Goal: Task Accomplishment & Management: Manage account settings

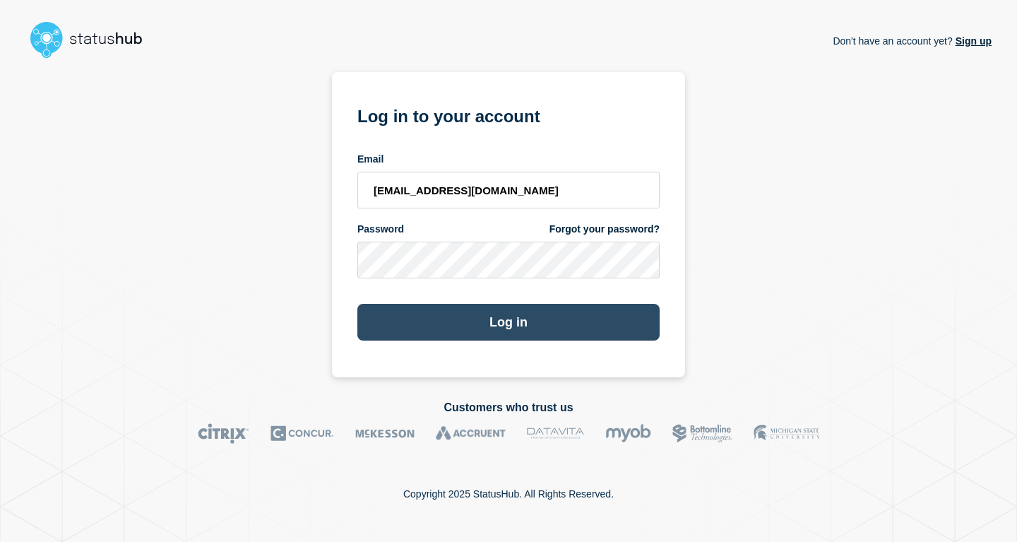
click at [514, 325] on button "Log in" at bounding box center [508, 322] width 302 height 37
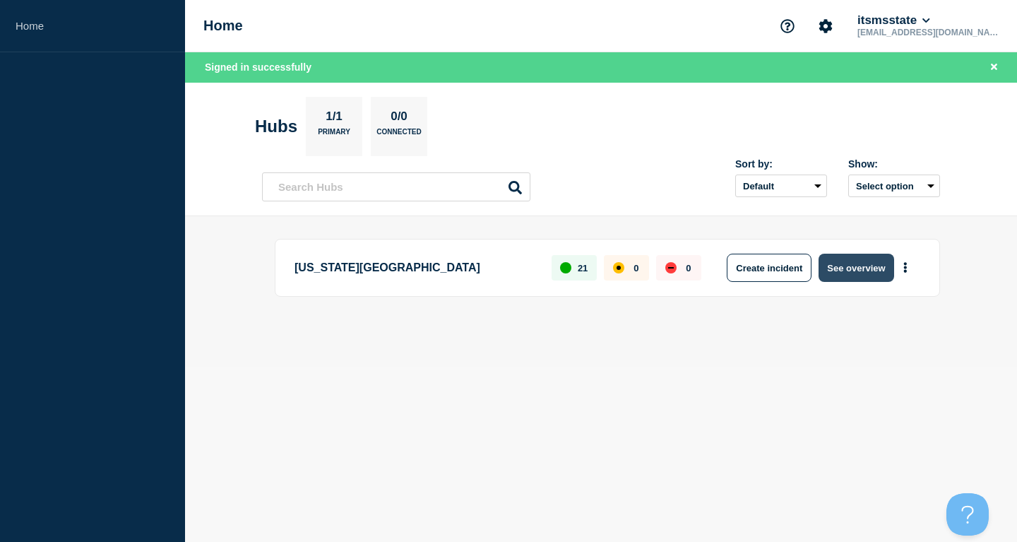
click at [877, 273] on button "See overview" at bounding box center [856, 268] width 75 height 28
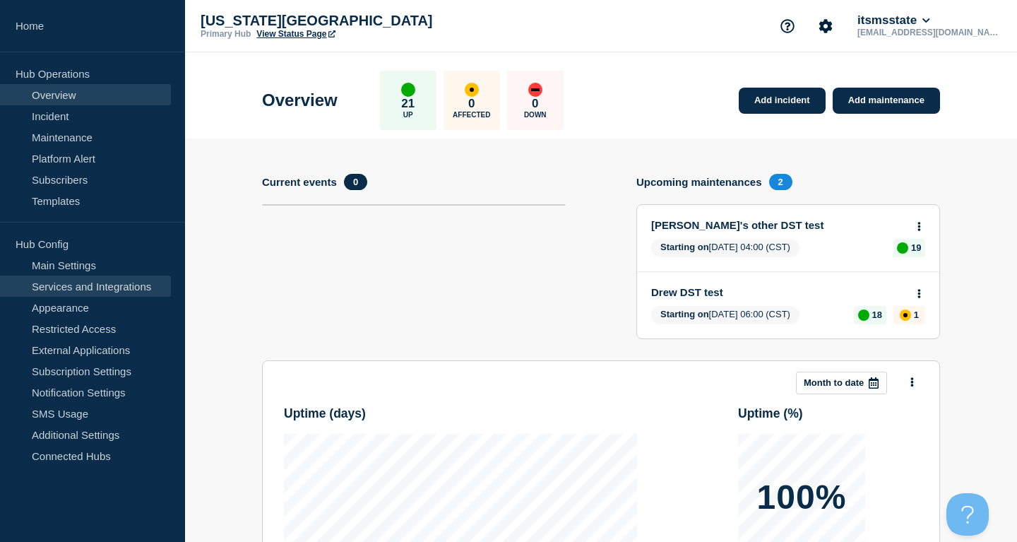
click at [134, 290] on link "Services and Integrations" at bounding box center [85, 285] width 171 height 21
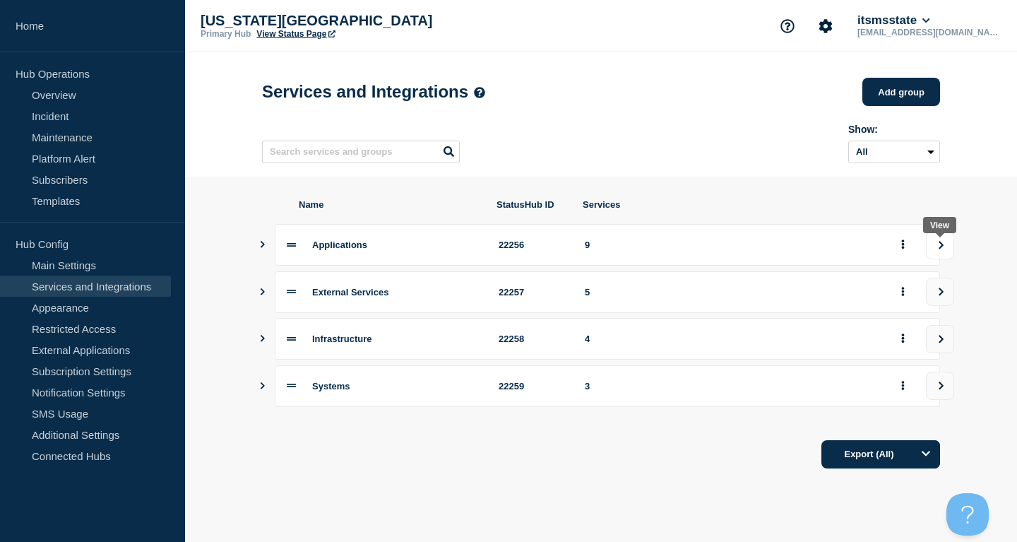
click at [934, 249] on button "view group" at bounding box center [940, 245] width 28 height 28
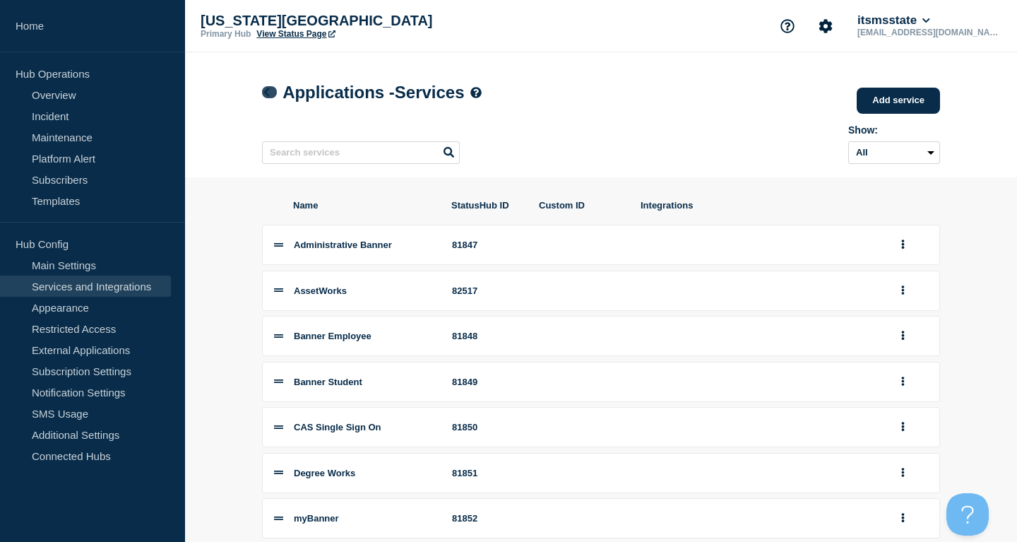
click at [268, 88] on h1 "Applications - Services" at bounding box center [372, 93] width 220 height 20
click at [266, 90] on link at bounding box center [269, 92] width 15 height 12
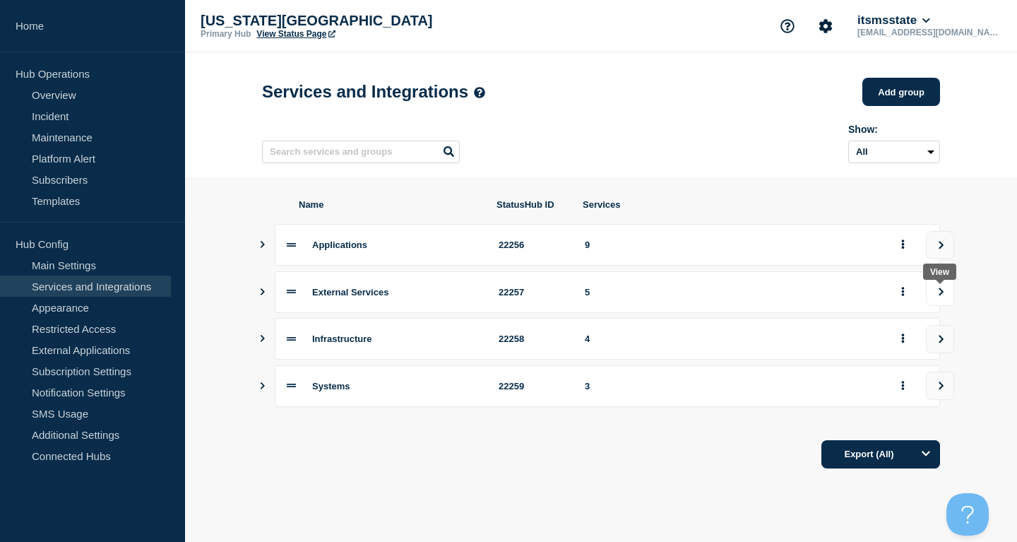
click at [937, 296] on icon "view group" at bounding box center [941, 291] width 9 height 8
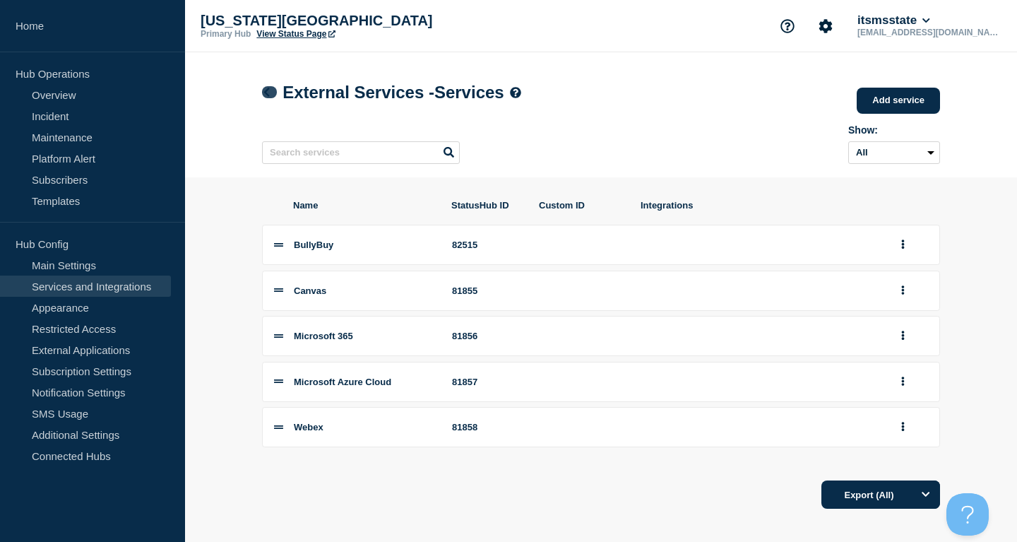
click at [268, 90] on link at bounding box center [269, 92] width 15 height 12
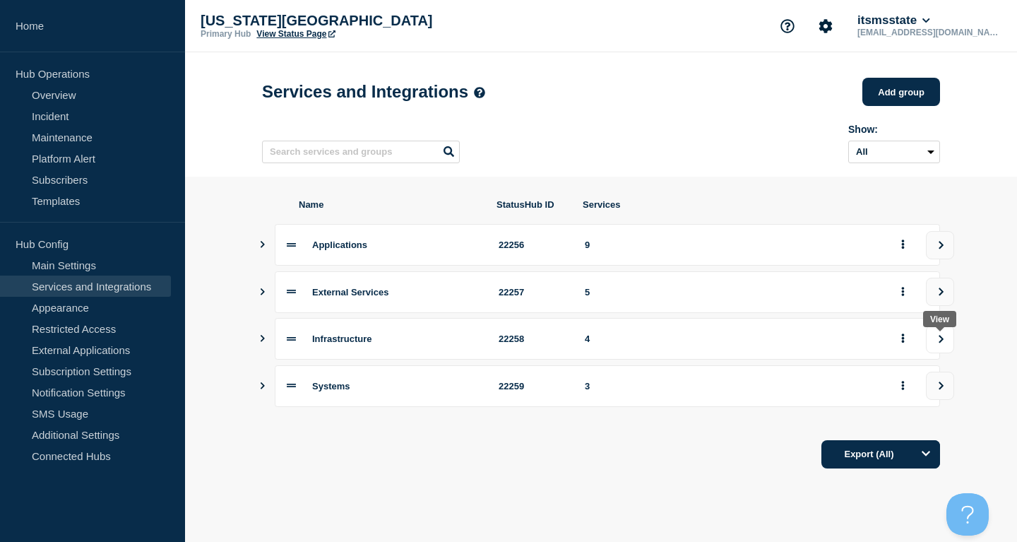
click at [941, 343] on icon "view group" at bounding box center [941, 339] width 9 height 8
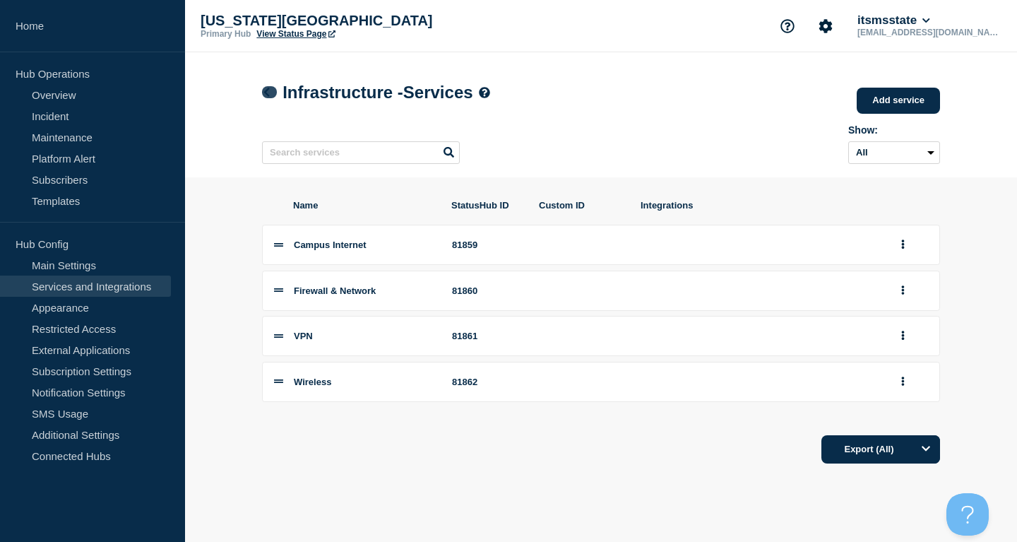
click at [269, 88] on h1 "Infrastructure - Services" at bounding box center [376, 93] width 228 height 20
click at [269, 94] on icon at bounding box center [266, 92] width 11 height 9
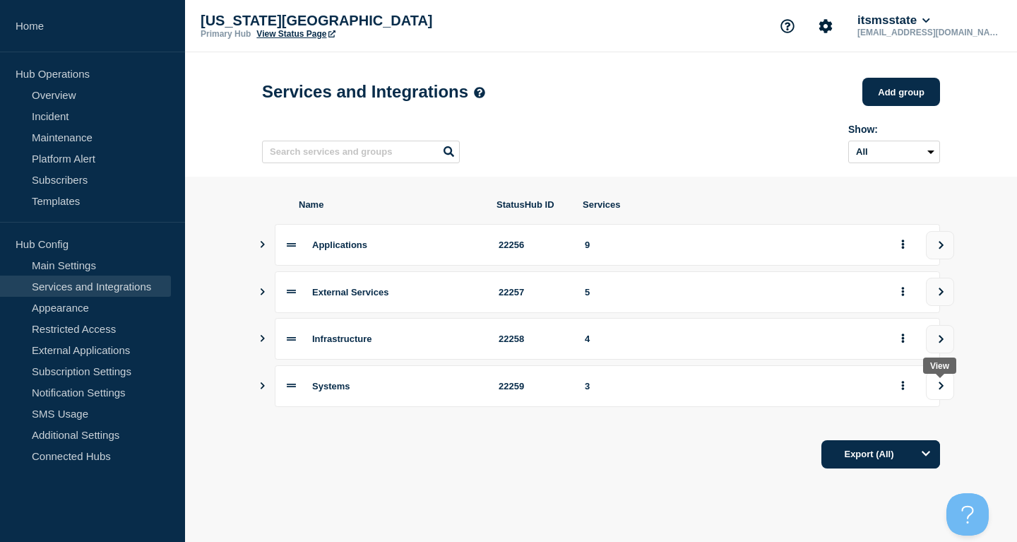
click at [937, 390] on icon "view group" at bounding box center [941, 385] width 9 height 8
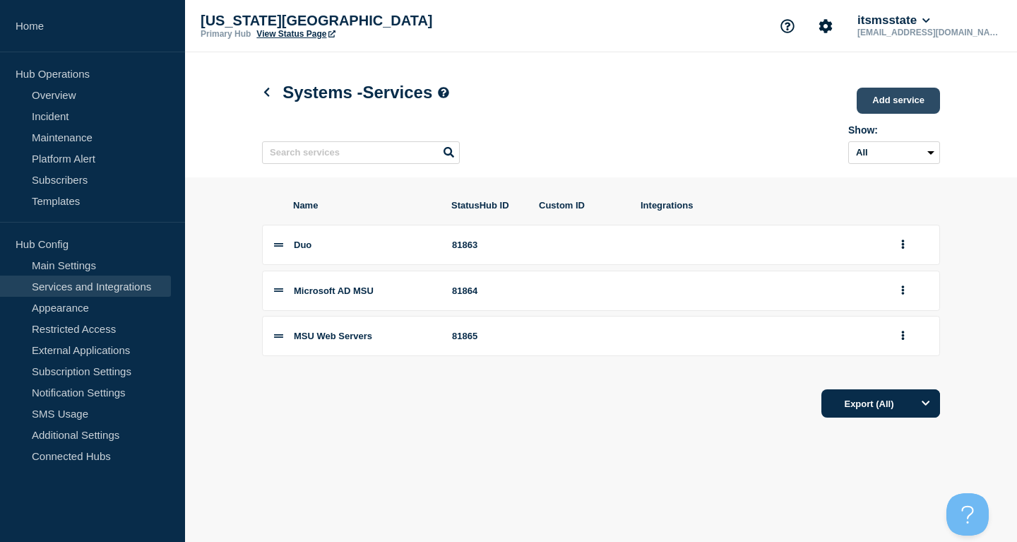
click at [922, 90] on link "Add service" at bounding box center [898, 101] width 83 height 26
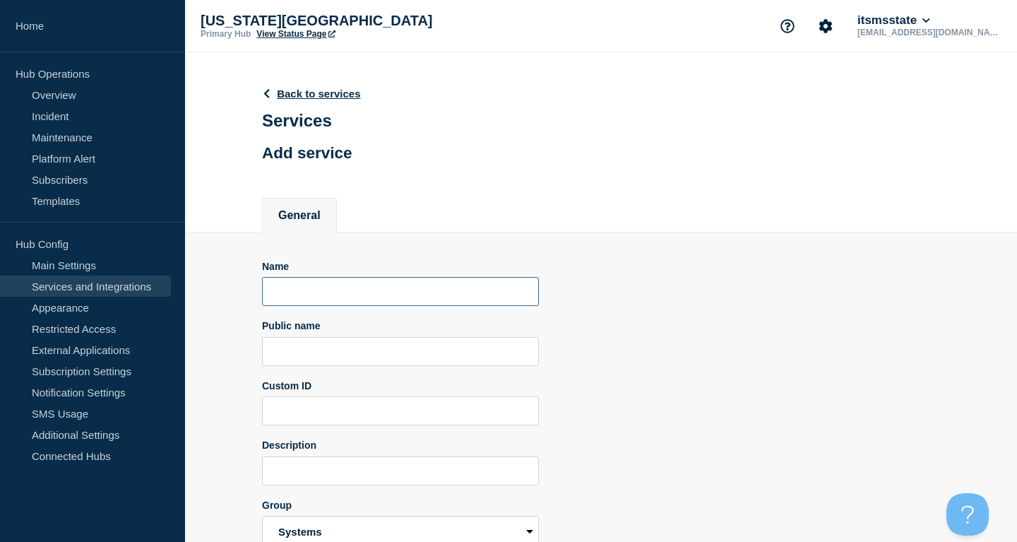
click at [381, 296] on input "Name" at bounding box center [400, 291] width 277 height 29
paste input "MSU Phone System"
type input "MSU Phone System"
click at [360, 358] on input "Public name" at bounding box center [400, 351] width 277 height 29
paste input "MSU Phone System"
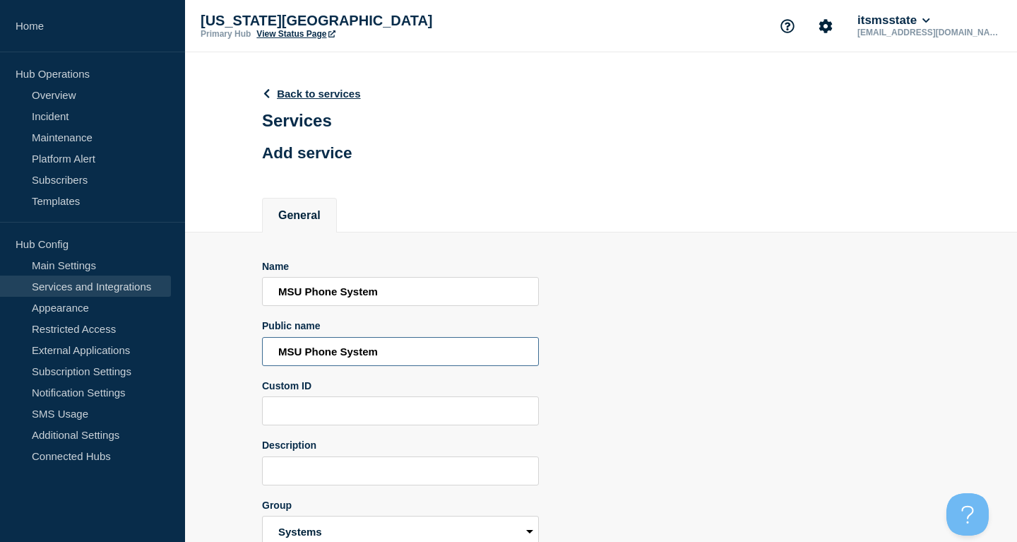
scroll to position [88, 0]
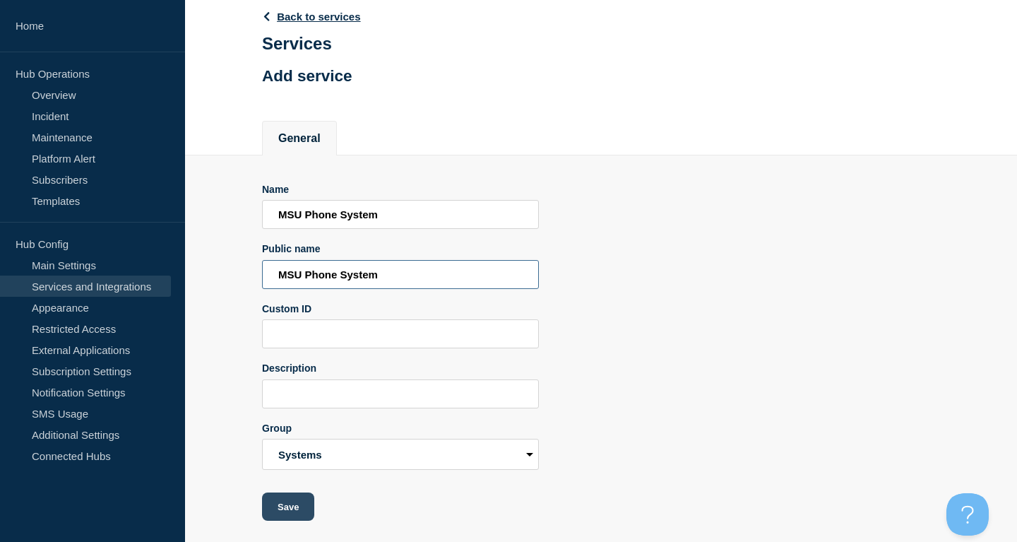
type input "MSU Phone System"
click at [283, 518] on button "Save" at bounding box center [288, 506] width 52 height 28
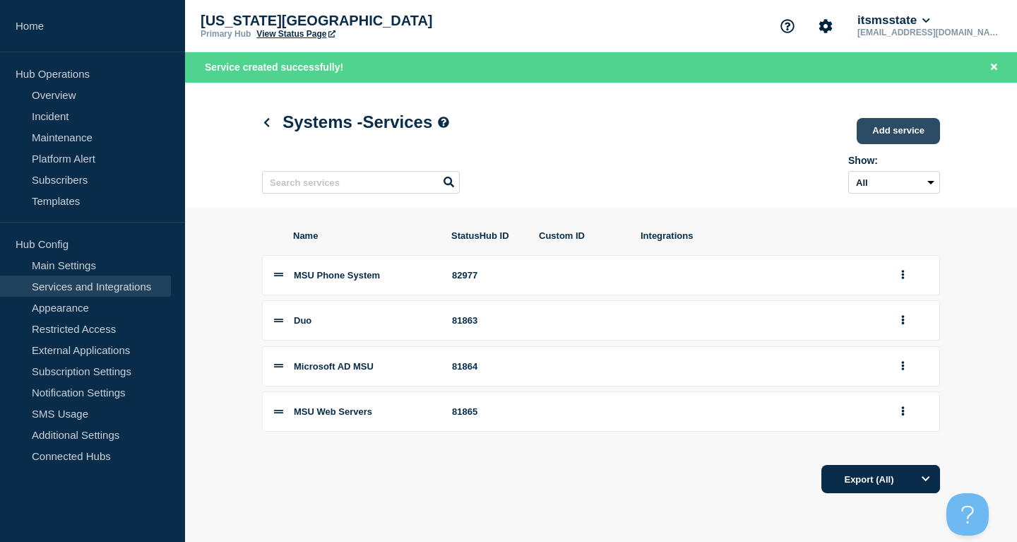
click at [920, 131] on link "Add service" at bounding box center [898, 131] width 83 height 26
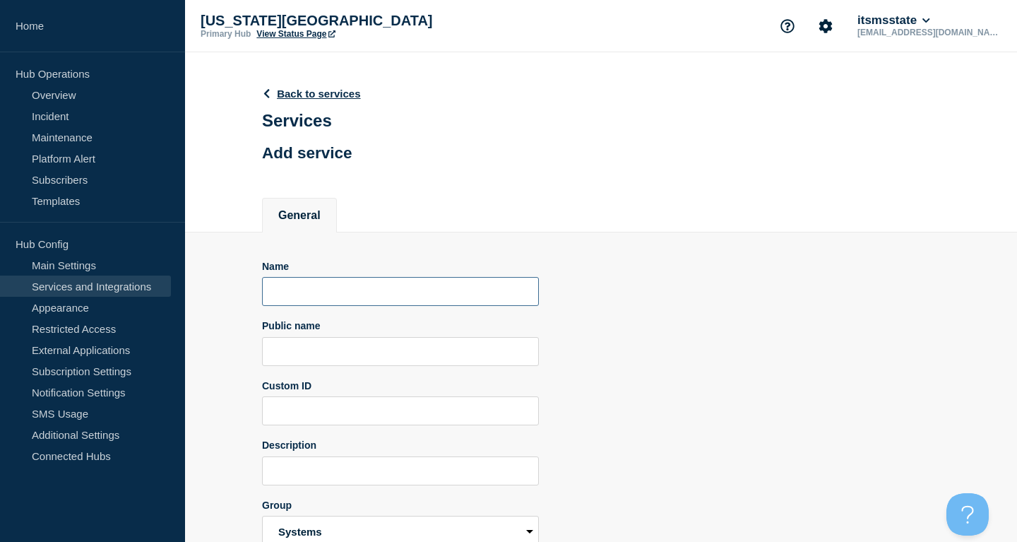
click at [369, 297] on input "Name" at bounding box center [400, 291] width 277 height 29
paste input "MSU File Servers"
type input "MSU File Servers"
click at [369, 362] on input "Public name" at bounding box center [400, 351] width 277 height 29
paste input "MSU File Servers"
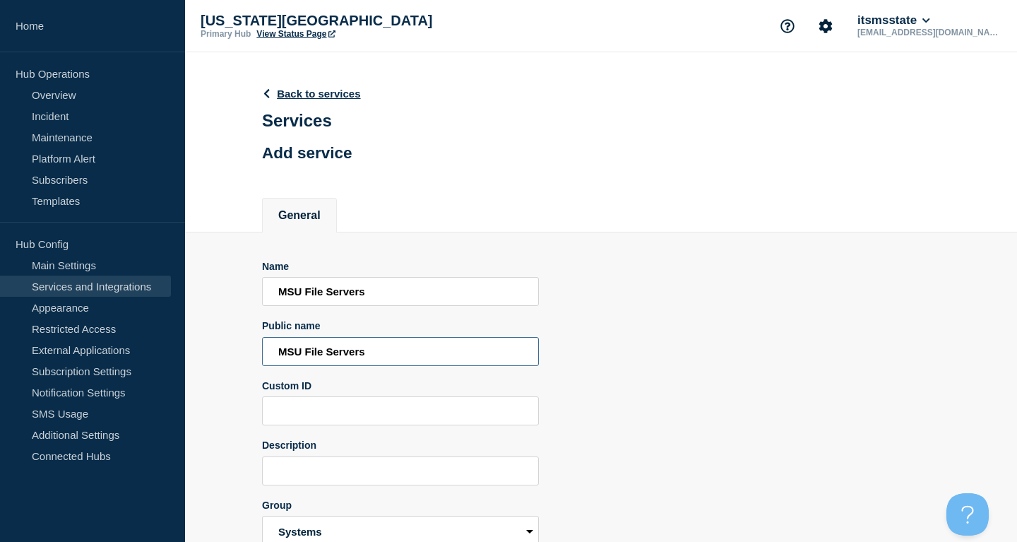
type input "MSU File Servers"
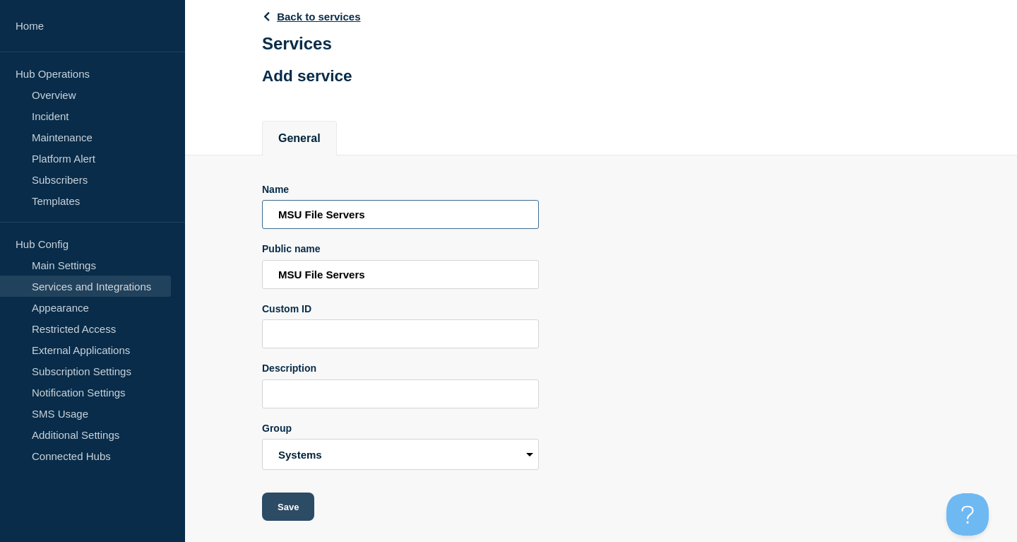
type input "MSU File Servers"
click at [285, 514] on button "Save" at bounding box center [288, 506] width 52 height 28
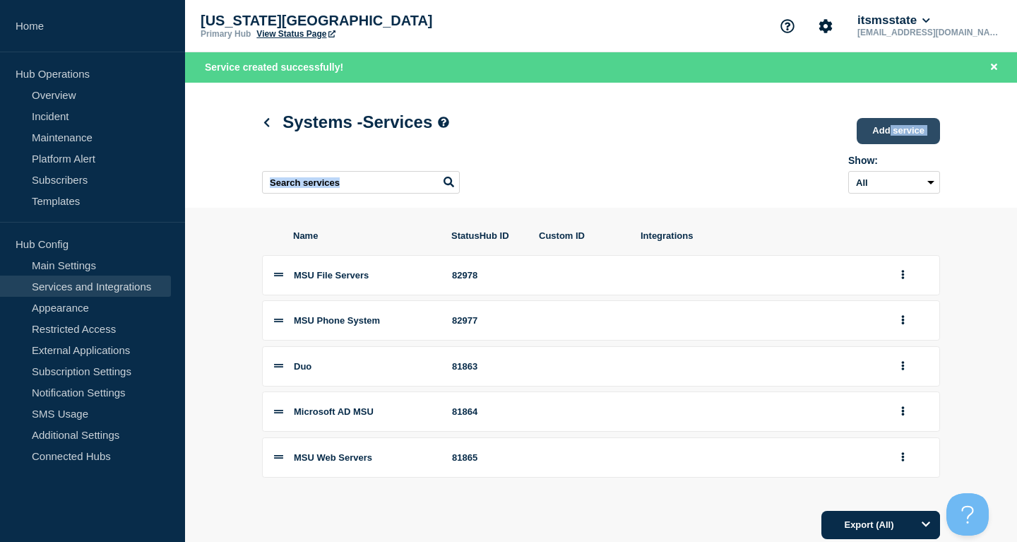
drag, startPoint x: 889, startPoint y: 146, endPoint x: 888, endPoint y: 138, distance: 7.8
click at [889, 145] on header "Systems - Services Add service Here you can create & manage services that will …" at bounding box center [601, 150] width 678 height 99
click at [886, 137] on link "Add service" at bounding box center [898, 131] width 83 height 26
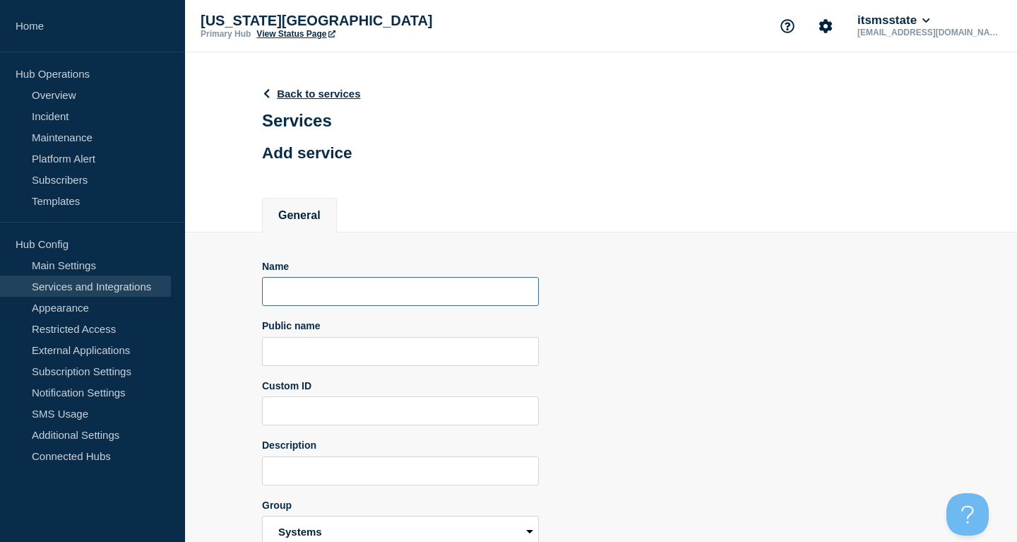
click at [333, 299] on input "Name" at bounding box center [400, 291] width 277 height 29
paste input "MSU Email"
type input "MSU Email"
click at [342, 357] on input "Public name" at bounding box center [400, 351] width 277 height 29
paste input "MSU Email"
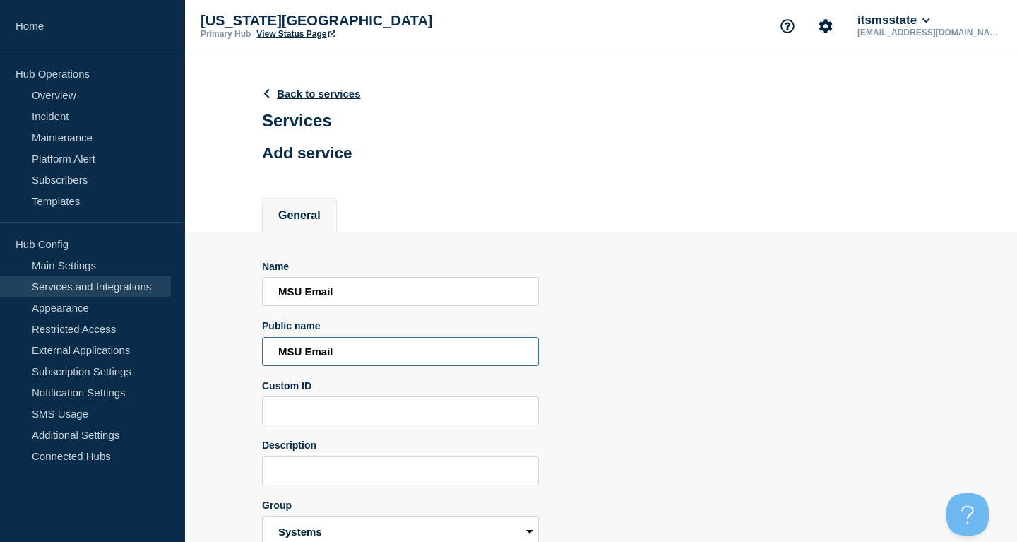
type input "MSU Email"
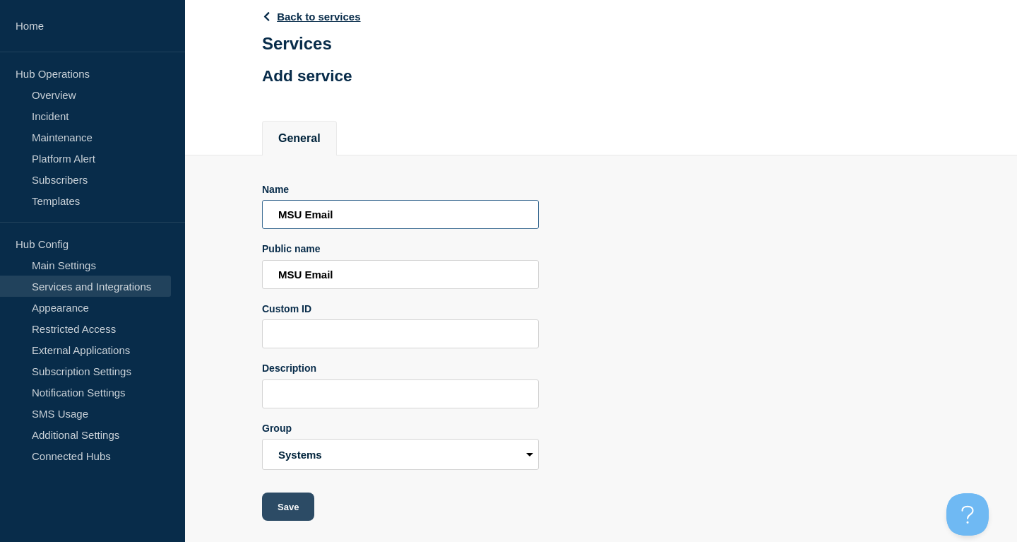
type input "MSU Email"
click at [304, 511] on button "Save" at bounding box center [288, 506] width 52 height 28
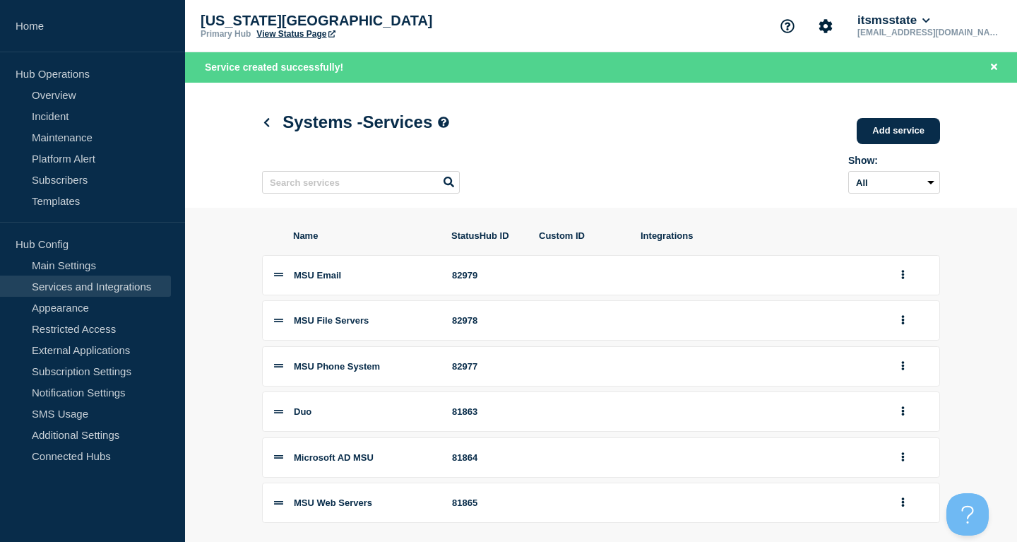
scroll to position [96, 0]
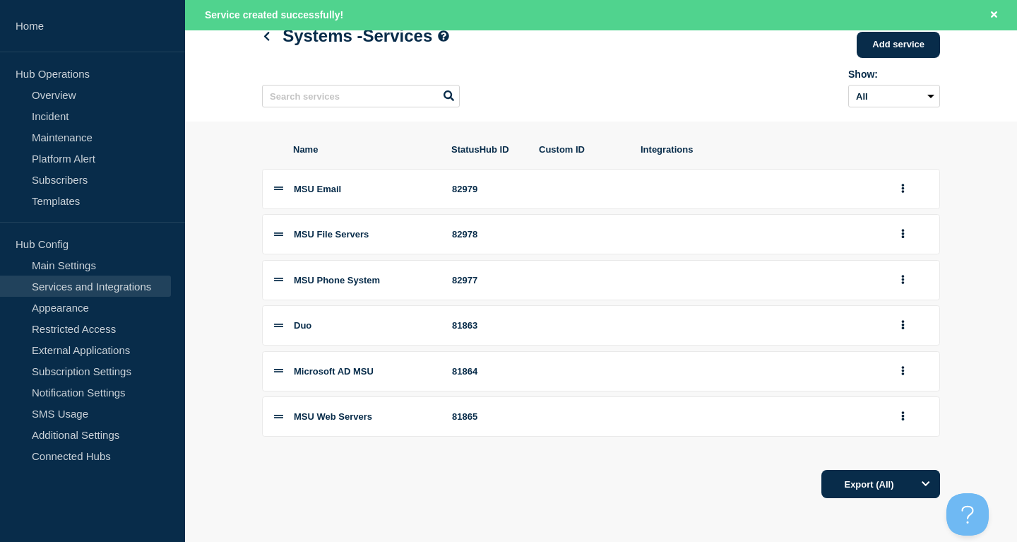
click at [904, 217] on li "MSU File Servers 82978" at bounding box center [601, 234] width 678 height 40
click at [908, 324] on button "group actions" at bounding box center [903, 325] width 18 height 22
click at [913, 425] on button "Top" at bounding box center [911, 419] width 71 height 22
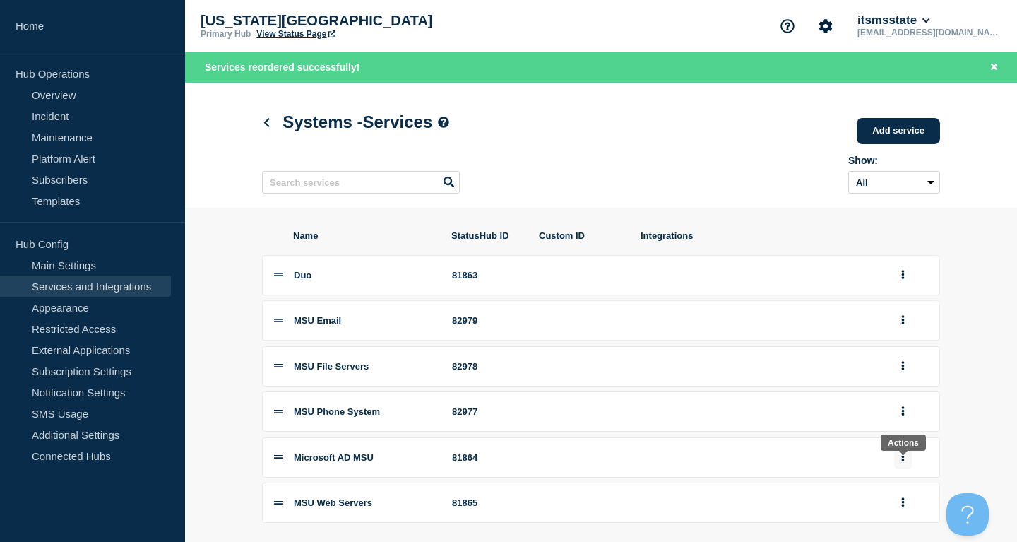
click at [906, 468] on button "group actions" at bounding box center [903, 457] width 18 height 22
click at [895, 410] on button "Top" at bounding box center [911, 399] width 71 height 22
click at [903, 331] on button "group actions" at bounding box center [903, 320] width 18 height 22
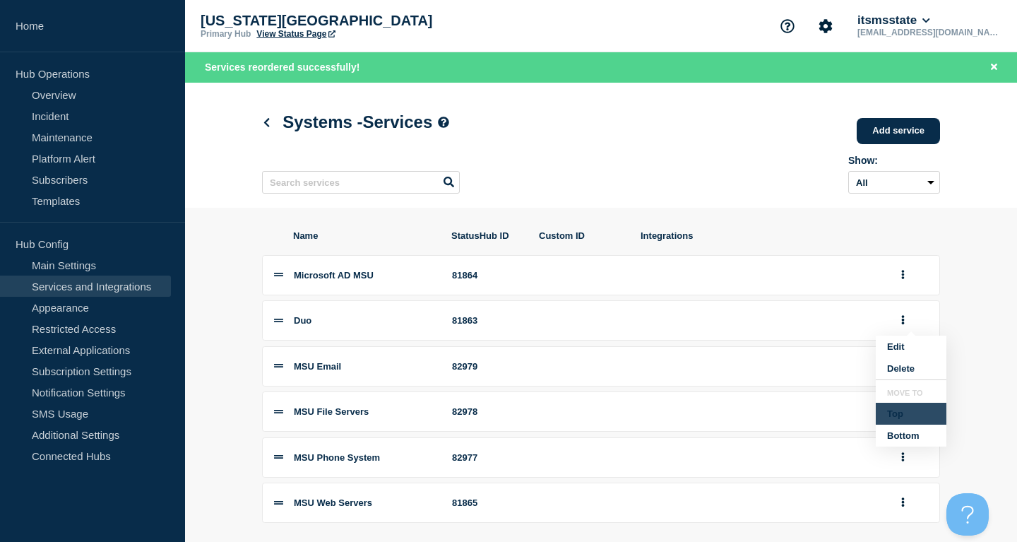
click at [908, 425] on button "Top" at bounding box center [911, 414] width 71 height 22
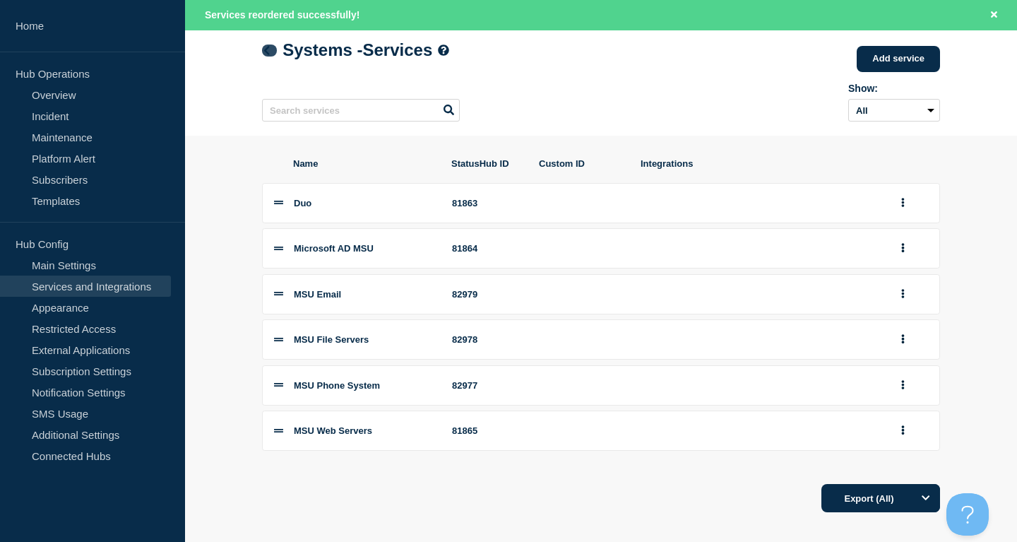
click at [269, 54] on icon at bounding box center [266, 50] width 11 height 9
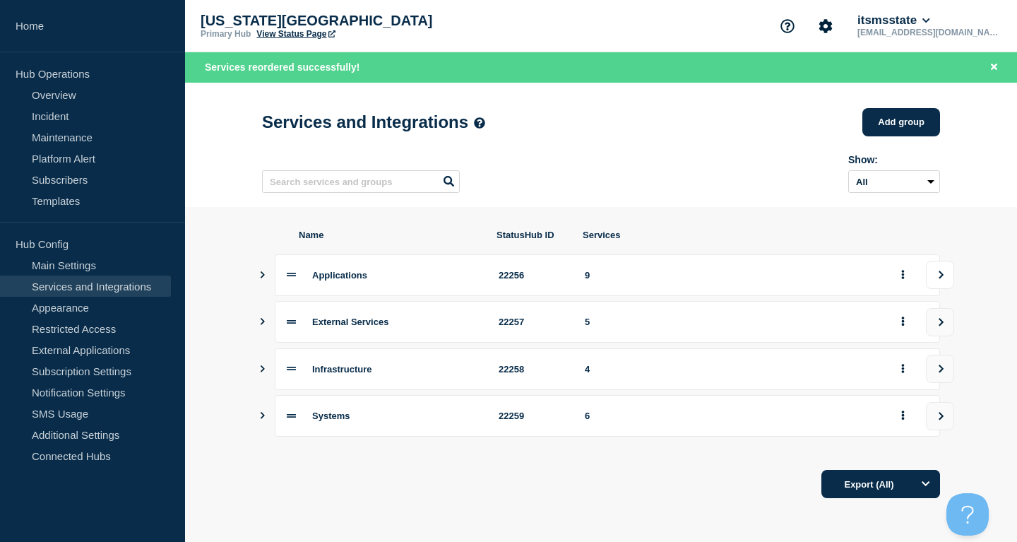
click at [939, 279] on icon "view group" at bounding box center [941, 275] width 9 height 8
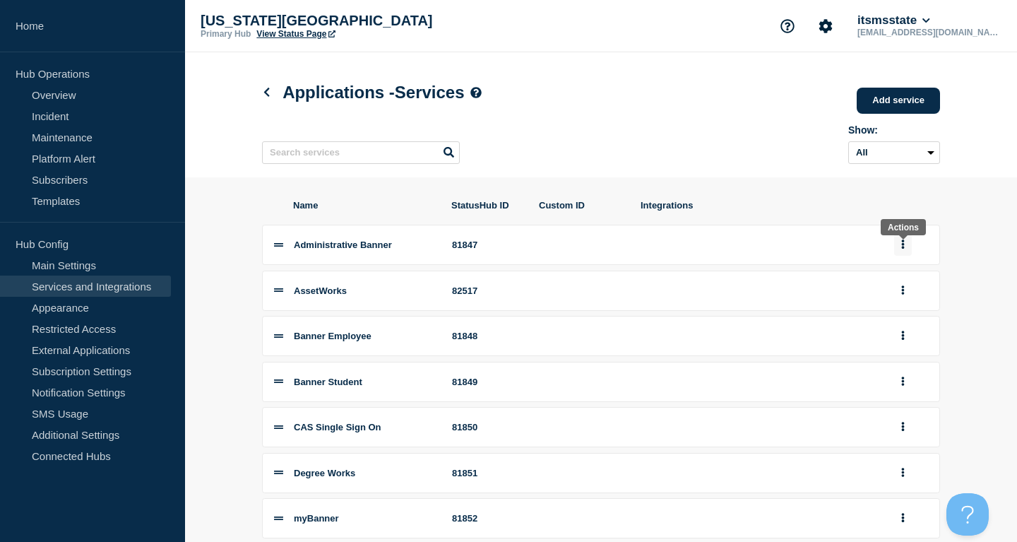
click at [906, 252] on button "group actions" at bounding box center [903, 245] width 18 height 22
click at [900, 275] on button "Edit" at bounding box center [911, 271] width 71 height 22
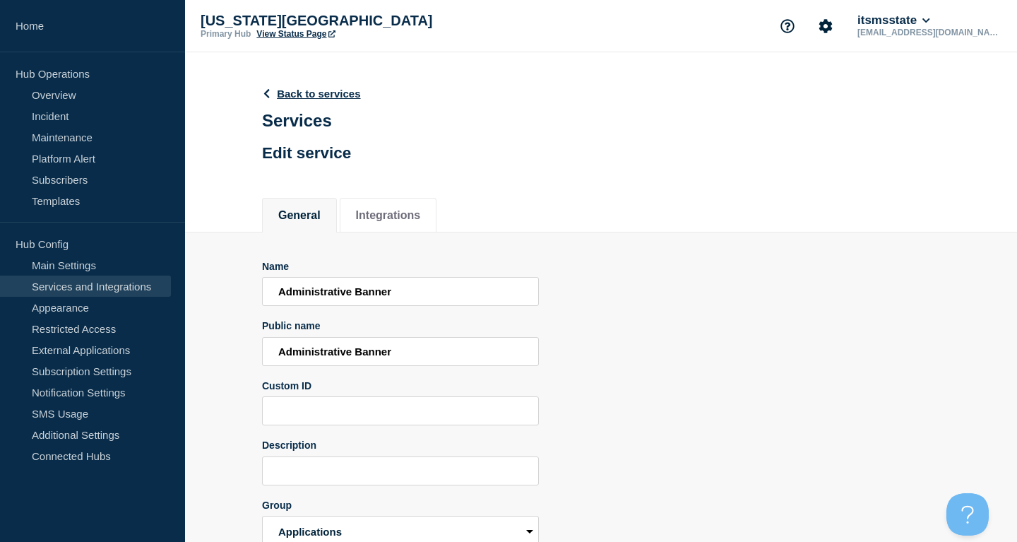
scroll to position [88, 0]
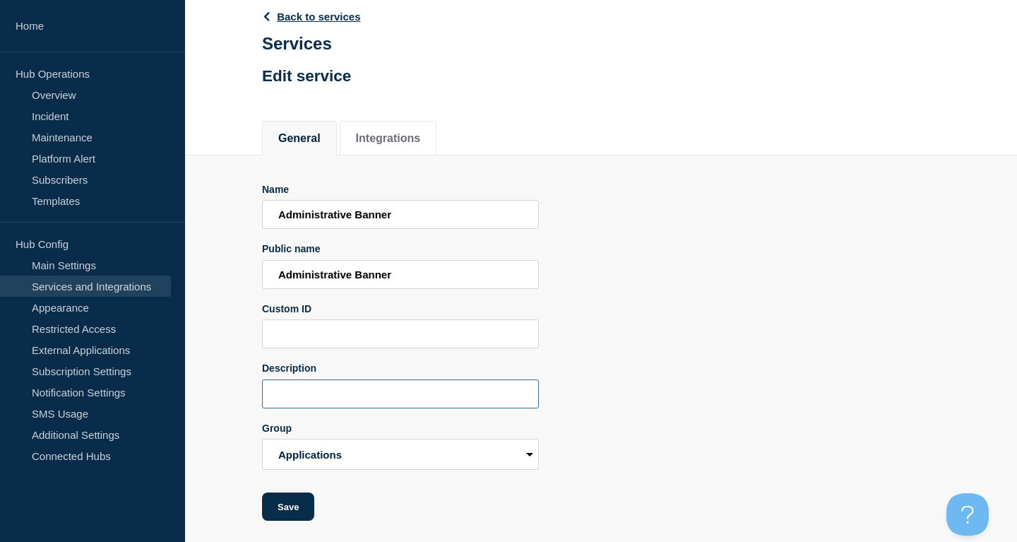
click at [394, 402] on input "Description" at bounding box center [400, 393] width 277 height 29
paste input "Used by MSU staff to manage registration, payroll, etc."
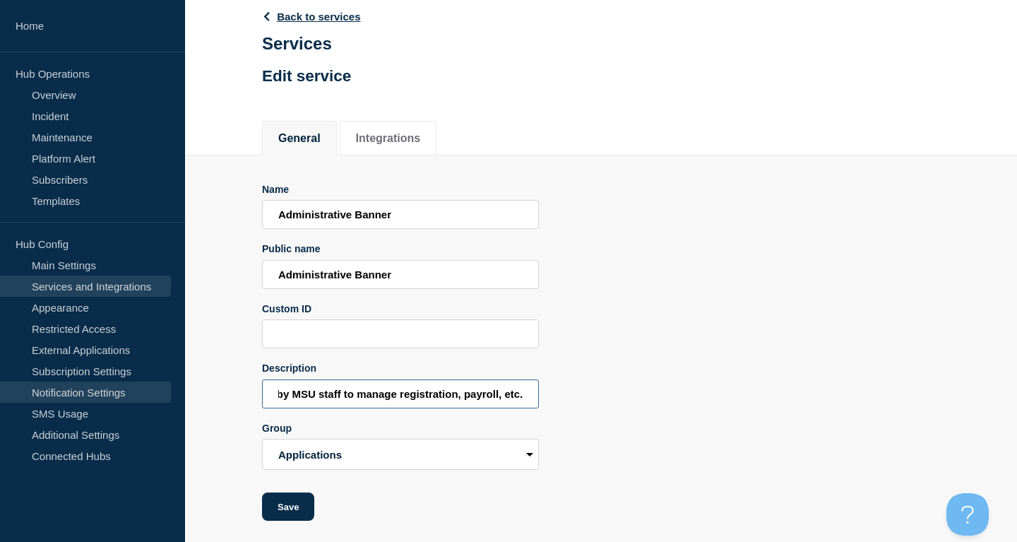
drag, startPoint x: 528, startPoint y: 398, endPoint x: 124, endPoint y: 402, distance: 404.1
click at [124, 402] on div "Home Hub Operations Overview Incident Maintenance Platform Alert Subscribers Te…" at bounding box center [508, 232] width 1017 height 619
click at [323, 388] on input "Used by MSU staff to manage registration, payroll, etc." at bounding box center [400, 393] width 277 height 29
type input "Used by MSU staff to manage registration, payroll, etc."
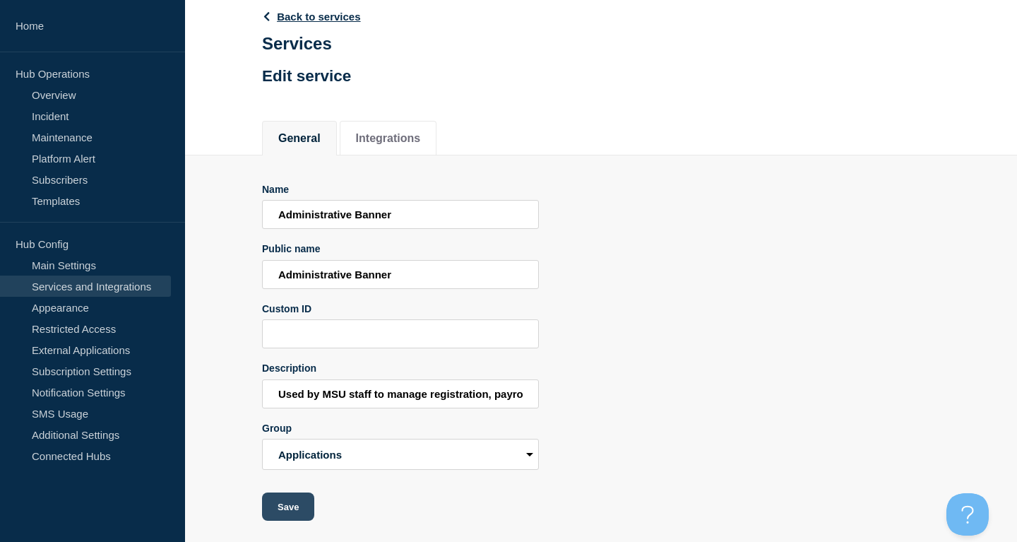
click at [291, 507] on button "Save" at bounding box center [288, 506] width 52 height 28
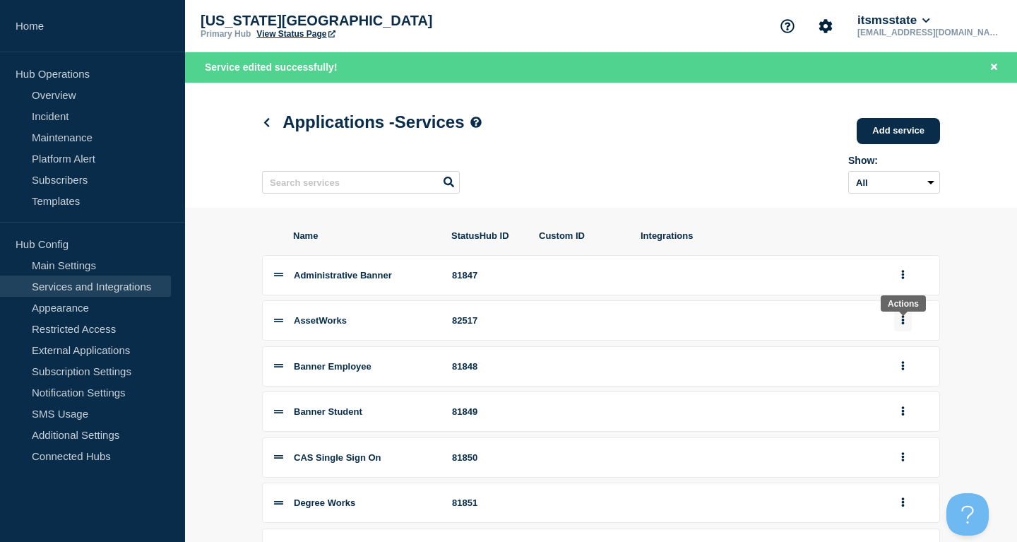
click at [902, 324] on icon "group actions" at bounding box center [903, 319] width 4 height 9
click at [898, 357] on button "Edit" at bounding box center [911, 347] width 71 height 22
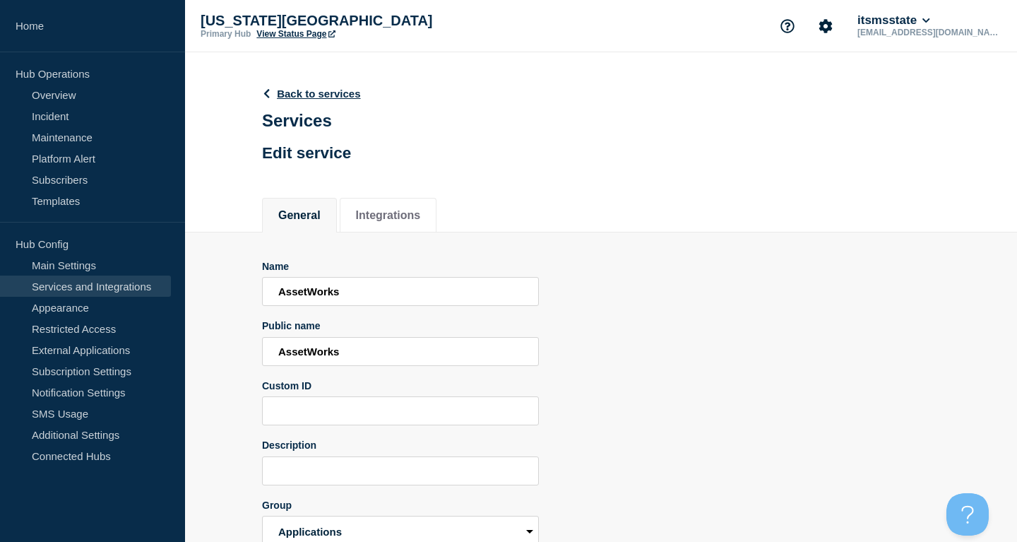
scroll to position [88, 0]
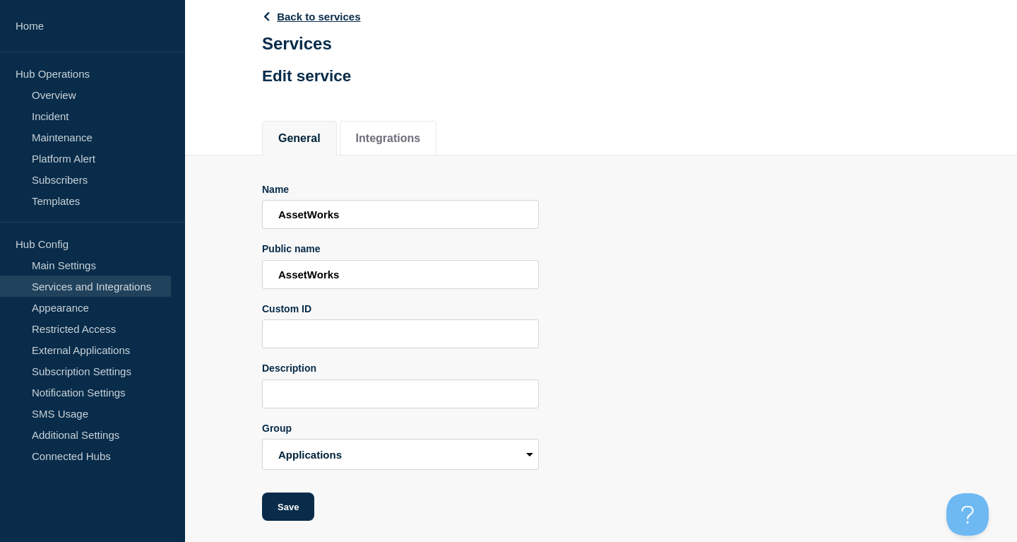
drag, startPoint x: 394, startPoint y: 375, endPoint x: 376, endPoint y: 396, distance: 27.0
click at [393, 375] on div "Description" at bounding box center [400, 385] width 277 height 46
click at [376, 396] on input "Description" at bounding box center [400, 393] width 277 height 29
paste input "Facilities management system"
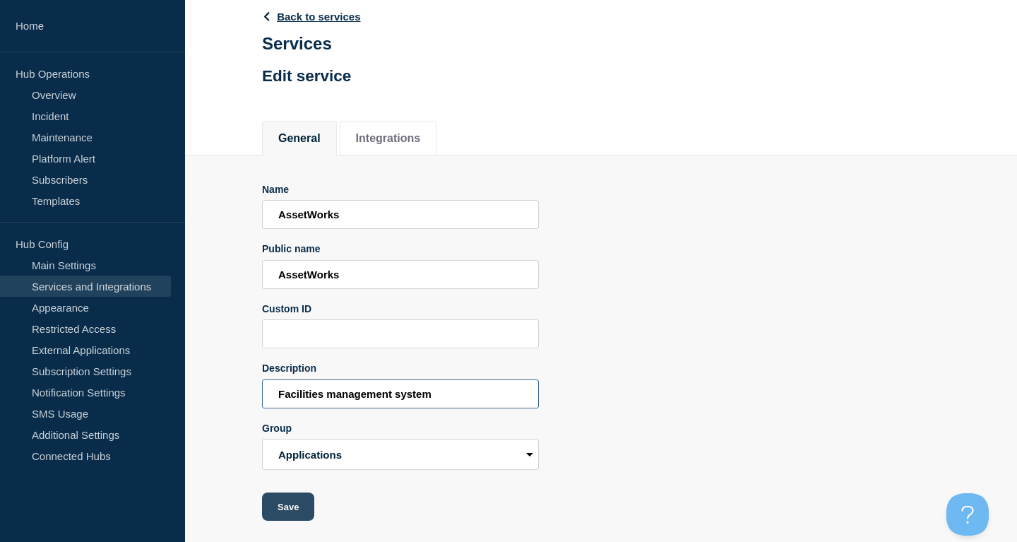
type input "Facilities management system"
click at [286, 511] on button "Save" at bounding box center [288, 506] width 52 height 28
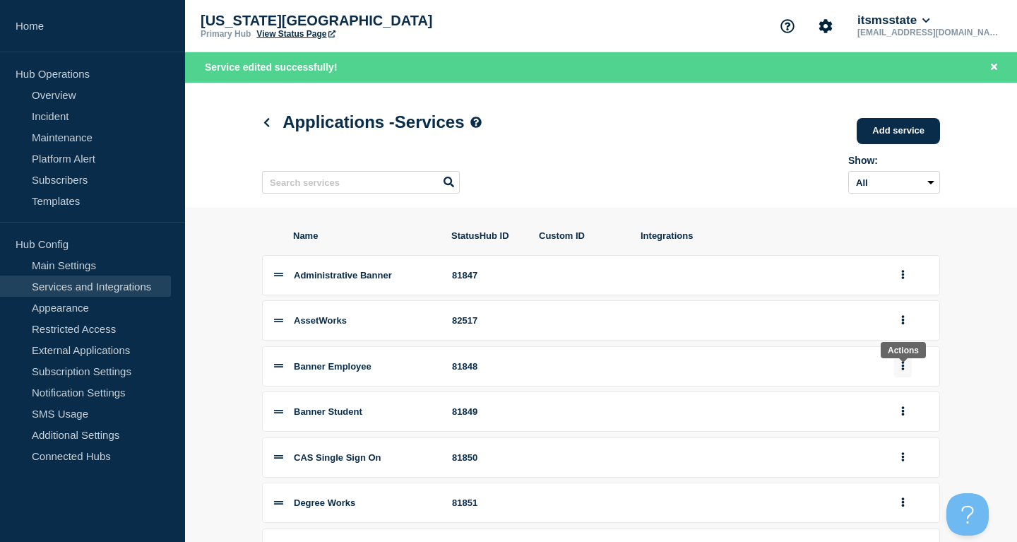
click at [907, 375] on button "group actions" at bounding box center [903, 366] width 18 height 22
click at [895, 398] on button "Edit" at bounding box center [911, 392] width 71 height 22
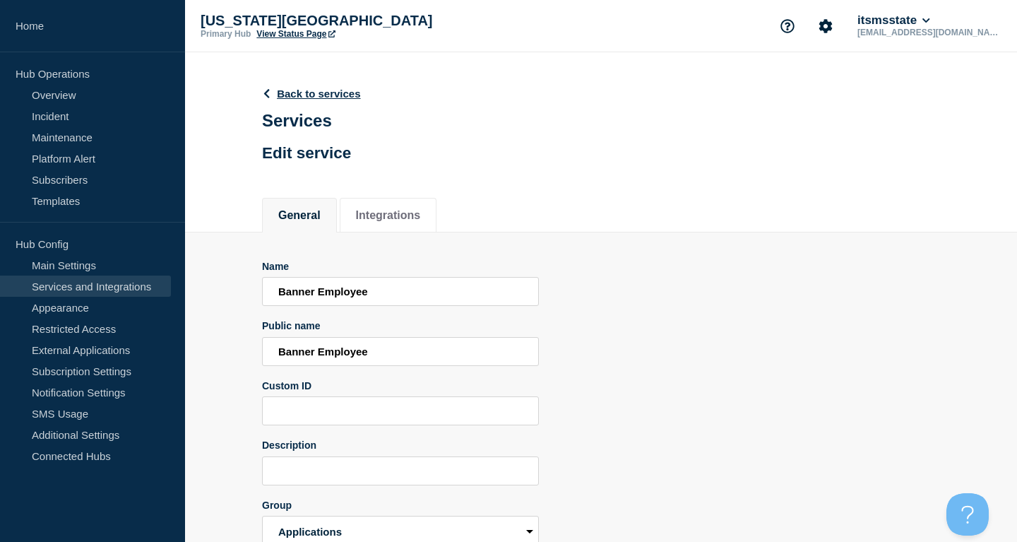
scroll to position [88, 0]
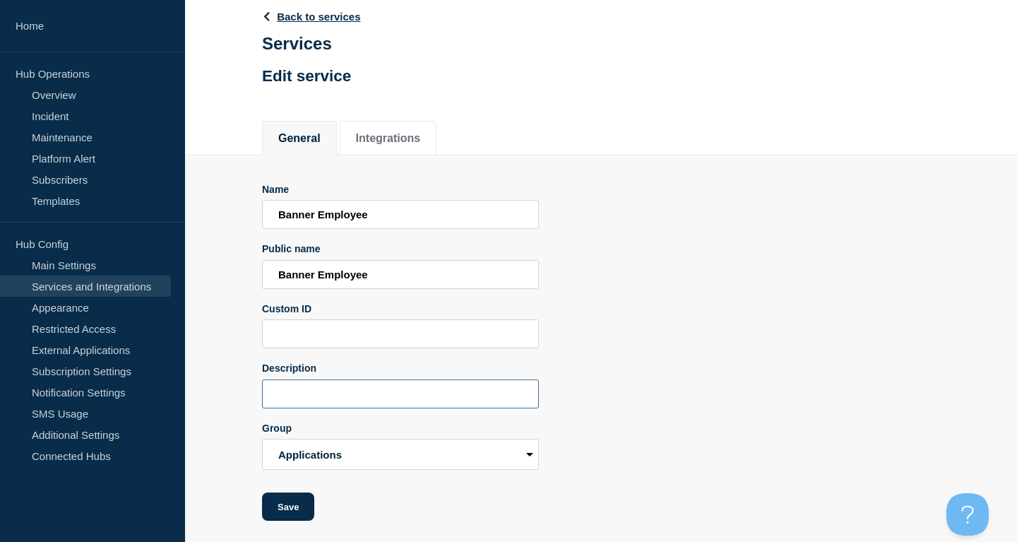
click at [393, 400] on input "Description" at bounding box center [400, 393] width 277 height 29
paste input "Used by MSU employees to view pay stubs, leave, etc."
type input "Used by MSU employees to view pay stubs, leave, etc."
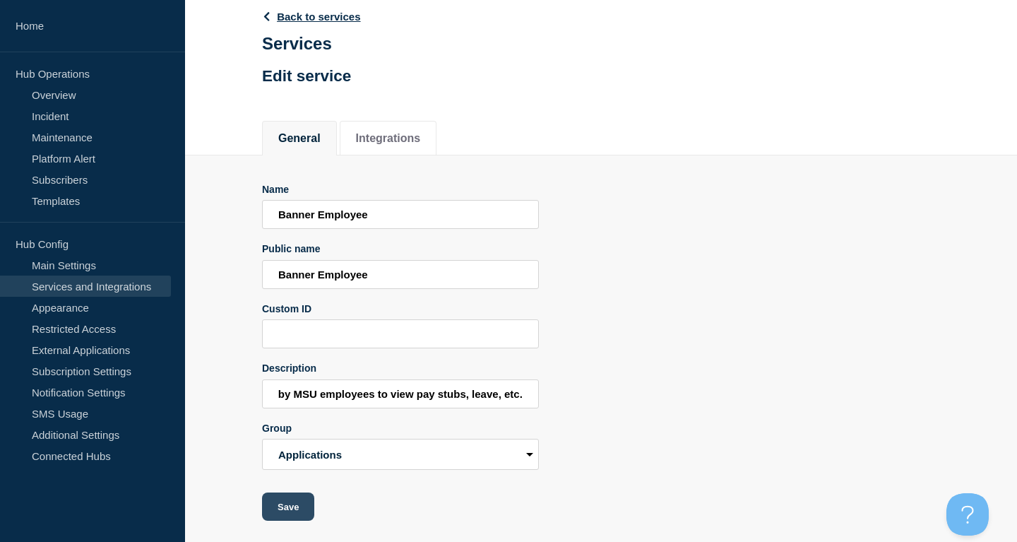
click at [285, 498] on button "Save" at bounding box center [288, 506] width 52 height 28
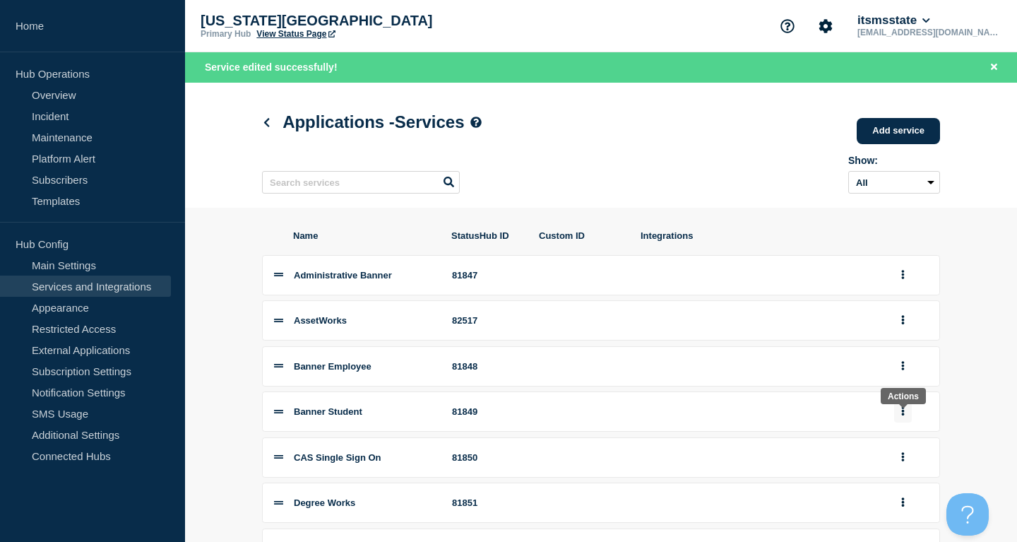
click at [904, 415] on icon "group actions" at bounding box center [903, 410] width 4 height 9
click at [902, 295] on button "Edit" at bounding box center [911, 286] width 71 height 22
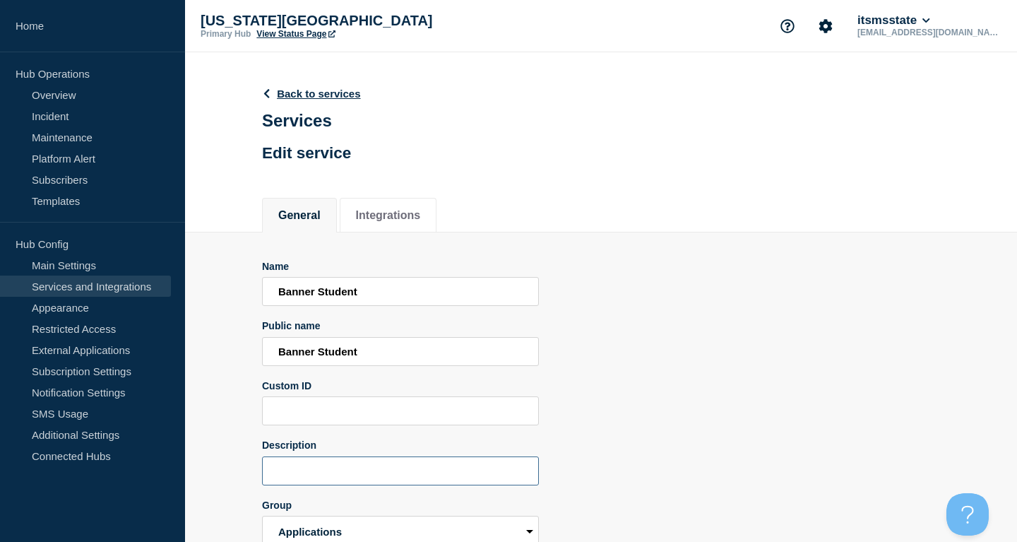
click at [369, 477] on input "Description" at bounding box center [400, 470] width 277 height 29
paste input "Used by students to register, view records, and more"
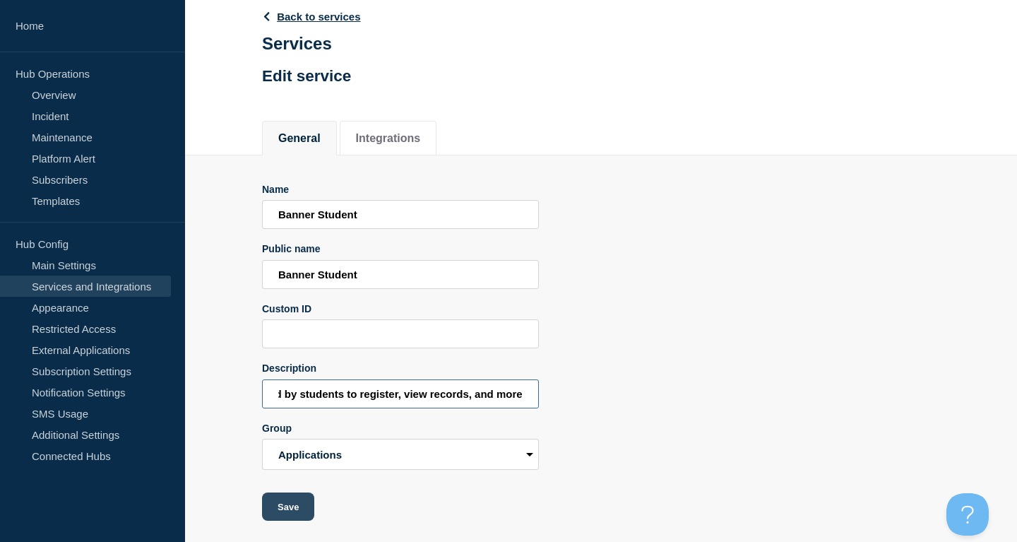
type input "Used by students to register, view records, and more"
click at [289, 506] on button "Save" at bounding box center [288, 506] width 52 height 28
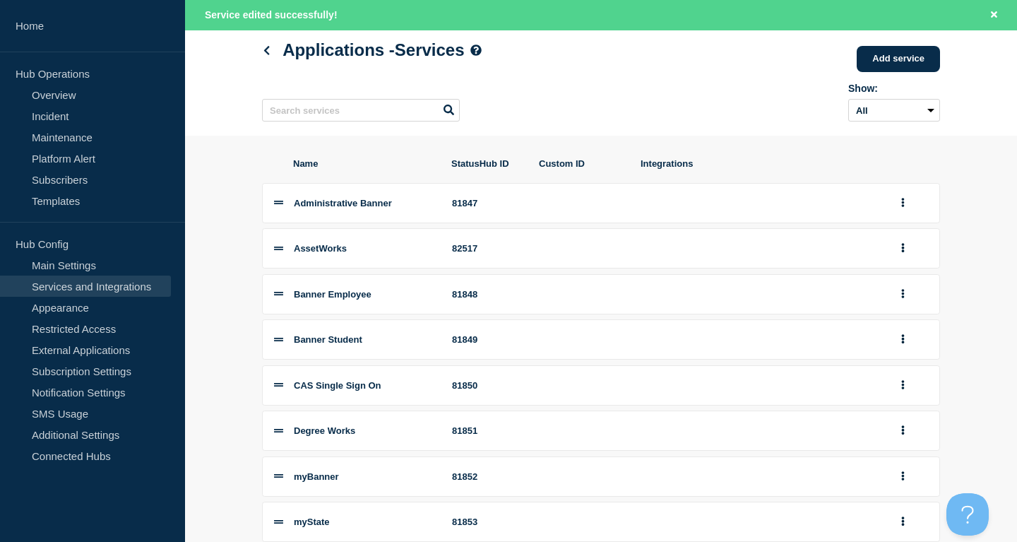
scroll to position [144, 0]
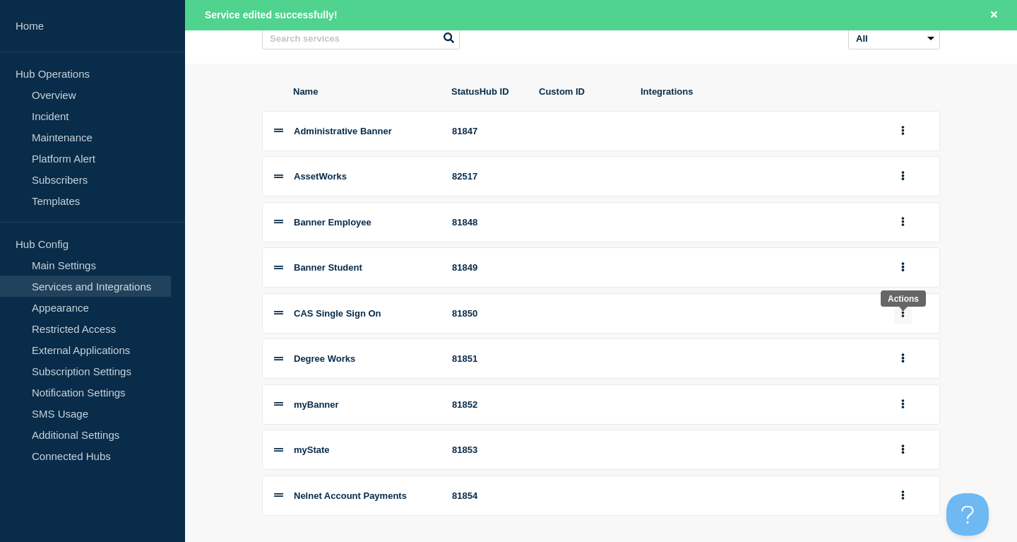
click at [902, 317] on icon "group actions" at bounding box center [903, 312] width 4 height 9
click at [907, 350] on button "Edit" at bounding box center [911, 339] width 71 height 22
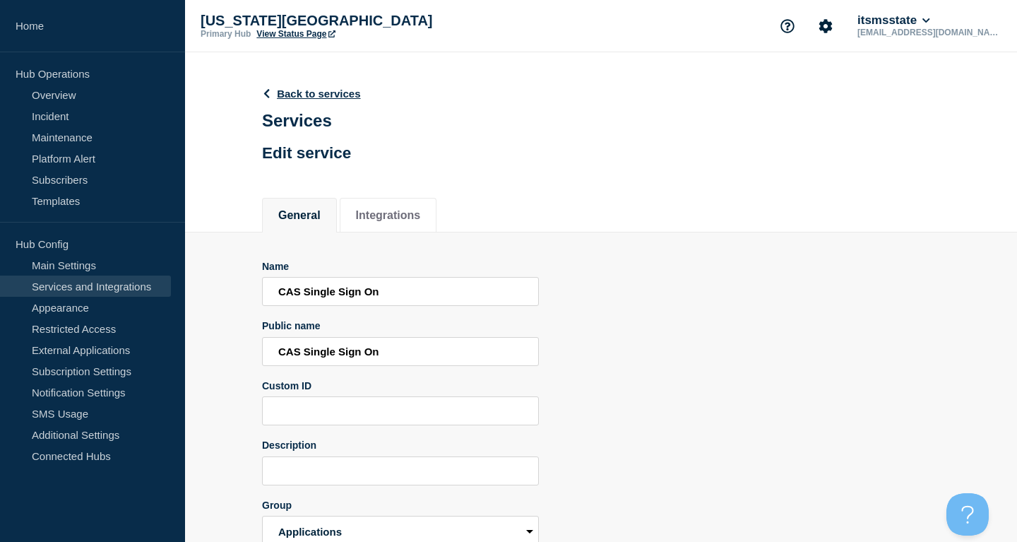
scroll to position [72, 0]
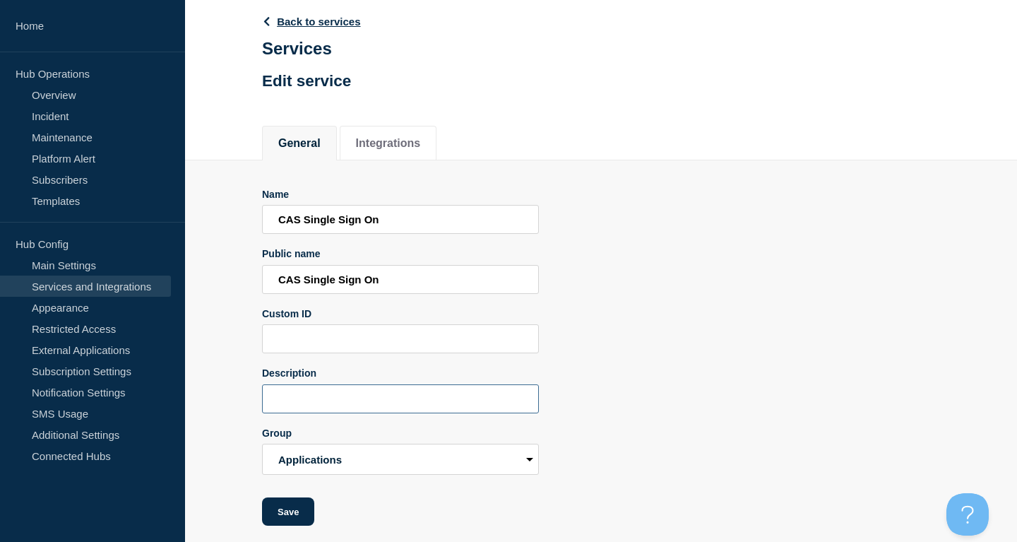
click at [414, 413] on input "Description" at bounding box center [400, 398] width 277 height 29
paste input "Authentication system in front of MSU's enterprise applications"
type input "Authentication system in front of MSU's enterprise applications"
click at [293, 521] on button "Save" at bounding box center [288, 511] width 52 height 28
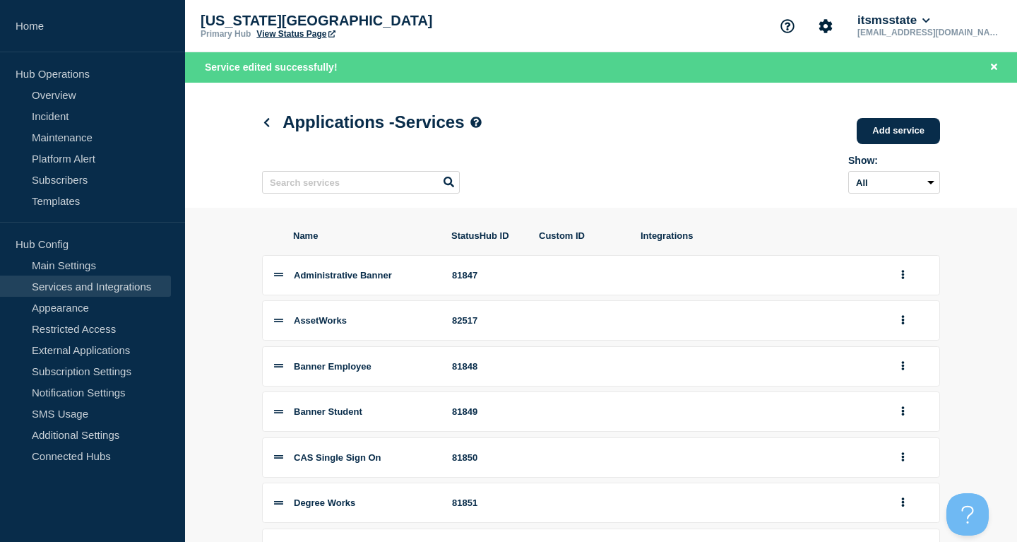
scroll to position [72, 0]
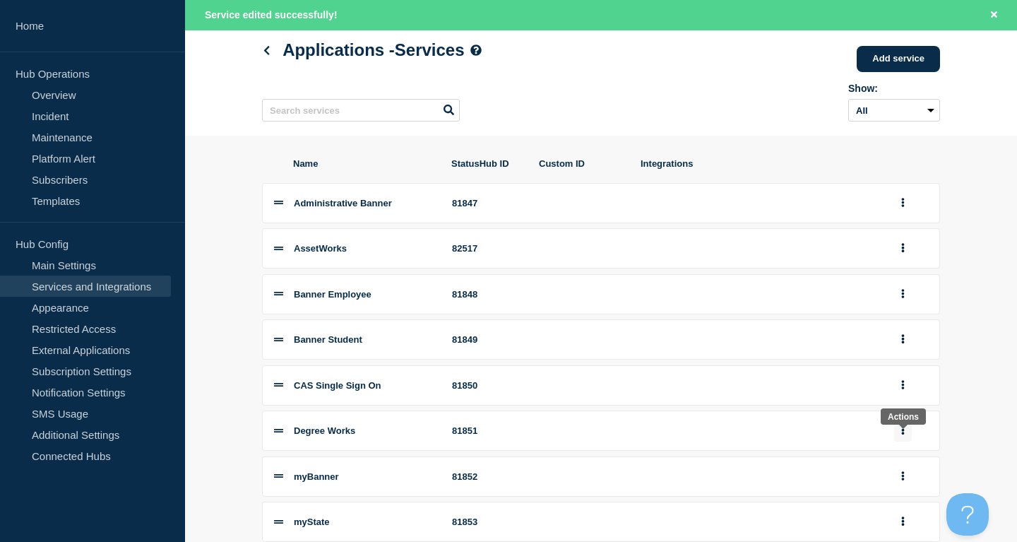
click at [900, 441] on button "group actions" at bounding box center [903, 431] width 18 height 22
click at [901, 316] on button "Edit" at bounding box center [911, 306] width 71 height 22
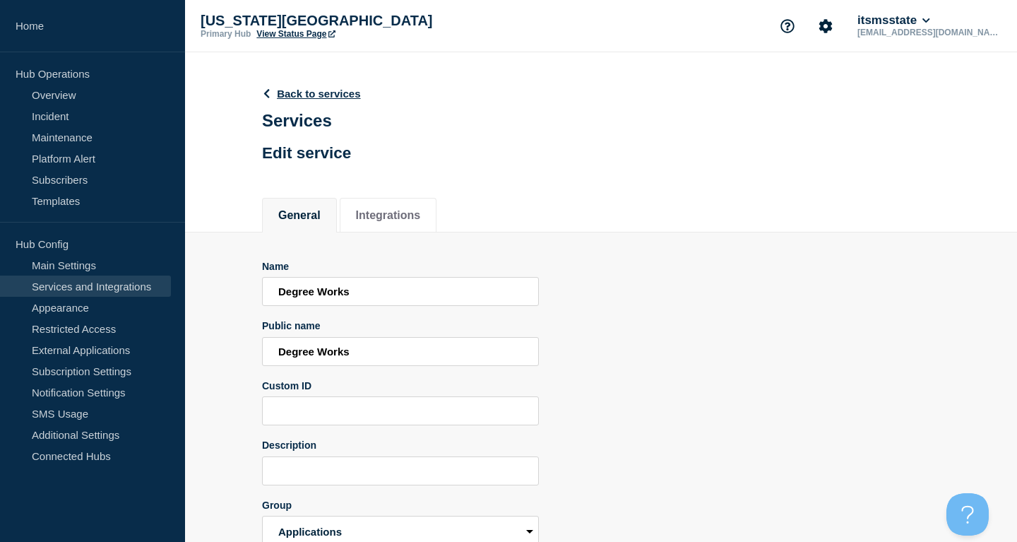
scroll to position [88, 0]
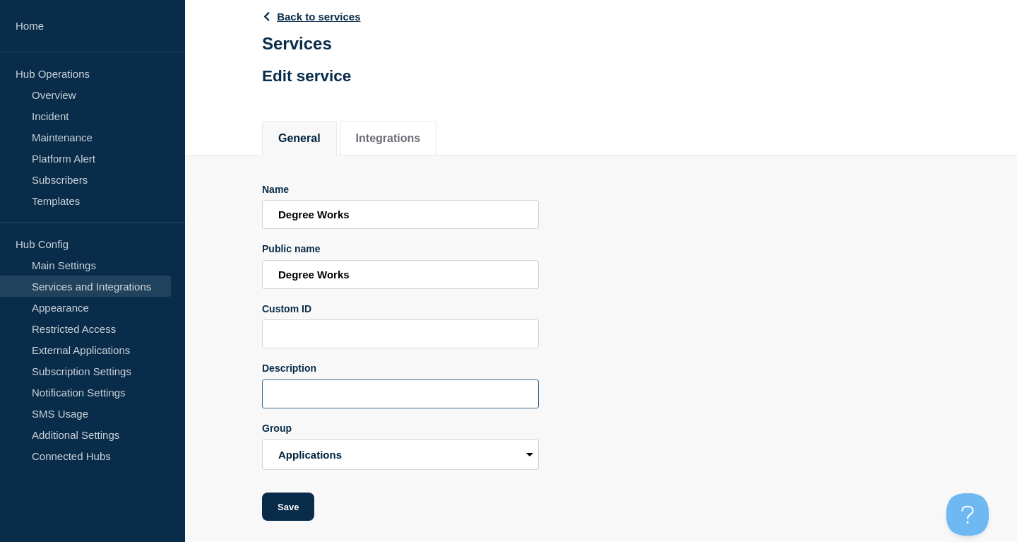
click at [466, 398] on input "Description" at bounding box center [400, 393] width 277 height 29
paste input "Degree audit system, used by faculty and students"
type input "Degree audit system, used by faculty and students"
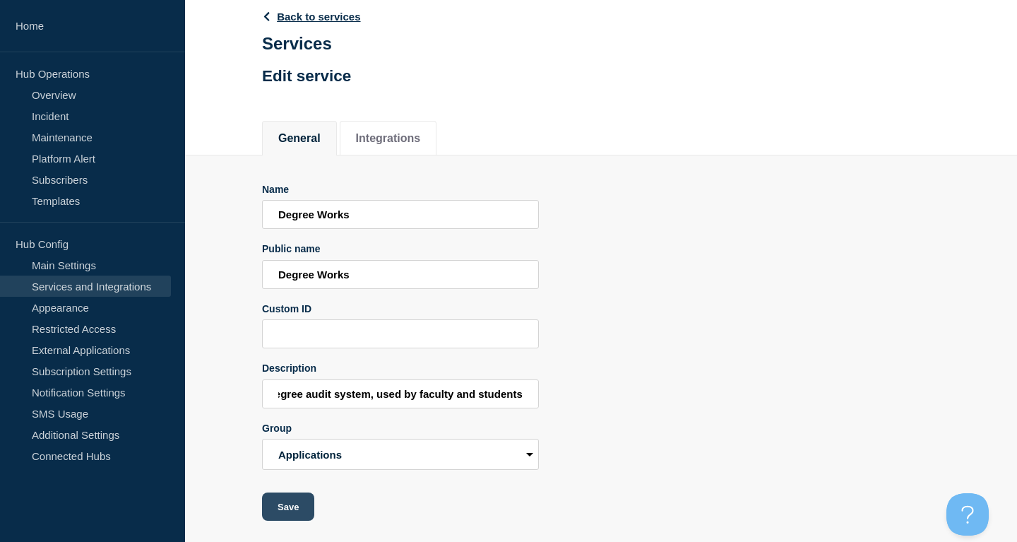
click at [280, 508] on button "Save" at bounding box center [288, 506] width 52 height 28
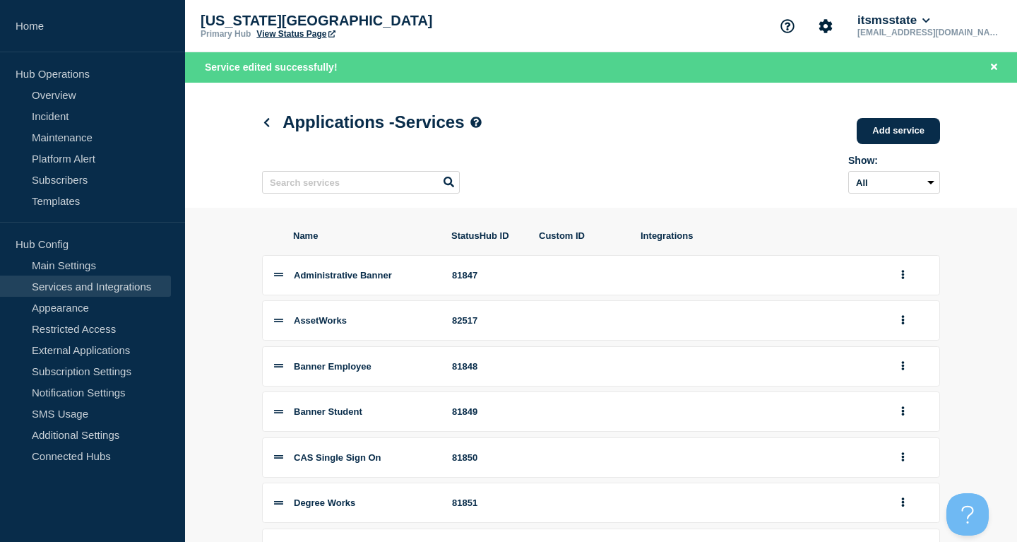
scroll to position [144, 0]
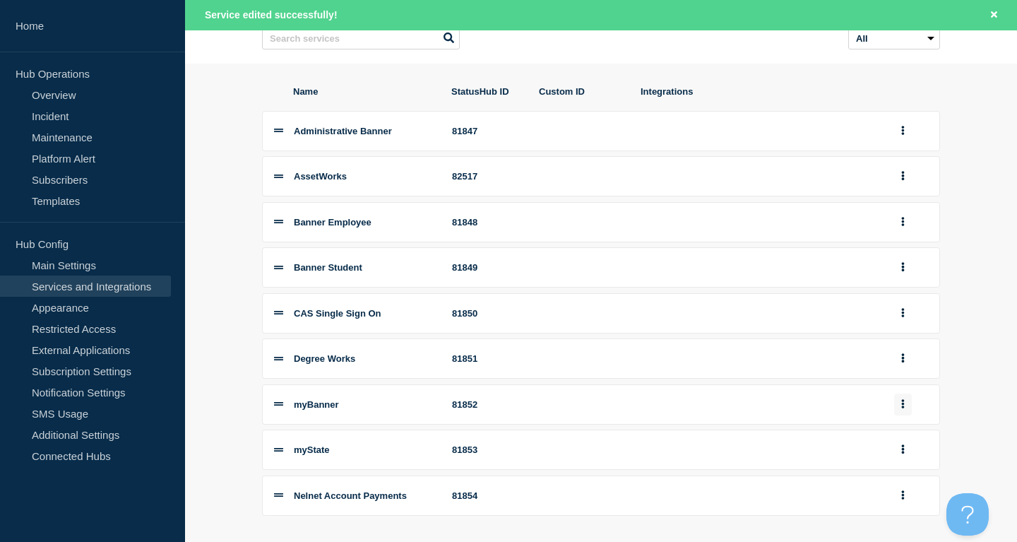
click at [895, 415] on button "group actions" at bounding box center [903, 404] width 18 height 22
click at [908, 290] on button "Edit" at bounding box center [911, 279] width 71 height 22
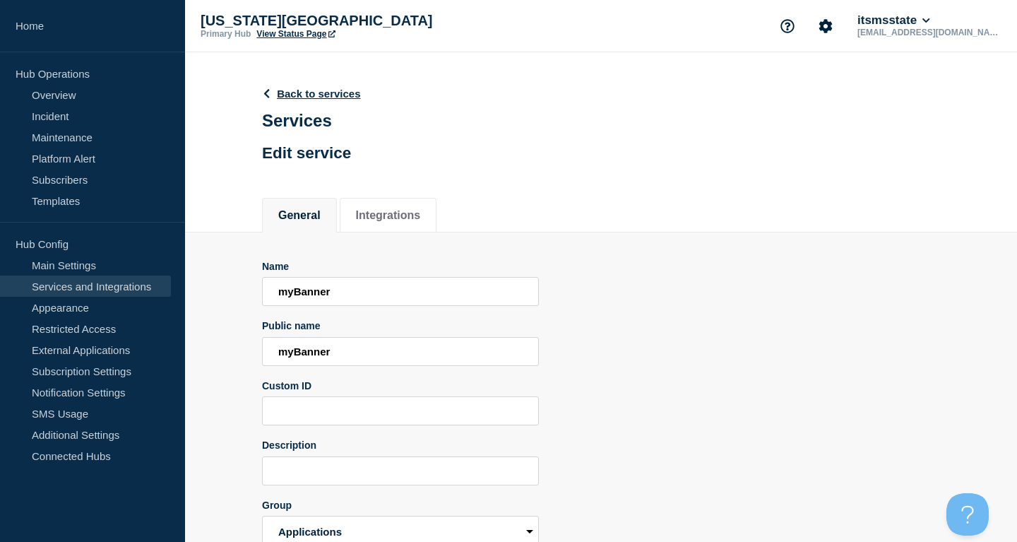
scroll to position [72, 0]
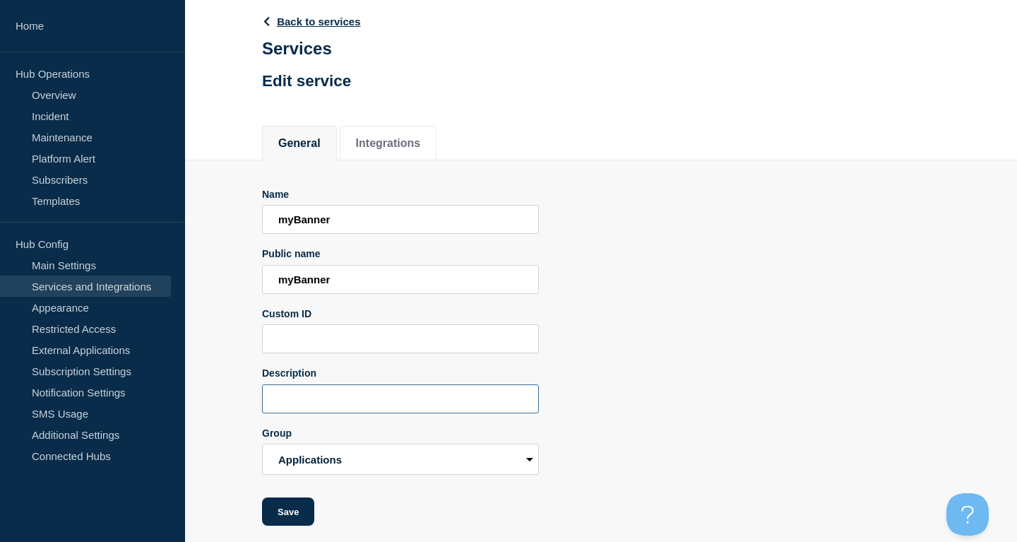
click at [420, 413] on input "Description" at bounding box center [400, 398] width 277 height 29
paste input "Student & employee self-service system"
type input "Student & employee self-service system"
click at [287, 524] on button "Save" at bounding box center [288, 511] width 52 height 28
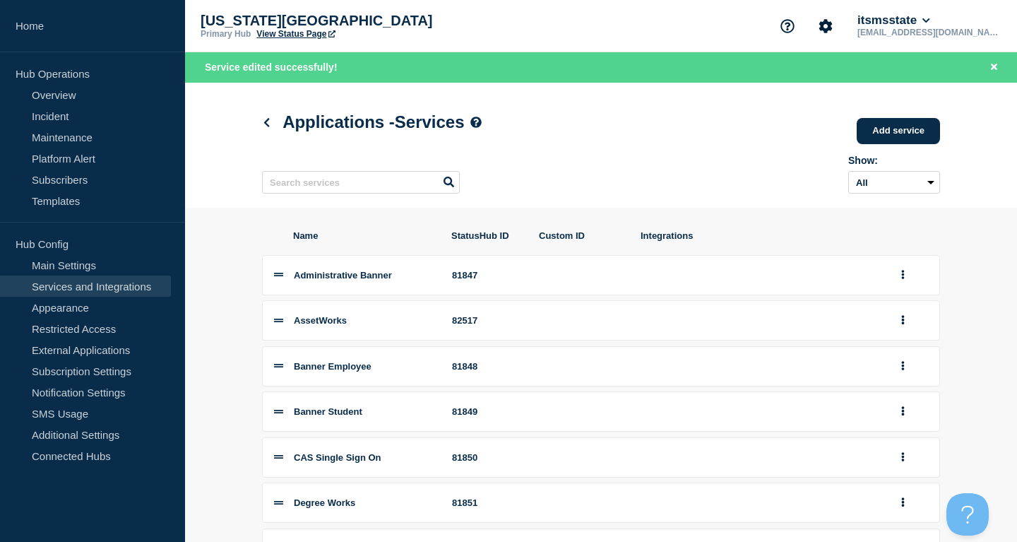
scroll to position [144, 0]
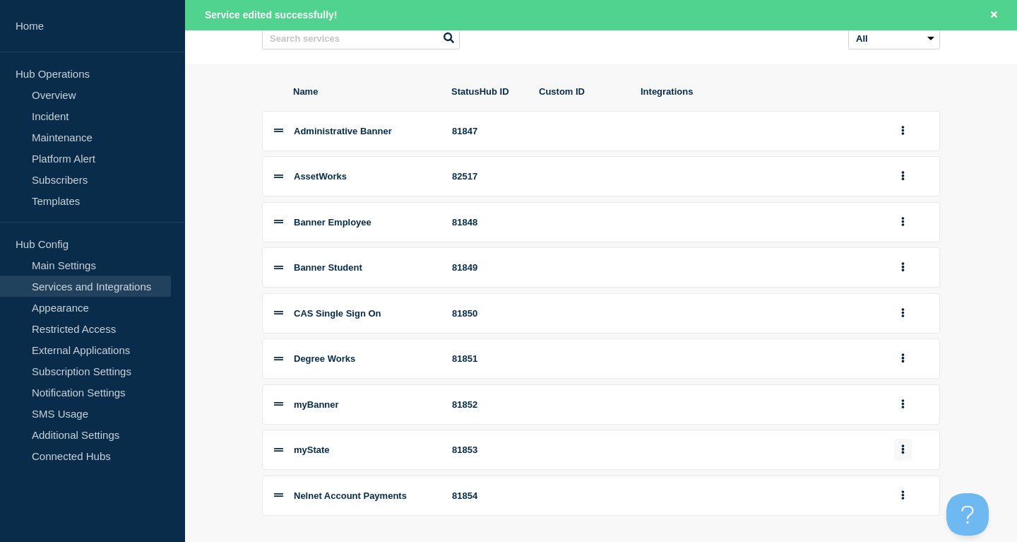
click at [910, 457] on button "group actions" at bounding box center [903, 450] width 18 height 22
click at [903, 330] on button "Edit" at bounding box center [911, 325] width 71 height 22
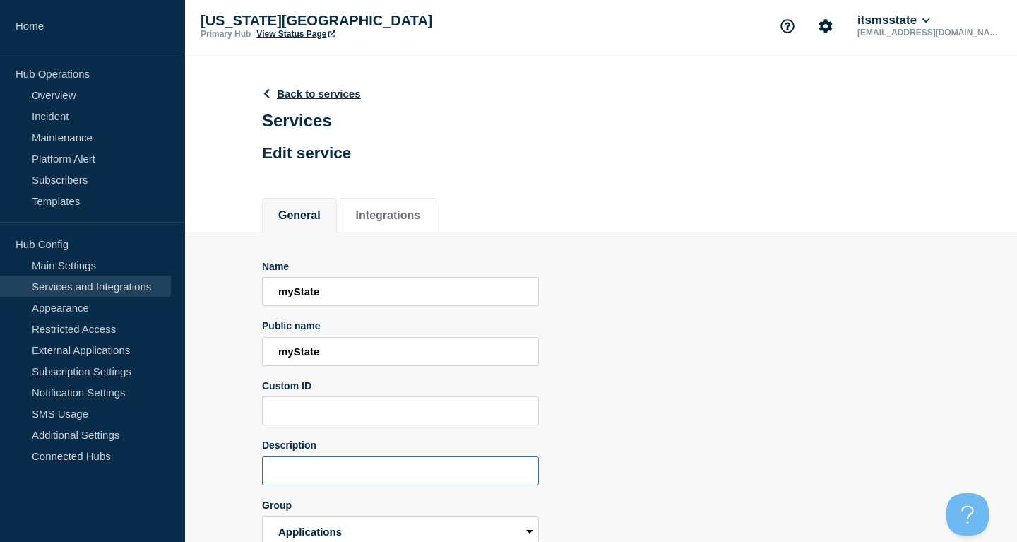
click at [410, 476] on input "Description" at bounding box center [400, 470] width 277 height 29
paste input "Campus portal with links to Banner, Canvas, and more"
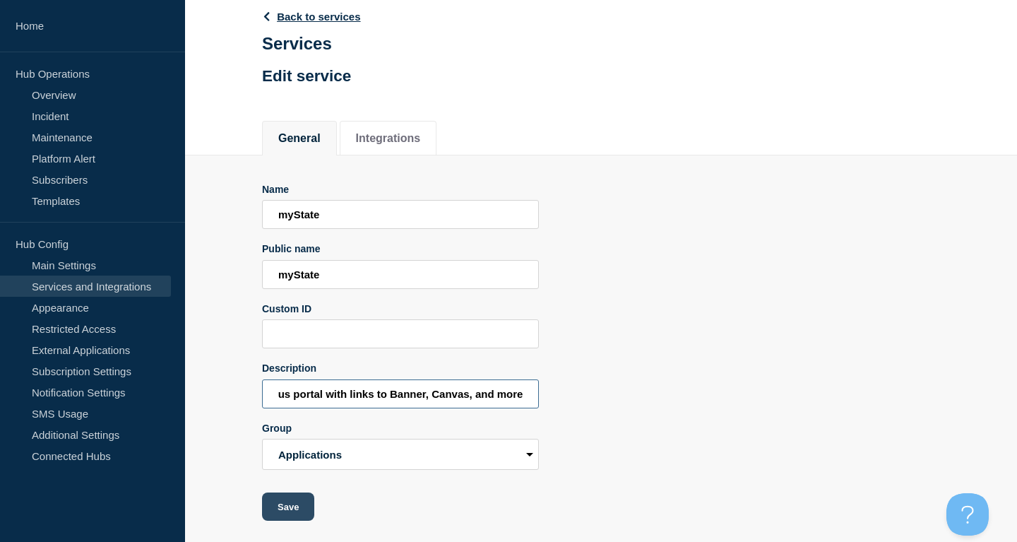
type input "Campus portal with links to Banner, Canvas, and more"
click at [273, 514] on button "Save" at bounding box center [288, 506] width 52 height 28
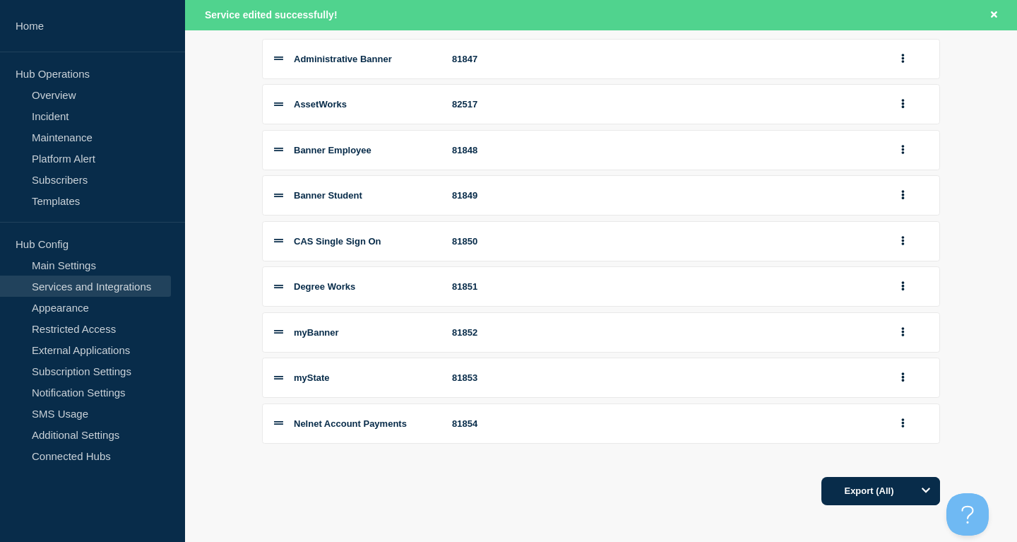
scroll to position [235, 0]
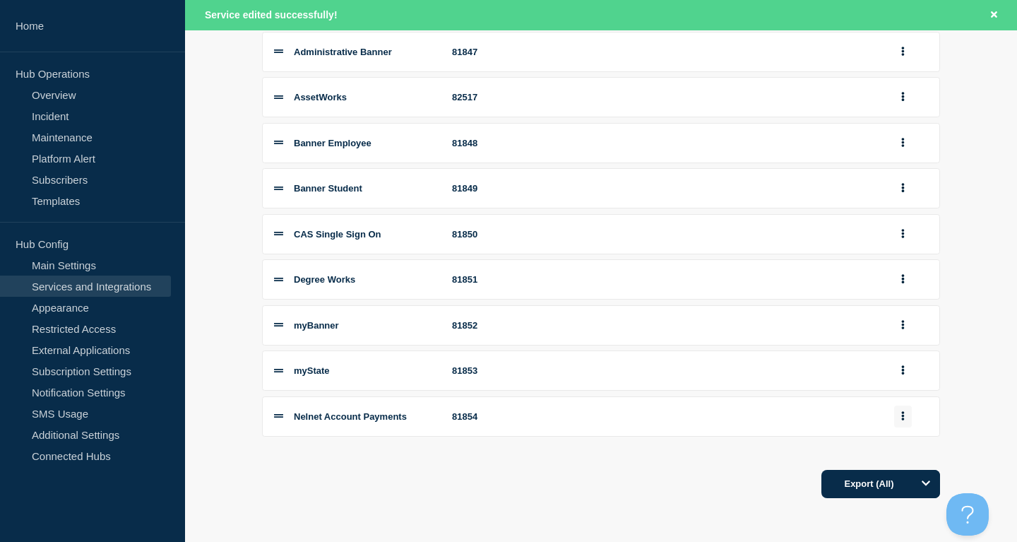
click at [903, 414] on icon "group actions" at bounding box center [903, 415] width 4 height 9
click at [922, 290] on button "Edit" at bounding box center [911, 291] width 71 height 22
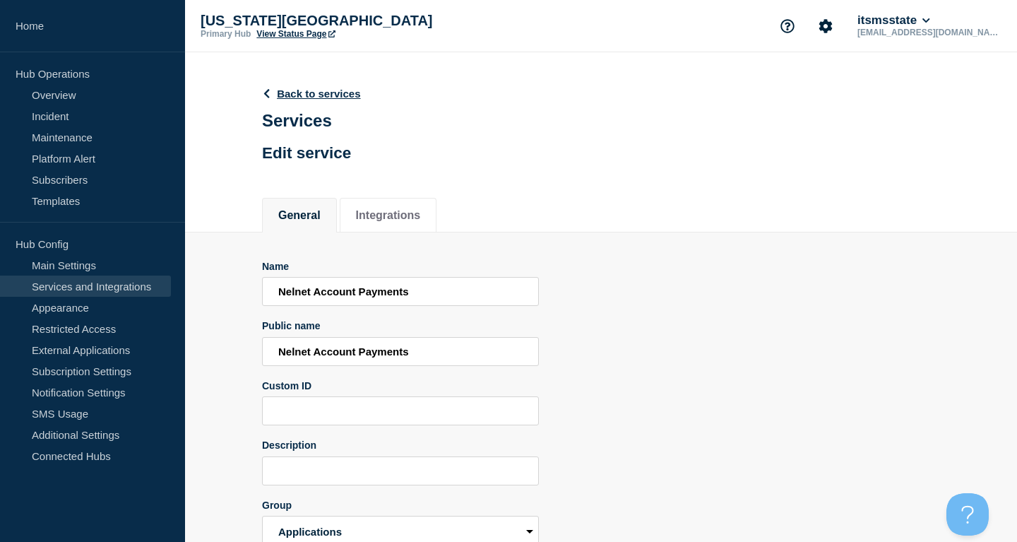
scroll to position [88, 0]
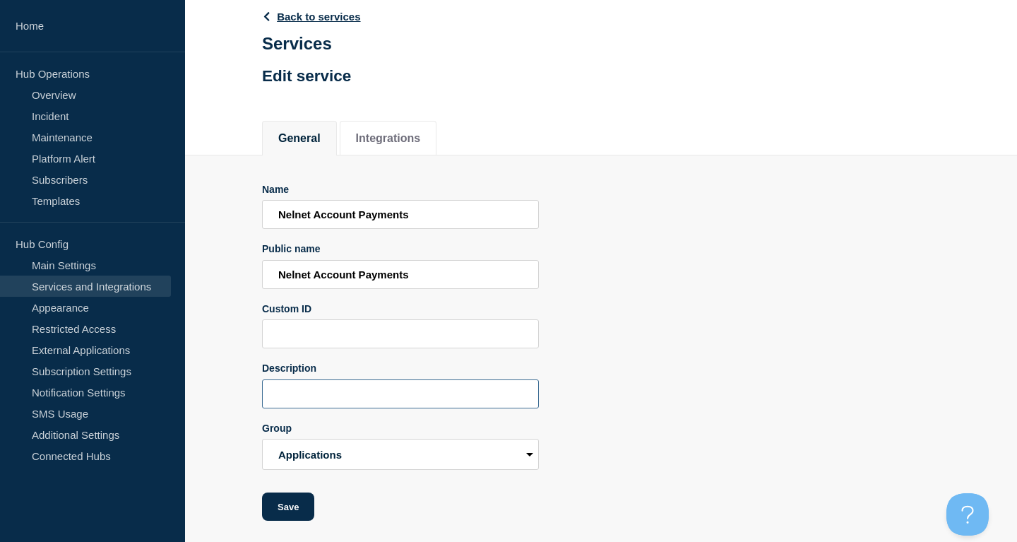
click at [405, 391] on input "Description" at bounding box center [400, 393] width 277 height 29
paste input "Tuition and account payment system"
type input "Tuition and account payment system"
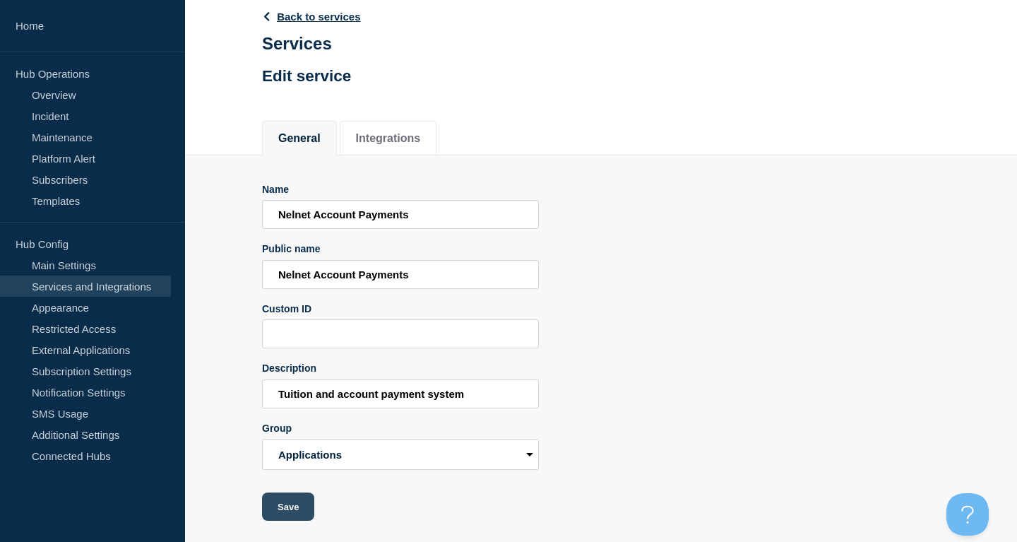
click at [277, 512] on button "Save" at bounding box center [288, 506] width 52 height 28
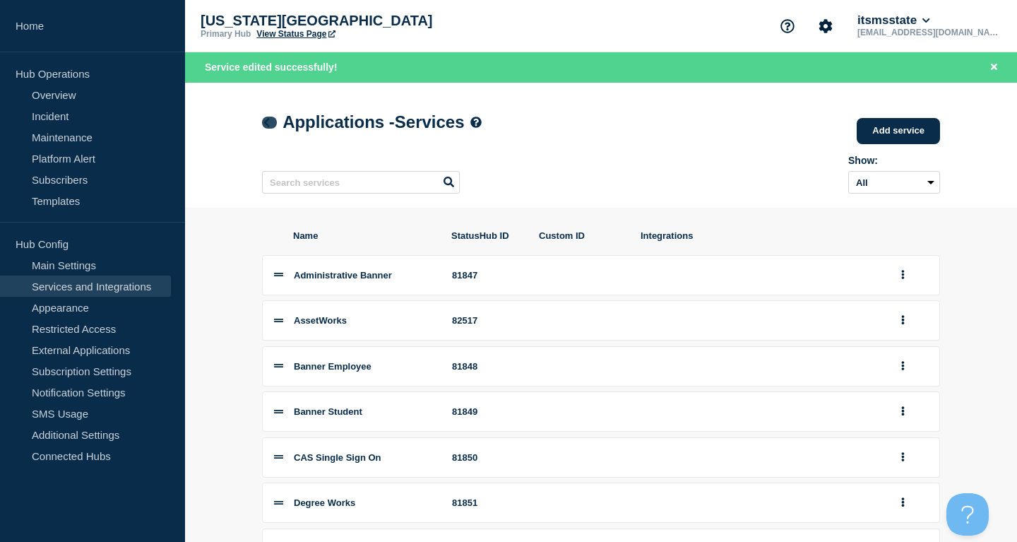
click at [271, 121] on icon at bounding box center [266, 122] width 11 height 9
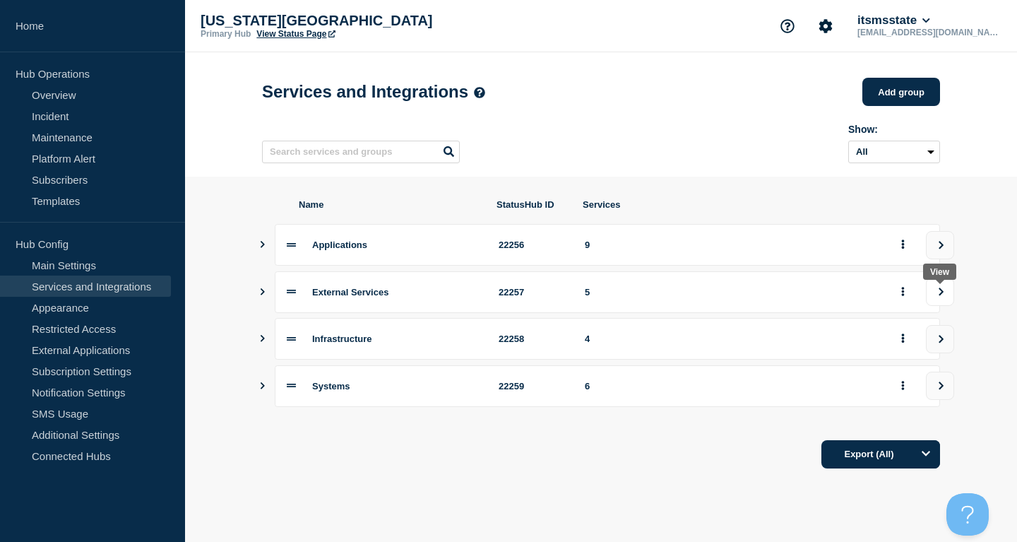
click at [937, 292] on button "view group" at bounding box center [940, 292] width 28 height 28
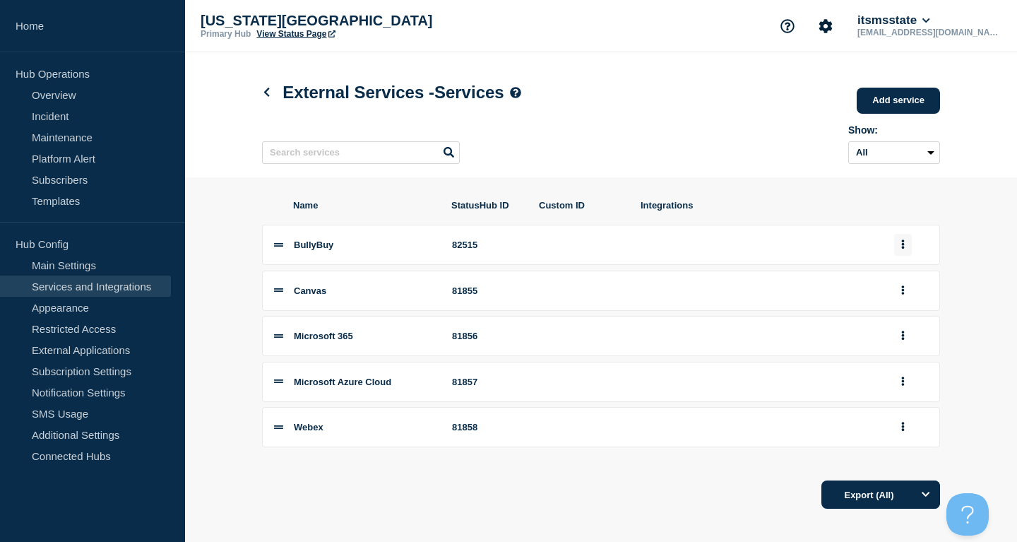
click at [903, 256] on button "group actions" at bounding box center [903, 245] width 18 height 22
click at [904, 281] on button "Edit" at bounding box center [911, 271] width 71 height 22
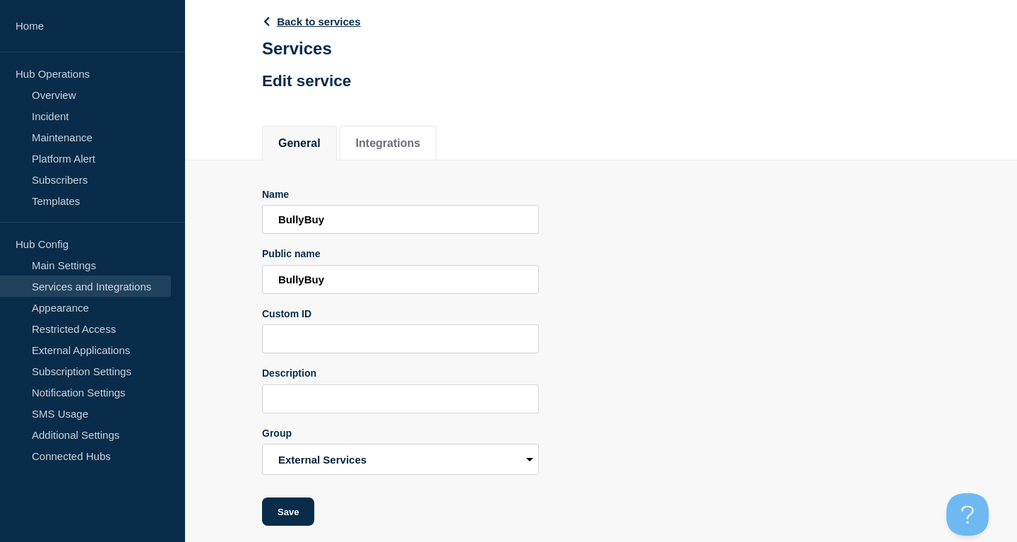
scroll to position [88, 0]
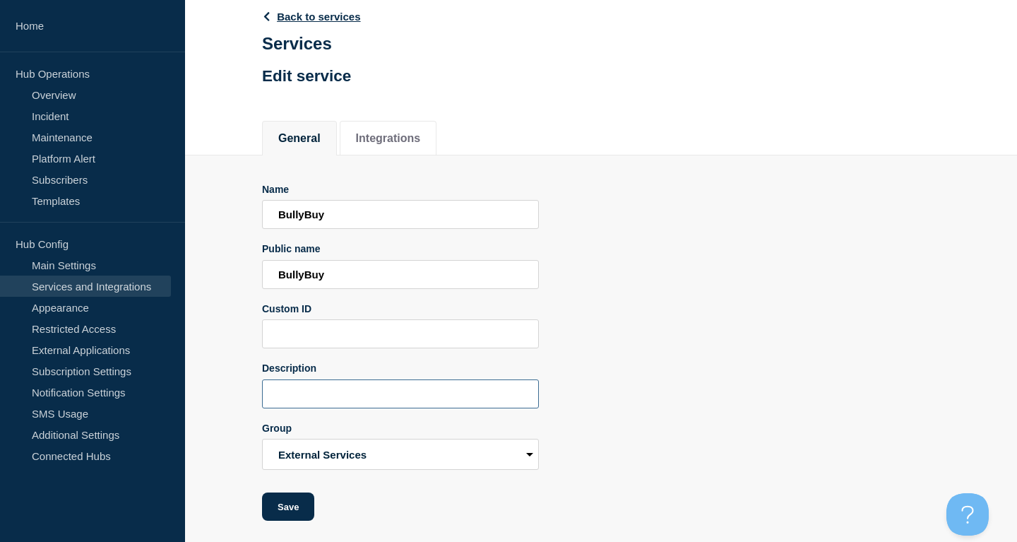
drag, startPoint x: 391, startPoint y: 388, endPoint x: 385, endPoint y: 398, distance: 11.8
click at [390, 390] on input "Description" at bounding box center [400, 393] width 277 height 29
paste input "Procurement system"
type input "Procurement system"
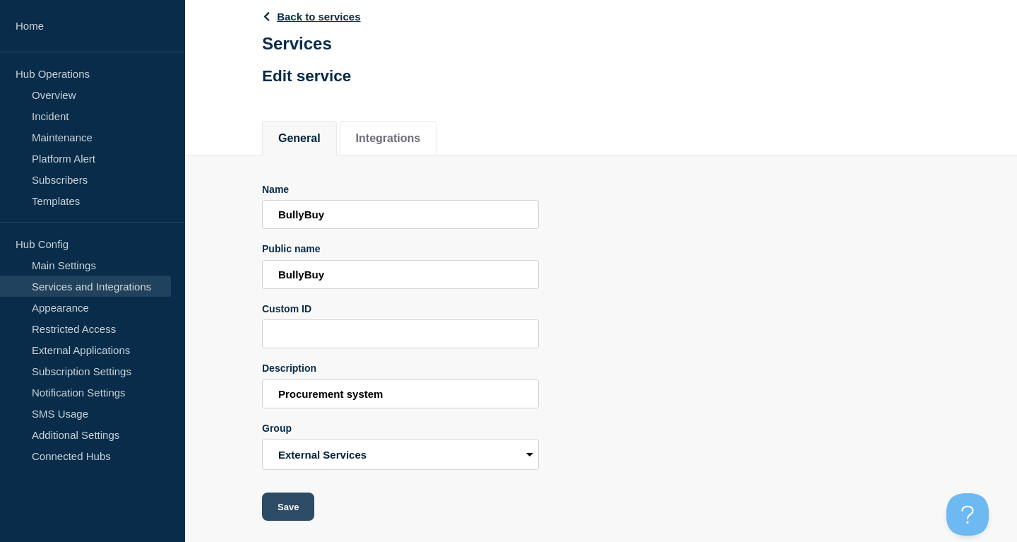
click at [292, 509] on button "Save" at bounding box center [288, 506] width 52 height 28
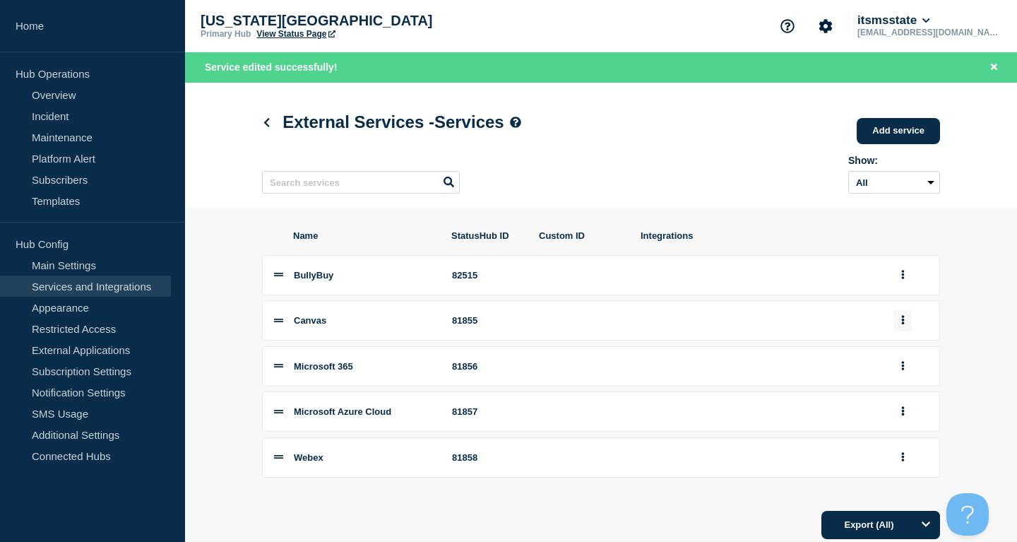
click at [900, 327] on button "group actions" at bounding box center [903, 320] width 18 height 22
click at [902, 355] on button "Edit" at bounding box center [911, 347] width 71 height 22
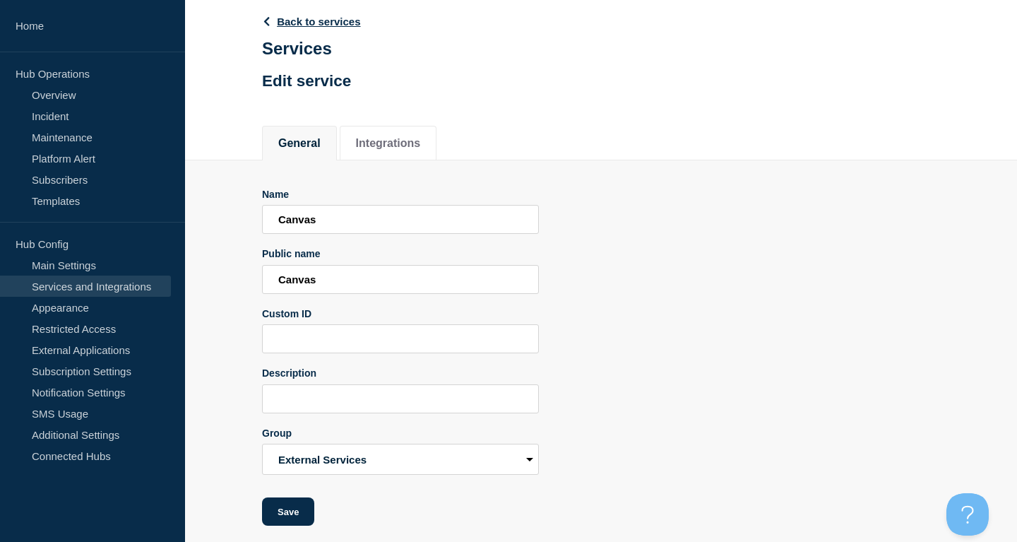
scroll to position [88, 0]
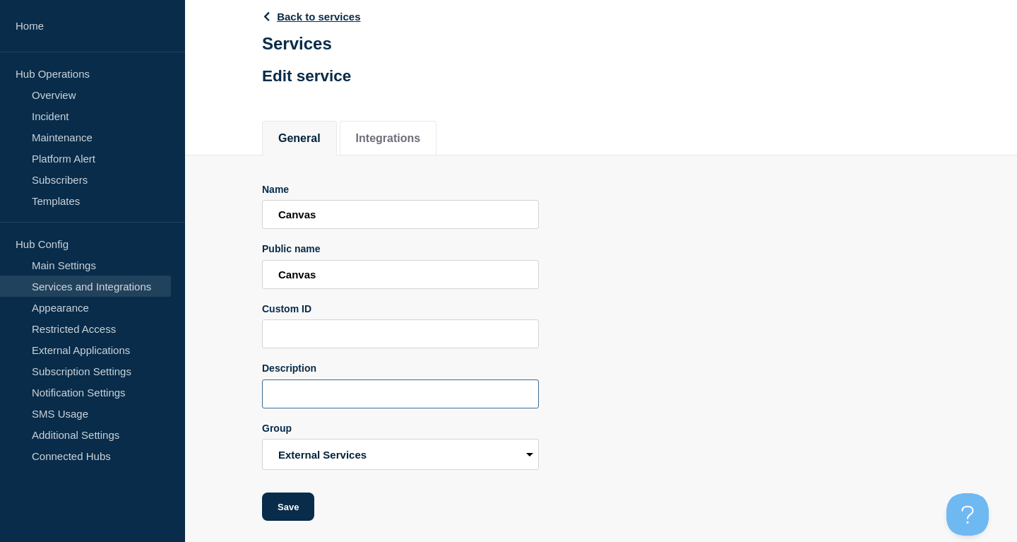
click at [360, 394] on input "Description" at bounding box center [400, 393] width 277 height 29
paste input "Learning management system"
type input "Learning management system"
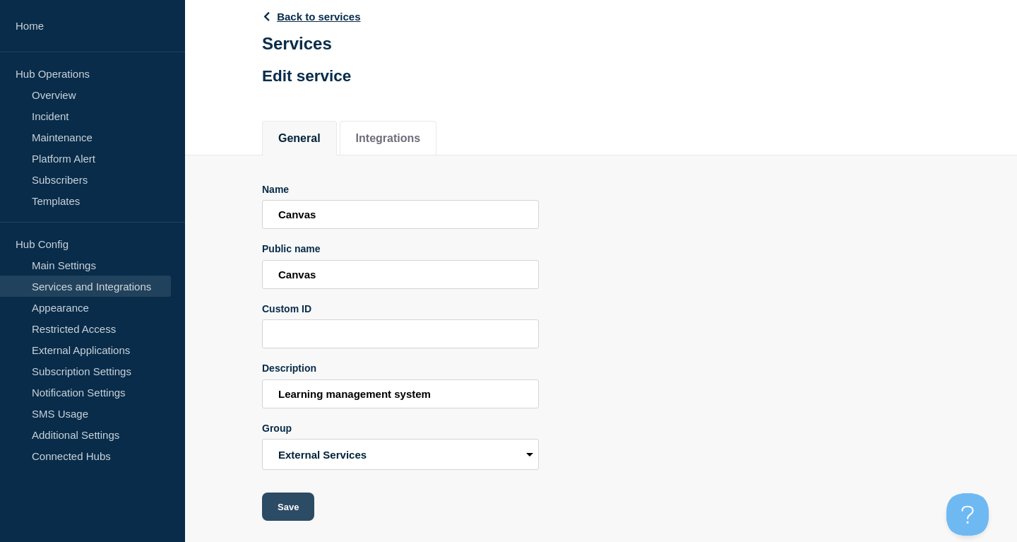
click at [287, 502] on button "Save" at bounding box center [288, 506] width 52 height 28
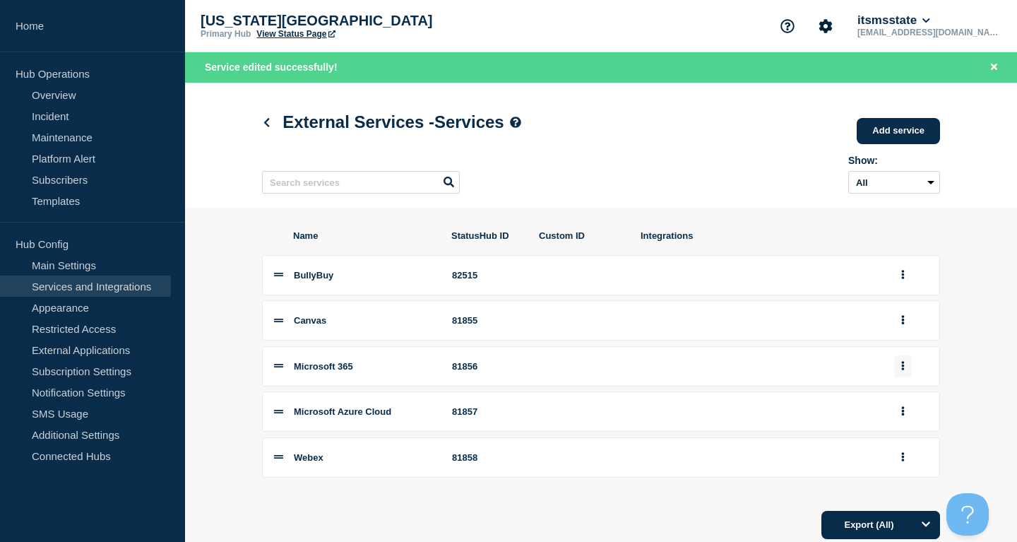
click at [897, 377] on button "group actions" at bounding box center [903, 366] width 18 height 22
click at [910, 403] on button "Edit" at bounding box center [911, 392] width 71 height 22
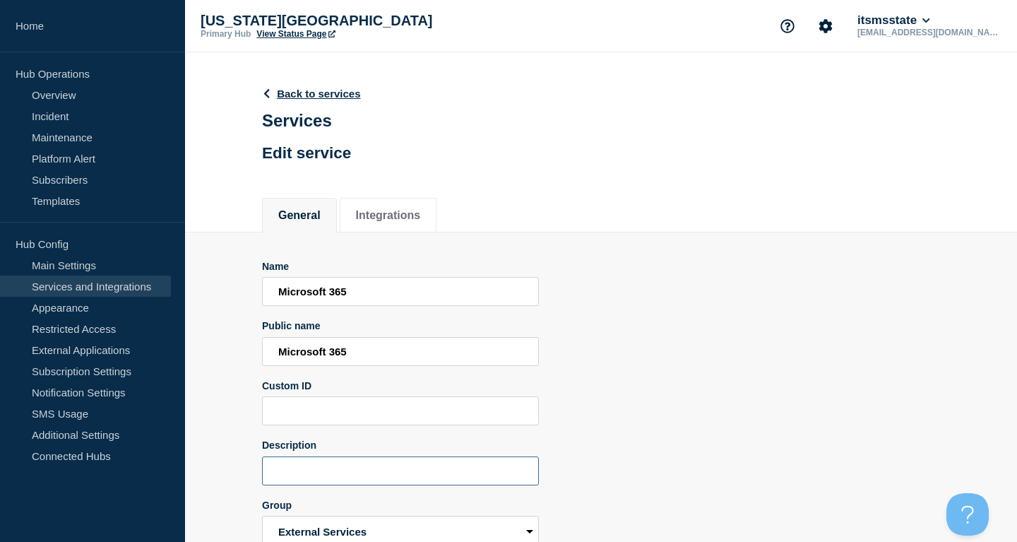
click at [371, 474] on input "Description" at bounding box center [400, 470] width 277 height 29
paste input "Email & productivity suite"
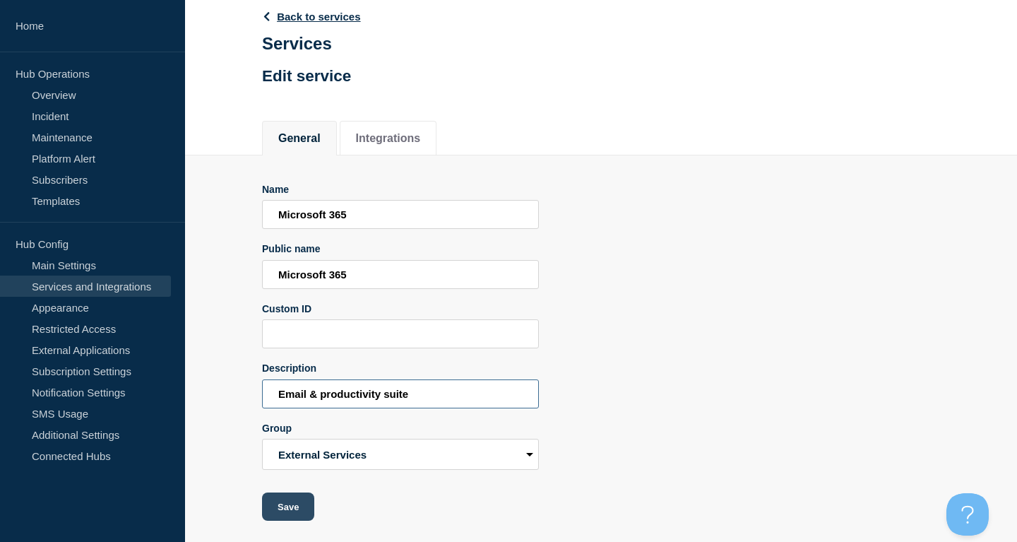
type input "Email & productivity suite"
click at [296, 509] on button "Save" at bounding box center [288, 506] width 52 height 28
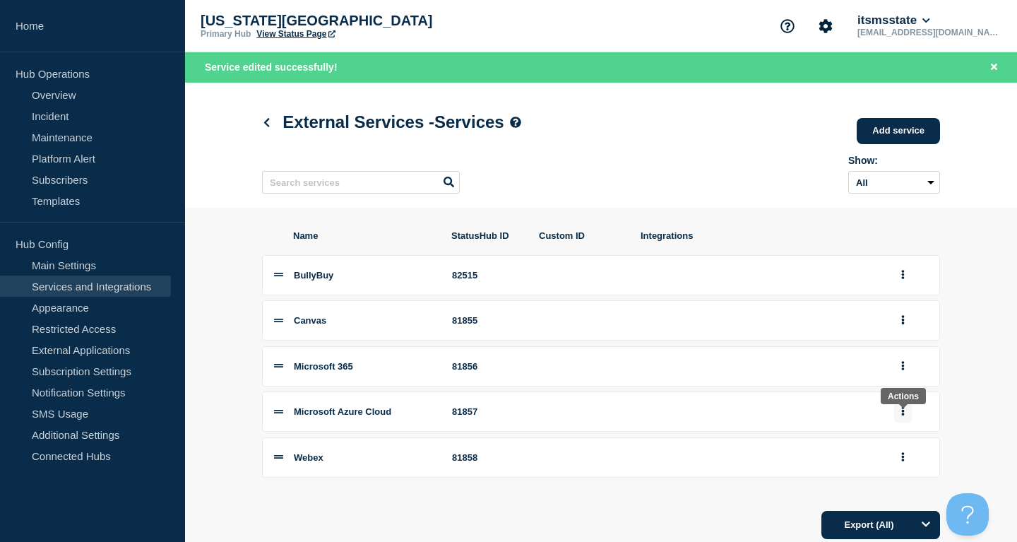
click at [903, 416] on icon "group actions" at bounding box center [903, 411] width 3 height 9
click at [901, 297] on button "Edit" at bounding box center [911, 286] width 71 height 22
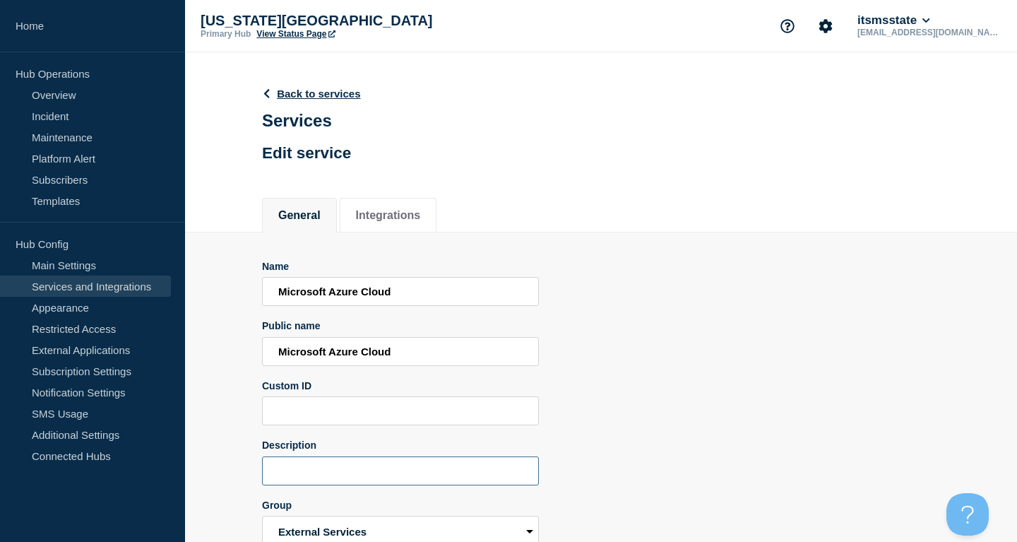
click at [370, 473] on input "Description" at bounding box center [400, 470] width 277 height 29
paste input "Cloud computing platform"
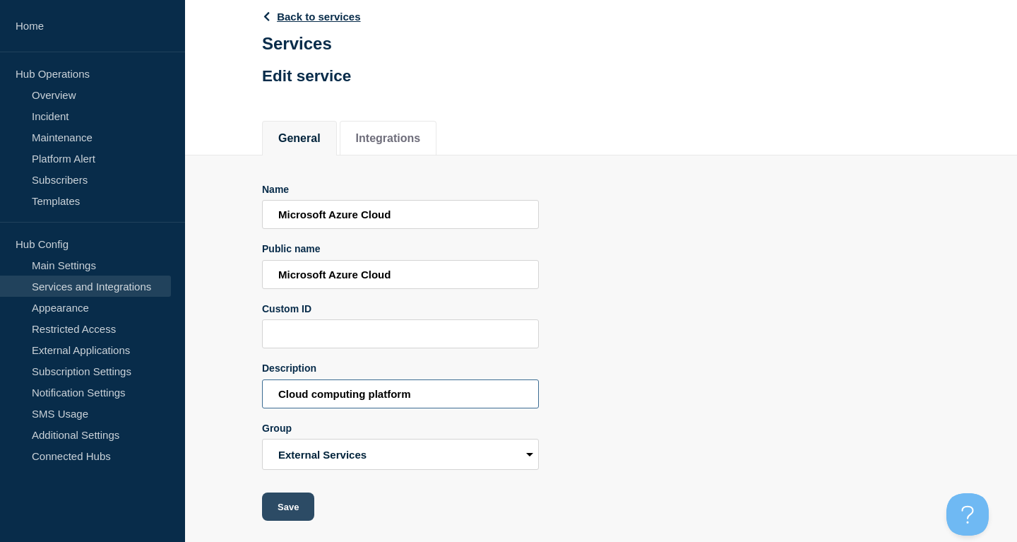
type input "Cloud computing platform"
click at [290, 499] on button "Save" at bounding box center [288, 506] width 52 height 28
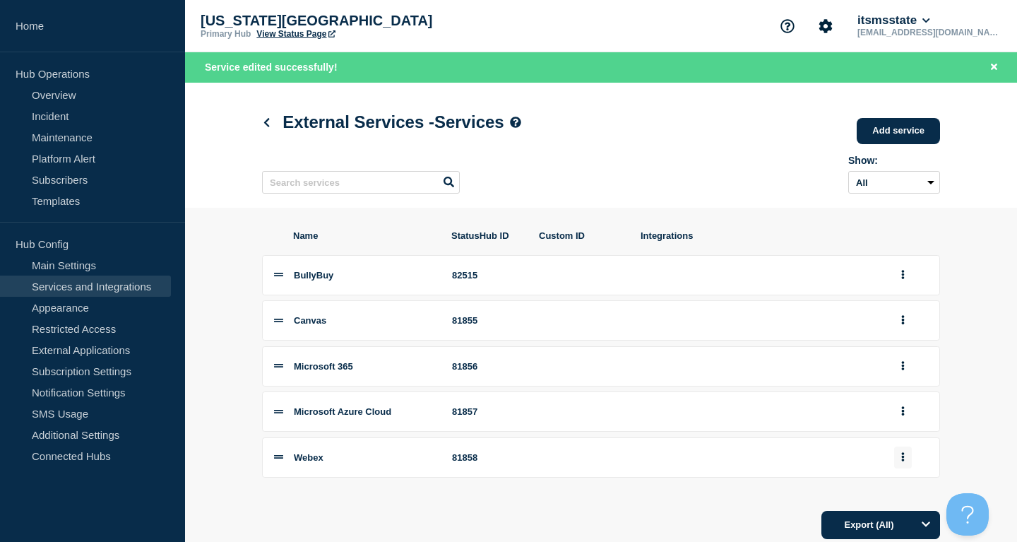
click at [910, 468] on button "group actions" at bounding box center [903, 457] width 18 height 22
click at [897, 342] on button "Edit" at bounding box center [911, 332] width 71 height 22
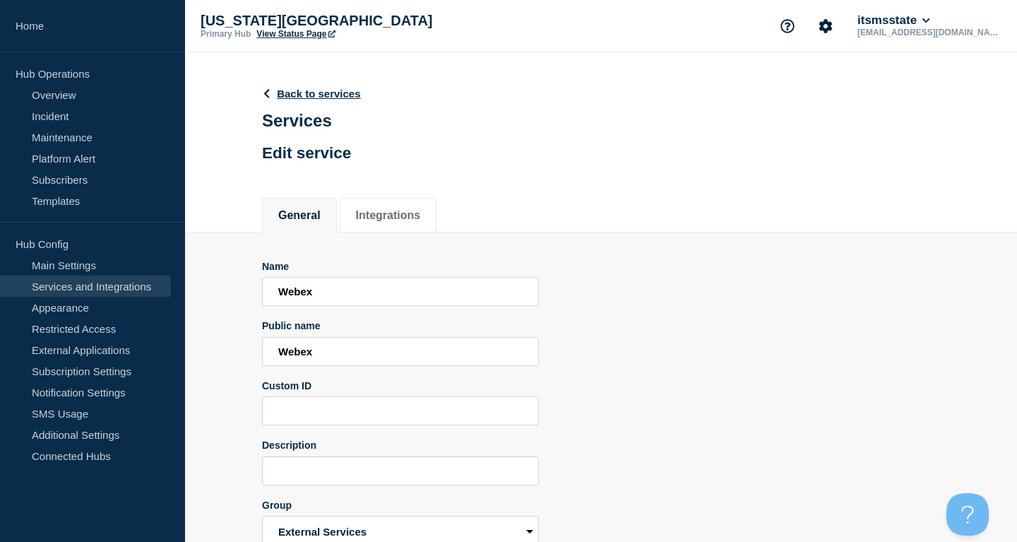
scroll to position [88, 0]
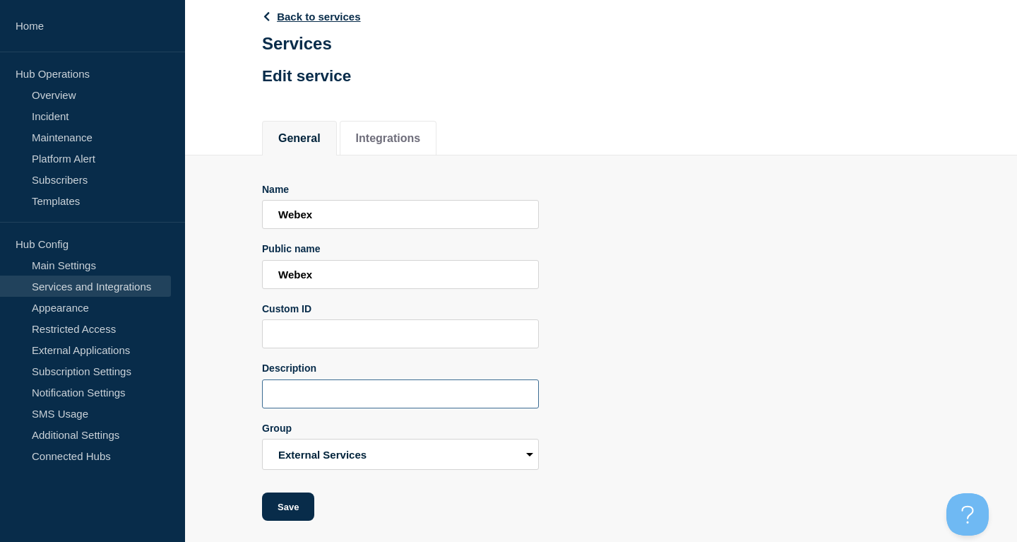
click at [489, 392] on input "Description" at bounding box center [400, 393] width 277 height 29
paste input "Video conferencing"
type input "Video conferencing"
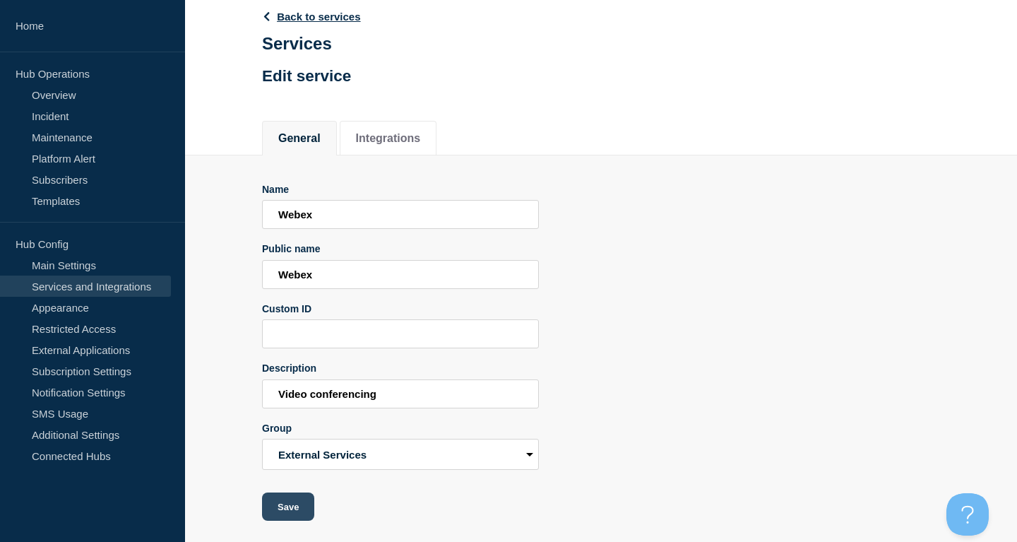
click at [299, 514] on button "Save" at bounding box center [288, 506] width 52 height 28
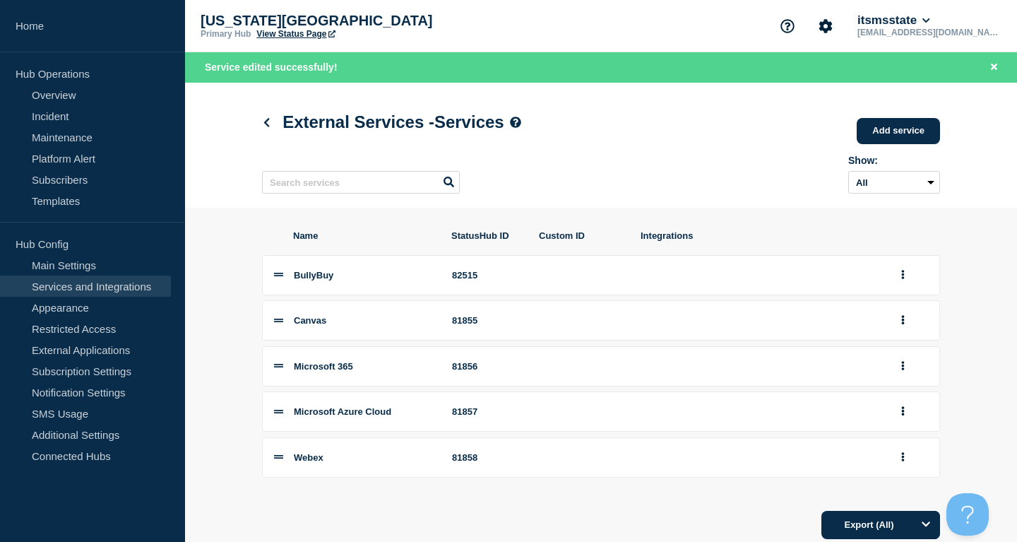
click at [287, 121] on h1 "External Services - Services" at bounding box center [391, 122] width 259 height 20
click at [273, 121] on link at bounding box center [269, 123] width 15 height 12
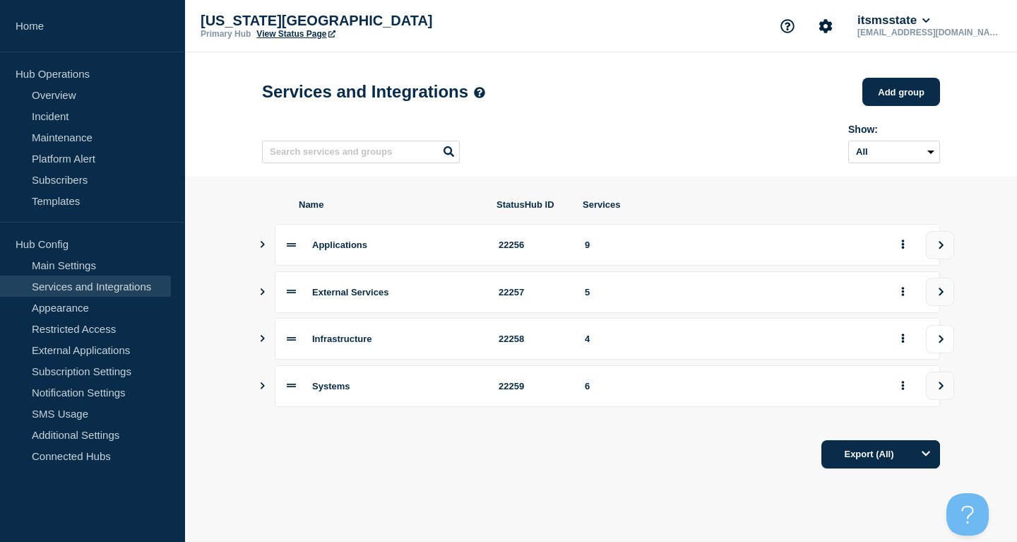
click at [937, 349] on button "view group" at bounding box center [940, 339] width 28 height 28
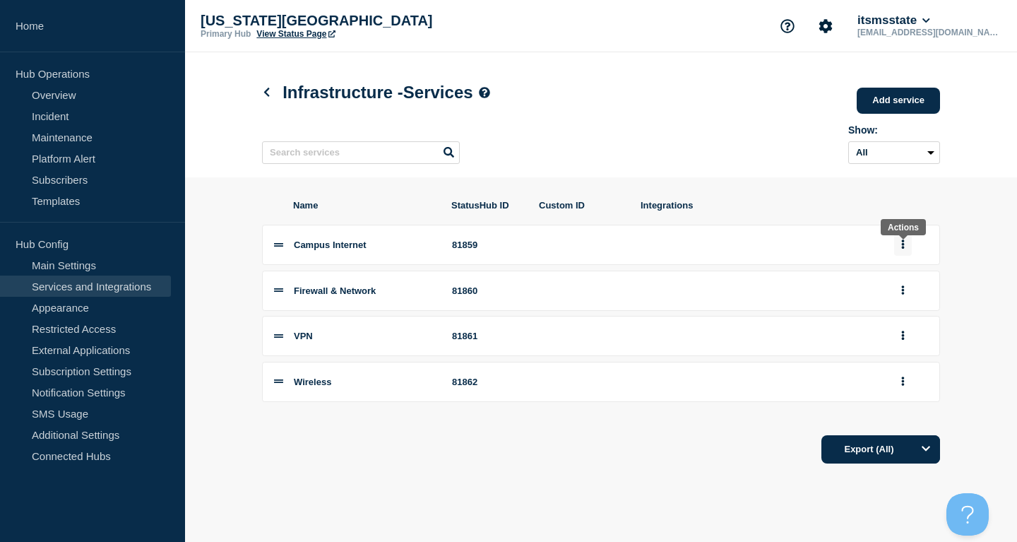
click at [904, 247] on icon "group actions" at bounding box center [903, 244] width 3 height 9
click at [900, 282] on button "Edit" at bounding box center [911, 271] width 71 height 22
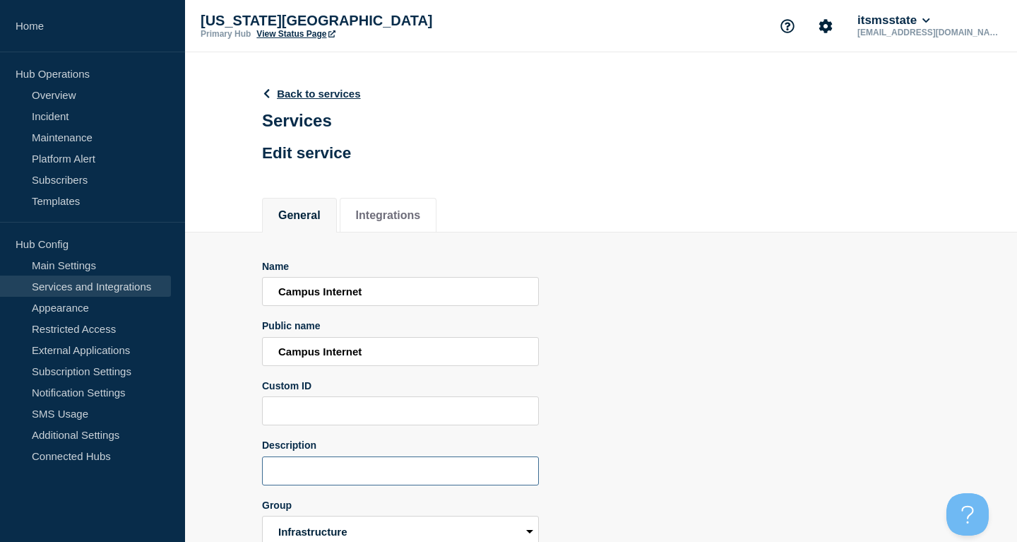
drag, startPoint x: 437, startPoint y: 470, endPoint x: 438, endPoint y: 479, distance: 9.3
click at [436, 470] on input "Description" at bounding box center [400, 470] width 277 height 29
paste input "Internet connectivity"
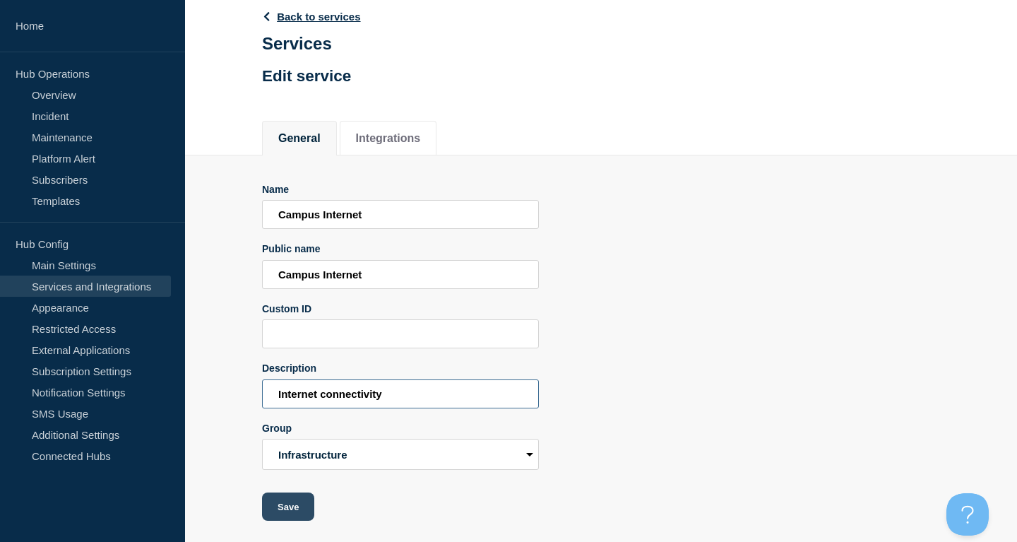
type input "Internet connectivity"
drag, startPoint x: 285, startPoint y: 507, endPoint x: 634, endPoint y: 537, distance: 349.5
click at [285, 507] on button "Save" at bounding box center [288, 506] width 52 height 28
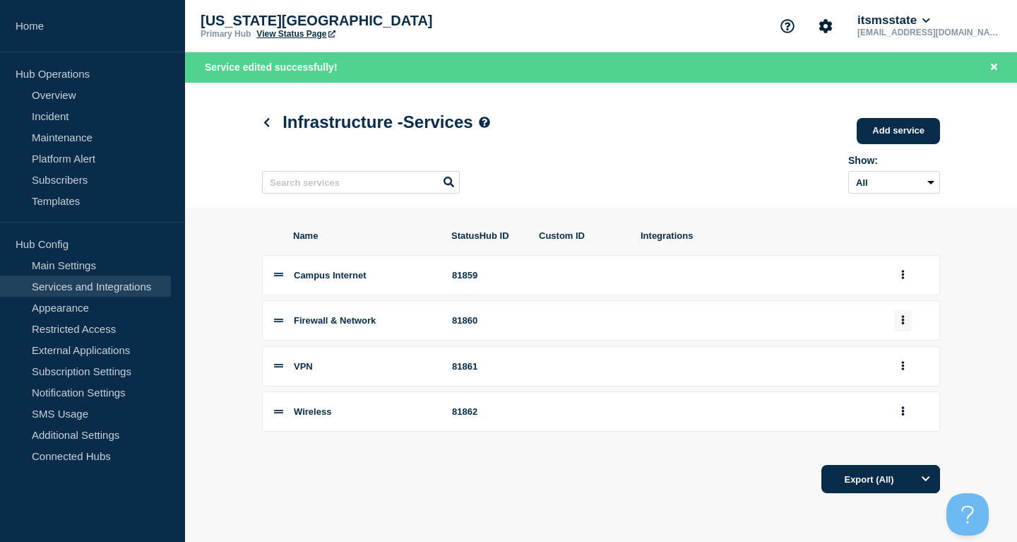
click at [903, 331] on button "group actions" at bounding box center [903, 320] width 18 height 22
click at [904, 351] on button "Edit" at bounding box center [911, 347] width 71 height 22
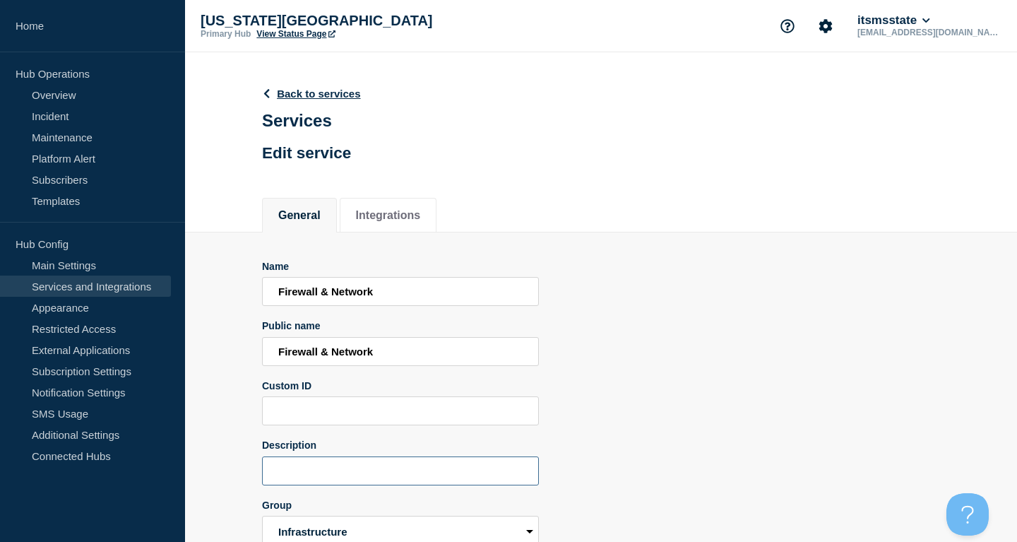
click at [425, 476] on input "Description" at bounding box center [400, 470] width 277 height 29
paste input "Campus network security and connectivity"
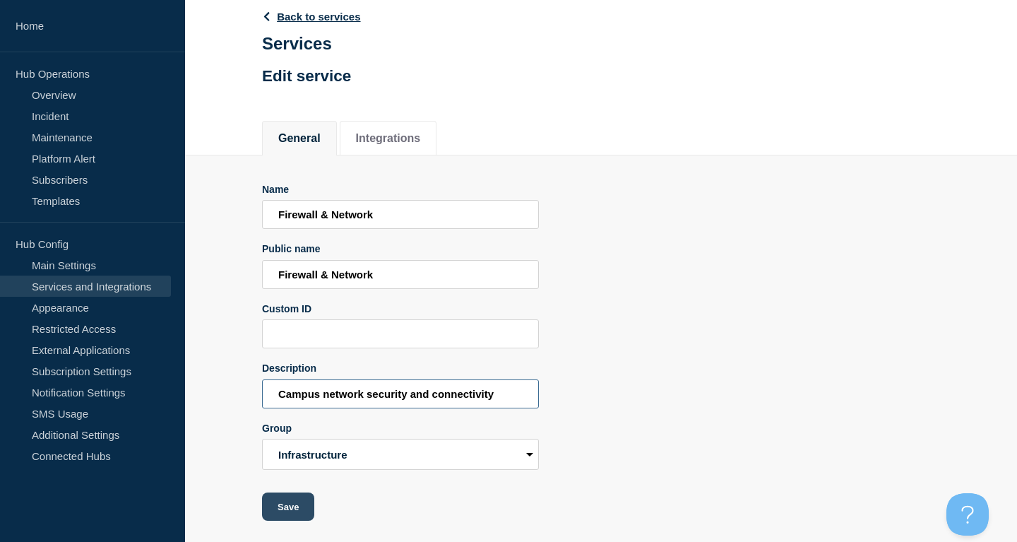
type input "Campus network security and connectivity"
drag, startPoint x: 283, startPoint y: 515, endPoint x: 291, endPoint y: 514, distance: 7.9
click at [285, 514] on button "Save" at bounding box center [288, 506] width 52 height 28
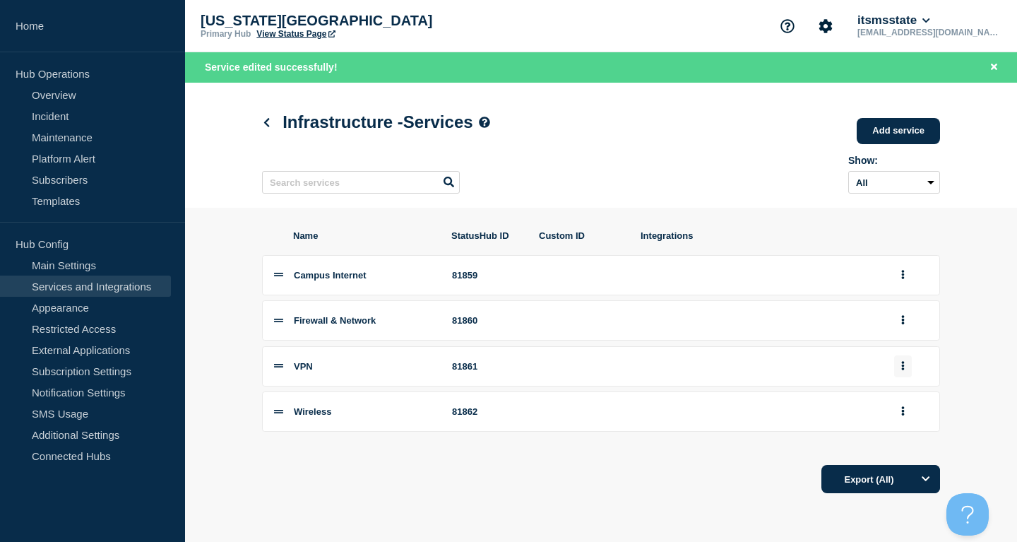
click at [897, 370] on button "group actions" at bounding box center [903, 366] width 18 height 22
click at [897, 398] on button "Edit" at bounding box center [911, 392] width 71 height 22
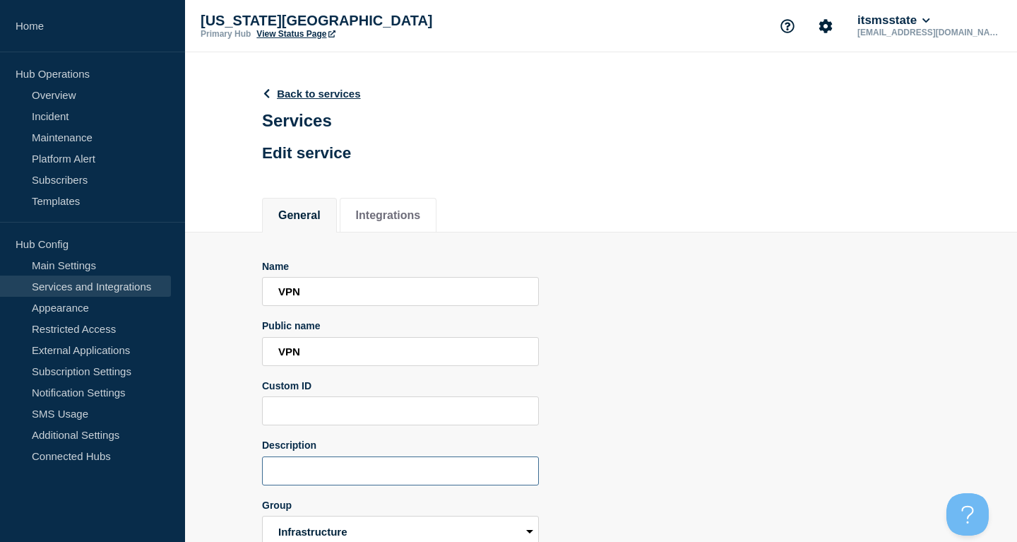
click at [382, 485] on input "Description" at bounding box center [400, 470] width 277 height 29
paste input "Remote access via Virtual Private Network"
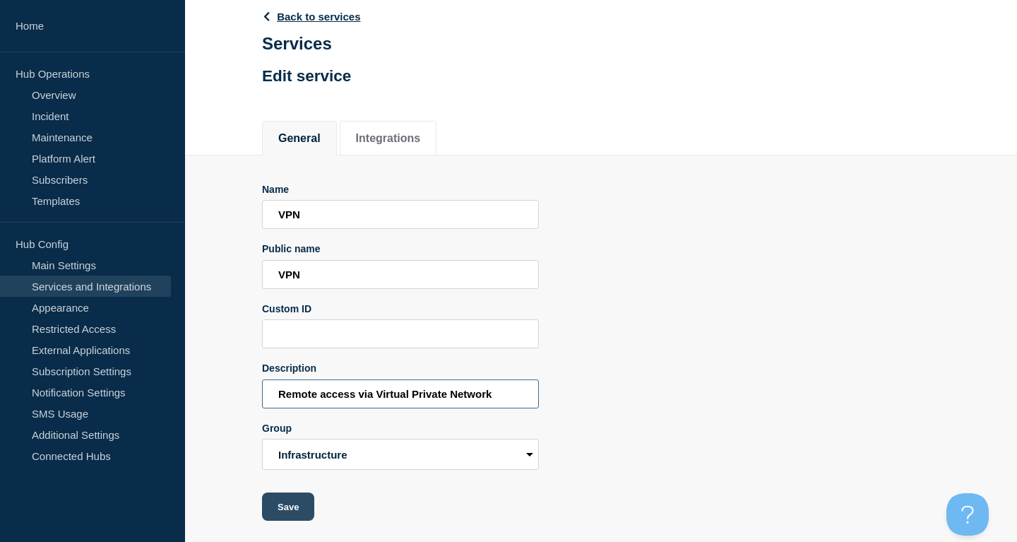
type input "Remote access via Virtual Private Network"
click at [276, 516] on button "Save" at bounding box center [288, 506] width 52 height 28
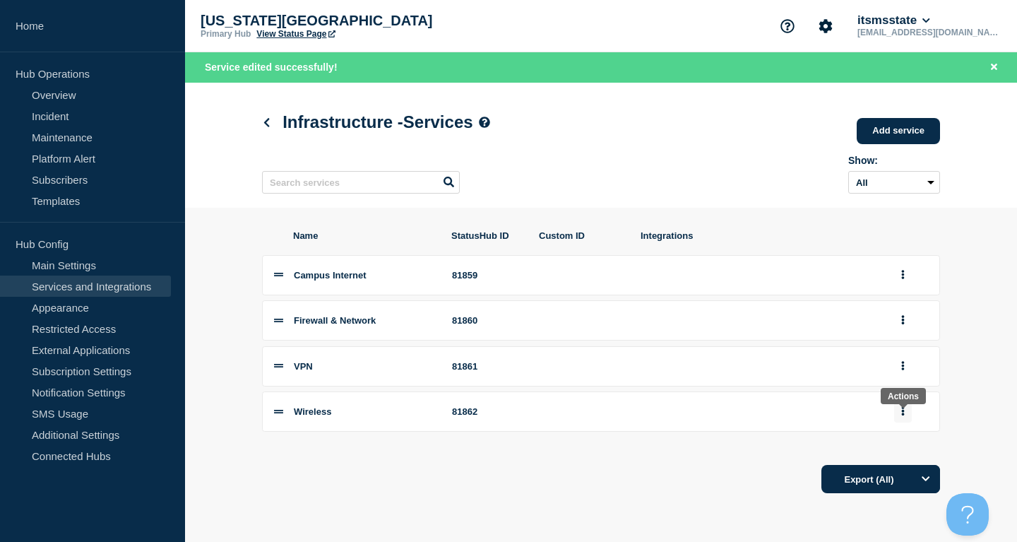
click at [908, 417] on button "group actions" at bounding box center [903, 411] width 18 height 22
click at [916, 297] on button "Edit" at bounding box center [911, 286] width 71 height 22
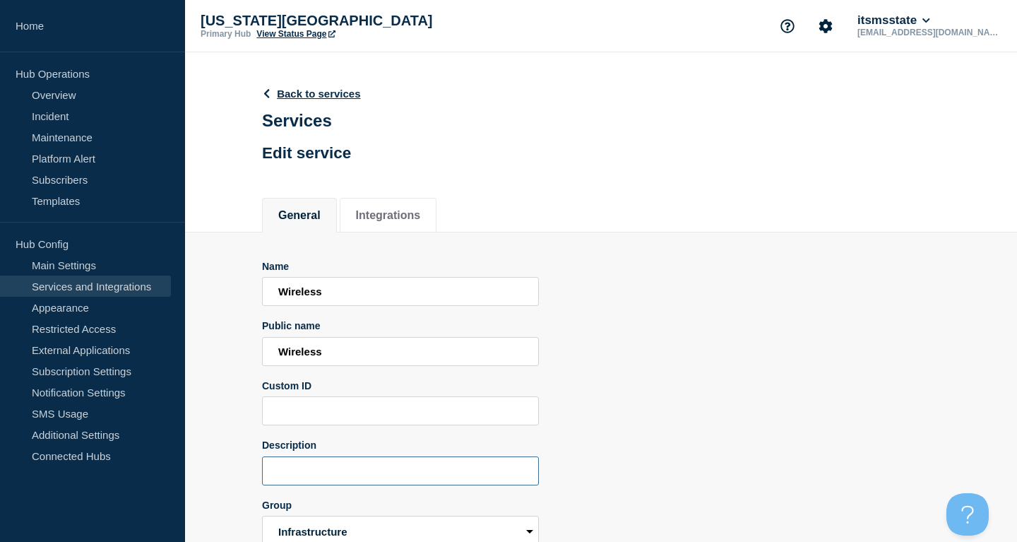
click at [357, 483] on input "Description" at bounding box center [400, 470] width 277 height 29
paste input "eduroam WiFi network"
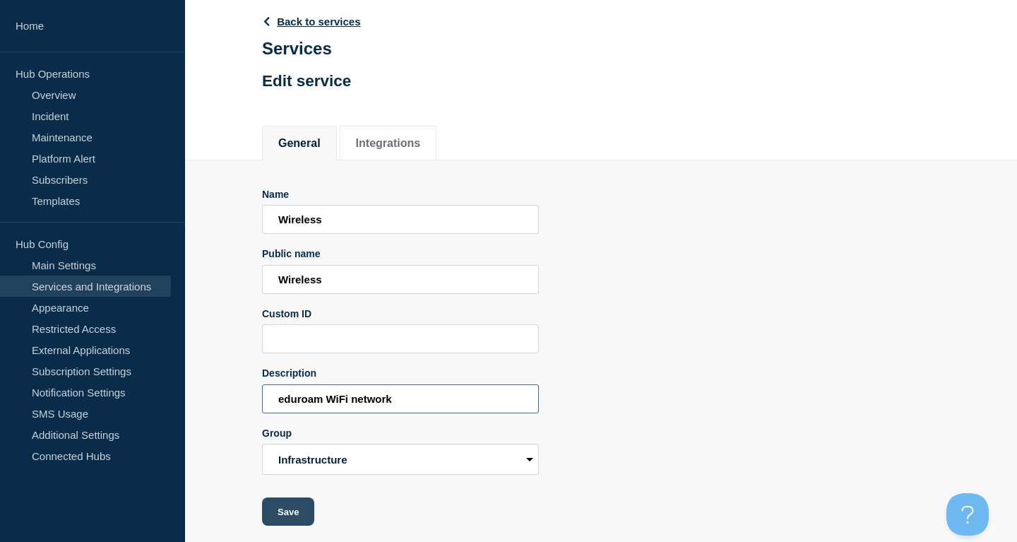
type input "eduroam WiFi network"
click at [292, 515] on button "Save" at bounding box center [288, 511] width 52 height 28
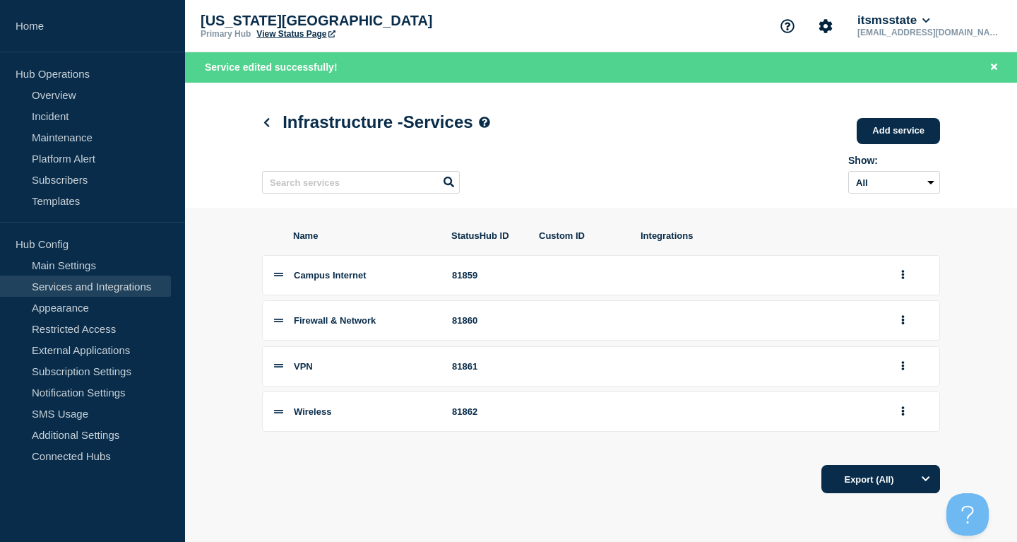
click at [293, 124] on h1 "Infrastructure - Services" at bounding box center [376, 122] width 228 height 20
click at [268, 123] on icon at bounding box center [266, 122] width 11 height 9
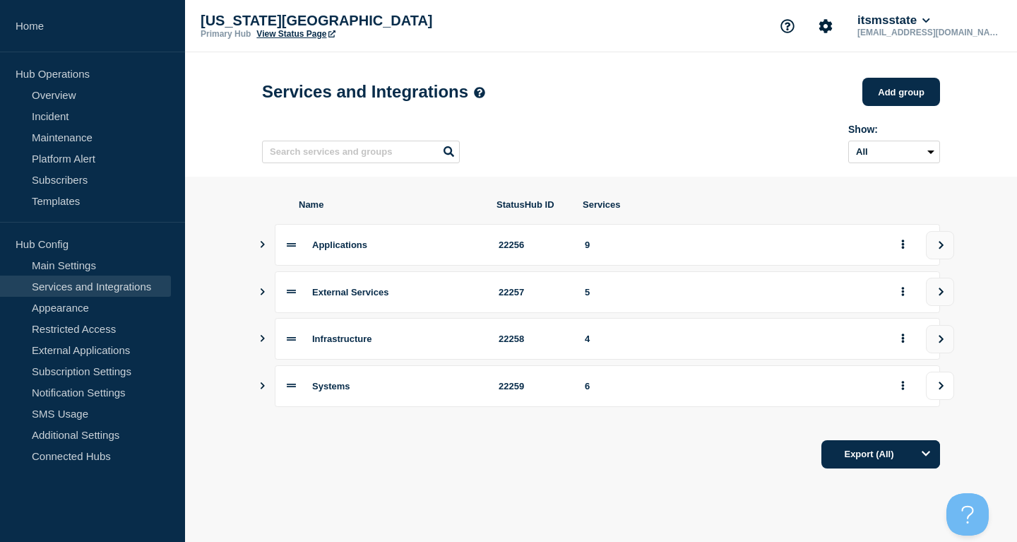
click at [936, 388] on button "view group" at bounding box center [940, 386] width 28 height 28
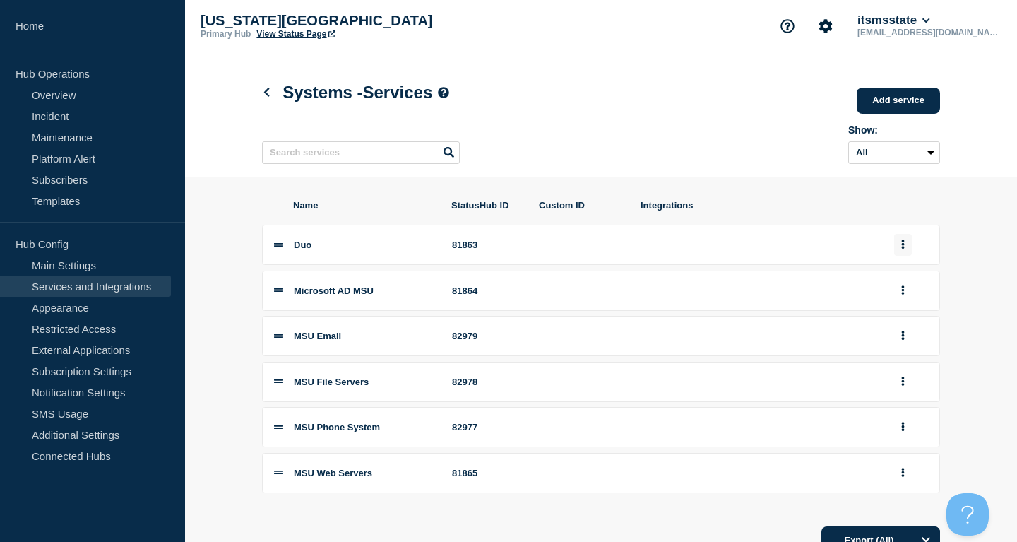
click at [908, 254] on button "group actions" at bounding box center [903, 245] width 18 height 22
click at [906, 274] on button "Edit" at bounding box center [911, 271] width 71 height 22
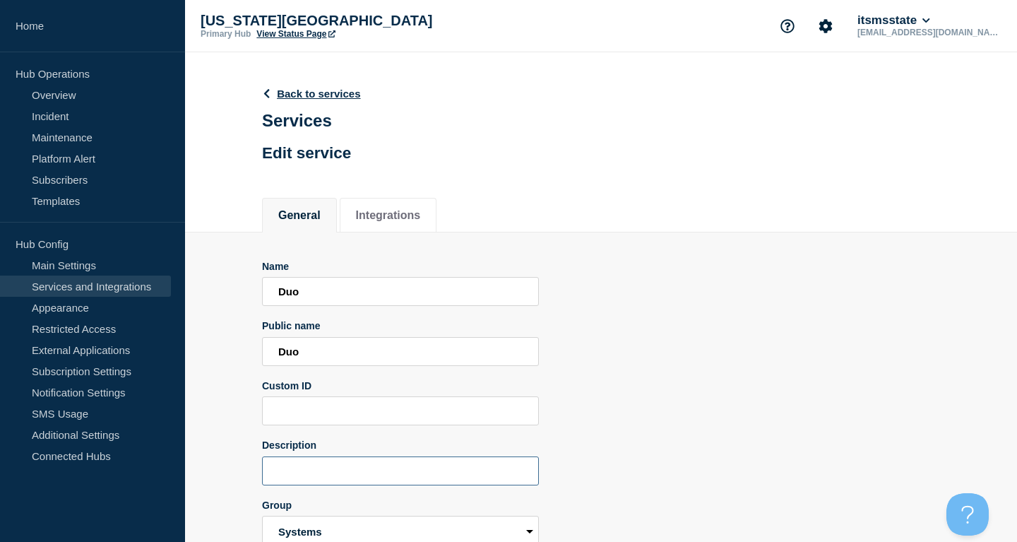
click at [408, 485] on input "Description" at bounding box center [400, 470] width 277 height 29
paste input "Multi-factor authentication"
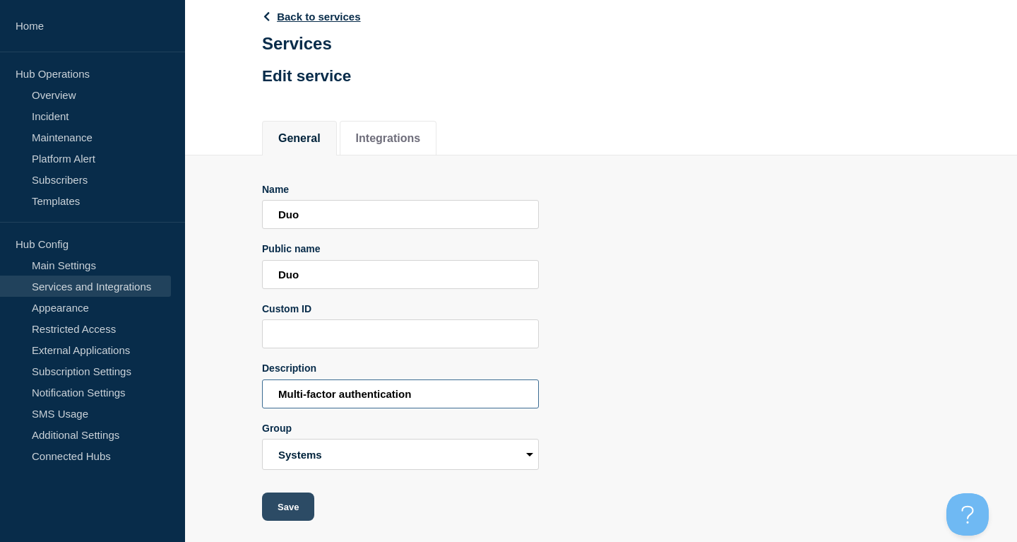
type input "Multi-factor authentication"
click at [298, 508] on button "Save" at bounding box center [288, 506] width 52 height 28
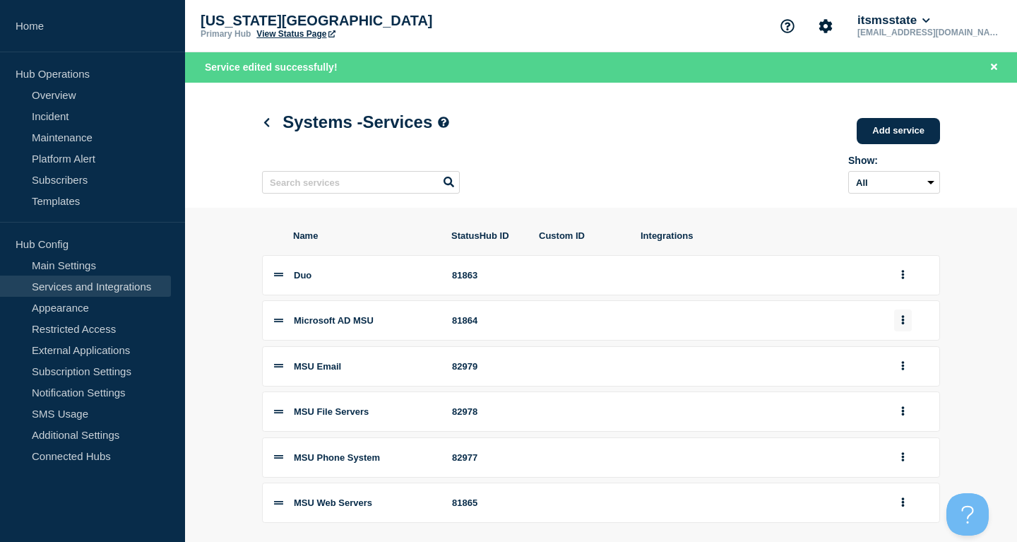
click at [908, 326] on button "group actions" at bounding box center [903, 320] width 18 height 22
click at [799, 360] on li "MSU Email 82979" at bounding box center [601, 366] width 678 height 40
click at [903, 325] on icon "group actions" at bounding box center [903, 320] width 3 height 9
click at [900, 350] on button "Edit" at bounding box center [911, 347] width 71 height 22
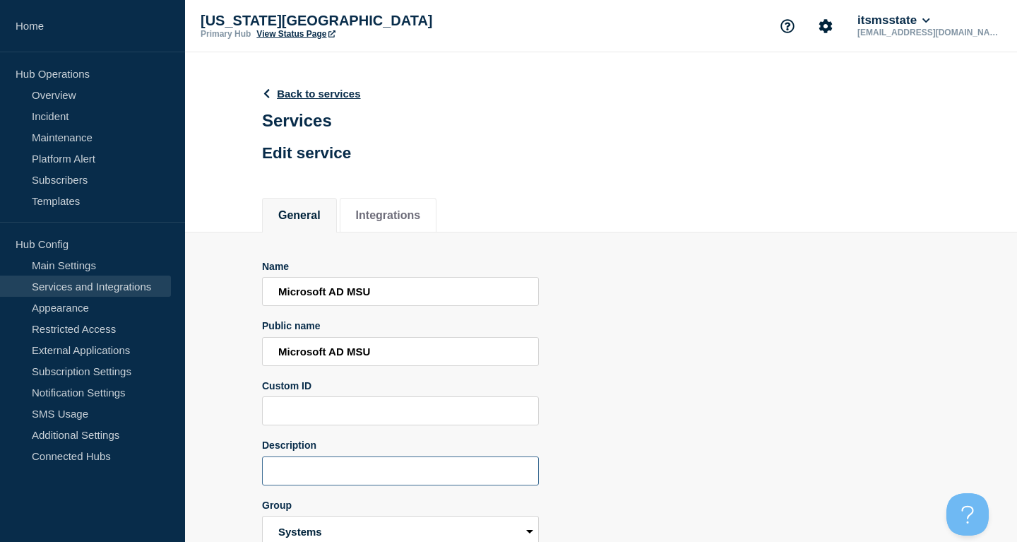
click at [340, 472] on input "Description" at bounding box center [400, 470] width 277 height 29
paste input "Directory & login service"
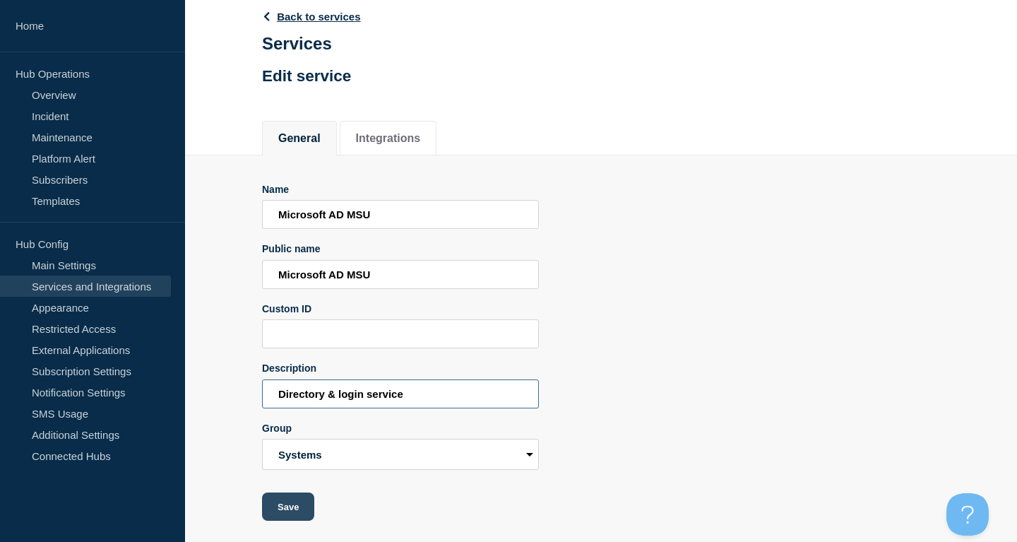
type input "Directory & login service"
click at [275, 505] on button "Save" at bounding box center [288, 506] width 52 height 28
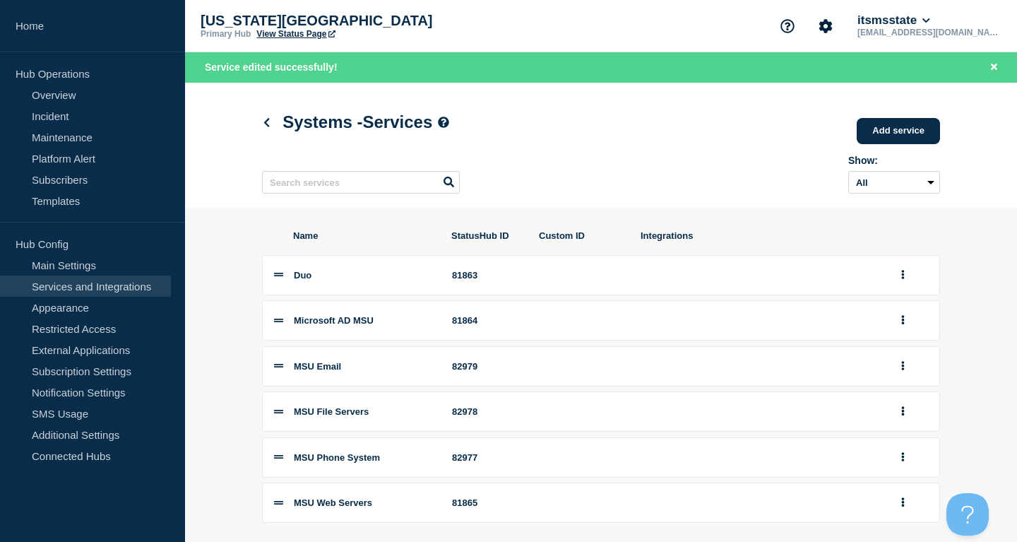
scroll to position [72, 0]
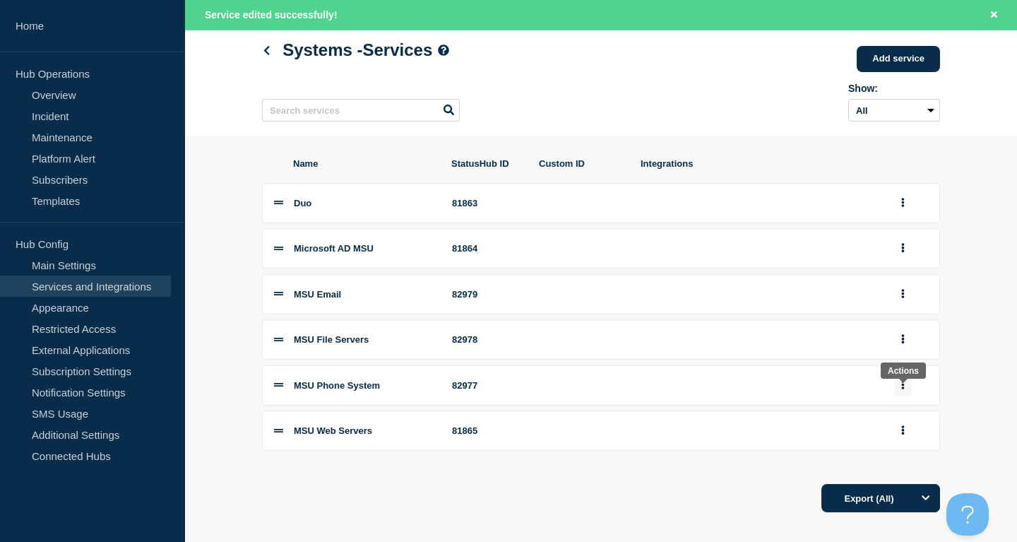
click at [904, 389] on icon "group actions" at bounding box center [903, 384] width 3 height 9
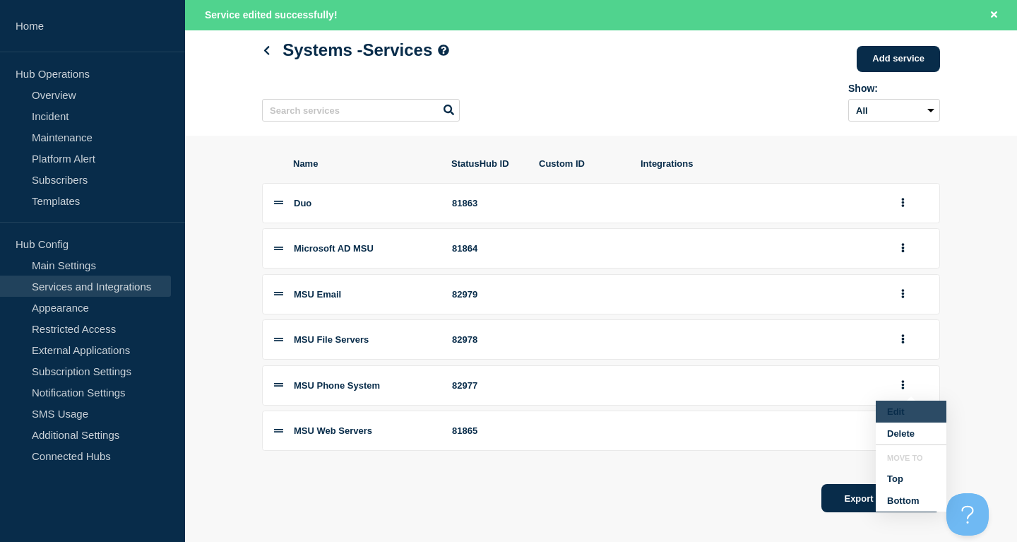
click at [898, 422] on button "Edit" at bounding box center [911, 411] width 71 height 22
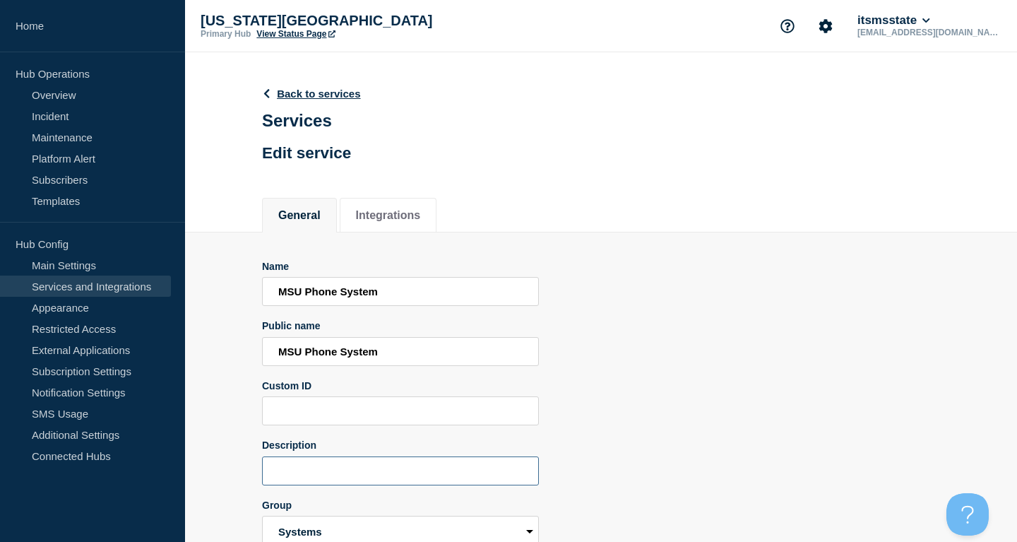
click at [465, 479] on input "Description" at bounding box center [400, 470] width 277 height 29
paste input "Campus telephone system"
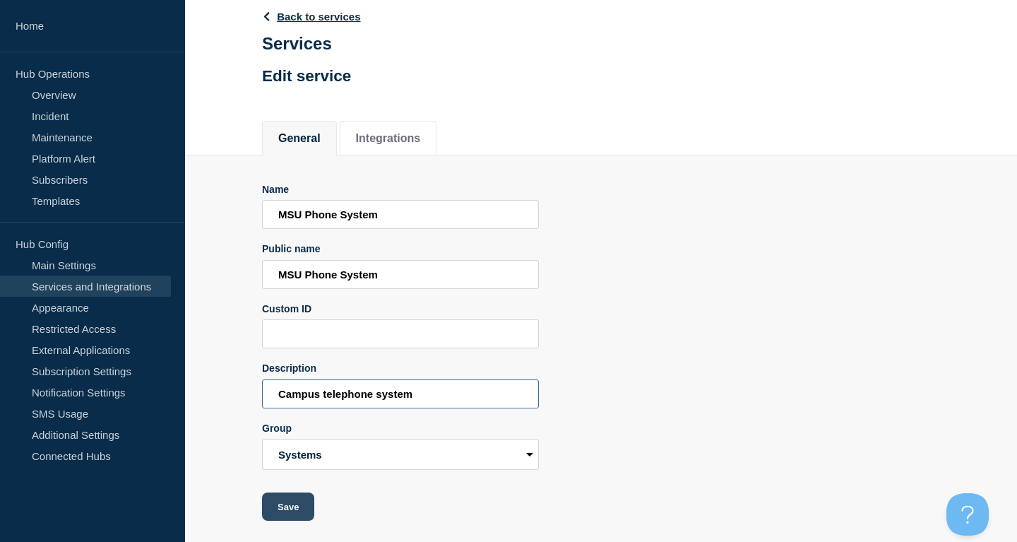
type input "Campus telephone system"
click at [283, 506] on button "Save" at bounding box center [288, 506] width 52 height 28
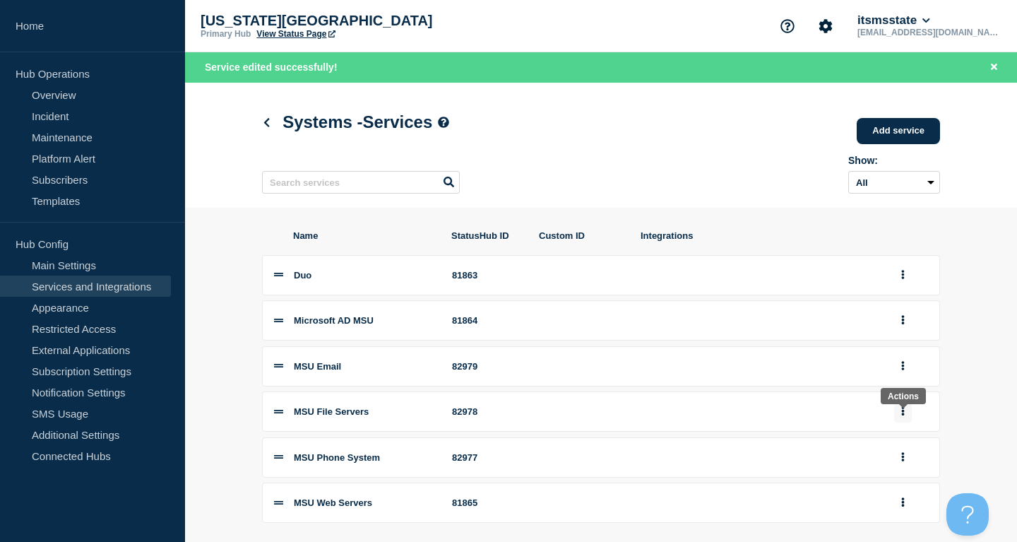
click at [907, 418] on button "group actions" at bounding box center [903, 411] width 18 height 22
click at [910, 294] on button "Edit" at bounding box center [911, 286] width 71 height 22
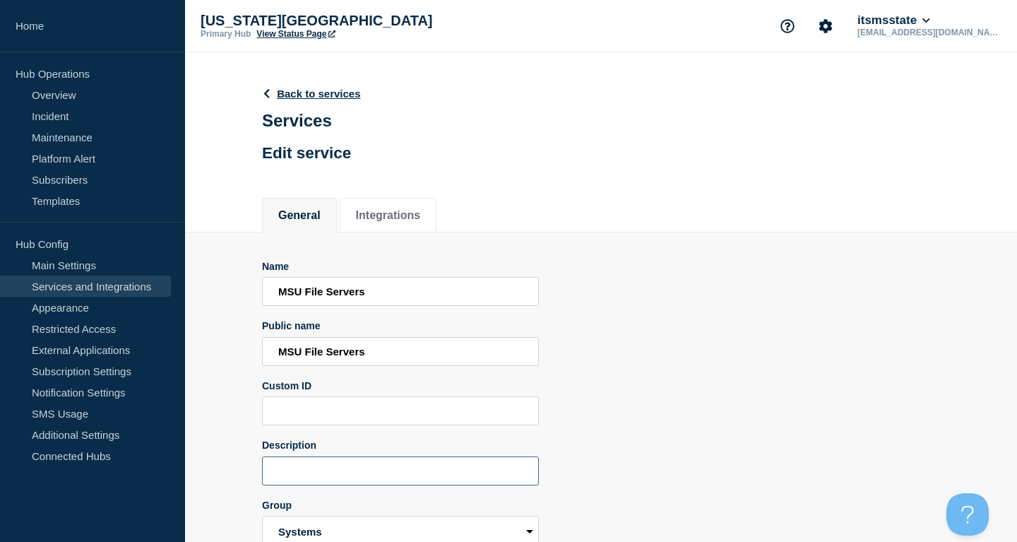
click at [388, 484] on input "Description" at bounding box center [400, 470] width 277 height 29
paste input "File storage & sharing"
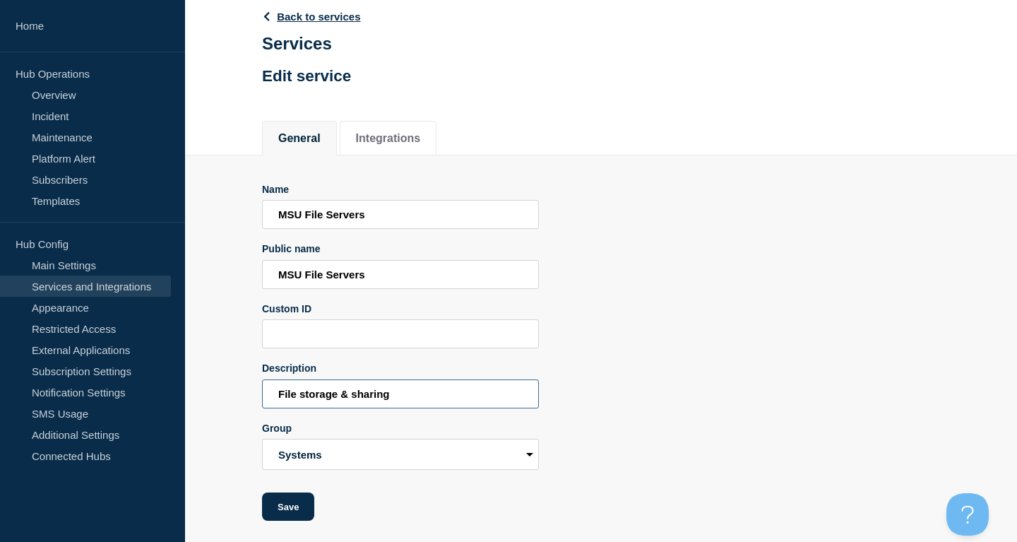
type input "File storage & sharing"
click at [258, 503] on section "Name MSU File Servers Public name MSU File Servers Custom ID Description File s…" at bounding box center [601, 338] width 832 height 366
drag, startPoint x: 263, startPoint y: 504, endPoint x: 273, endPoint y: 504, distance: 9.2
click at [264, 504] on button "Save" at bounding box center [288, 506] width 52 height 28
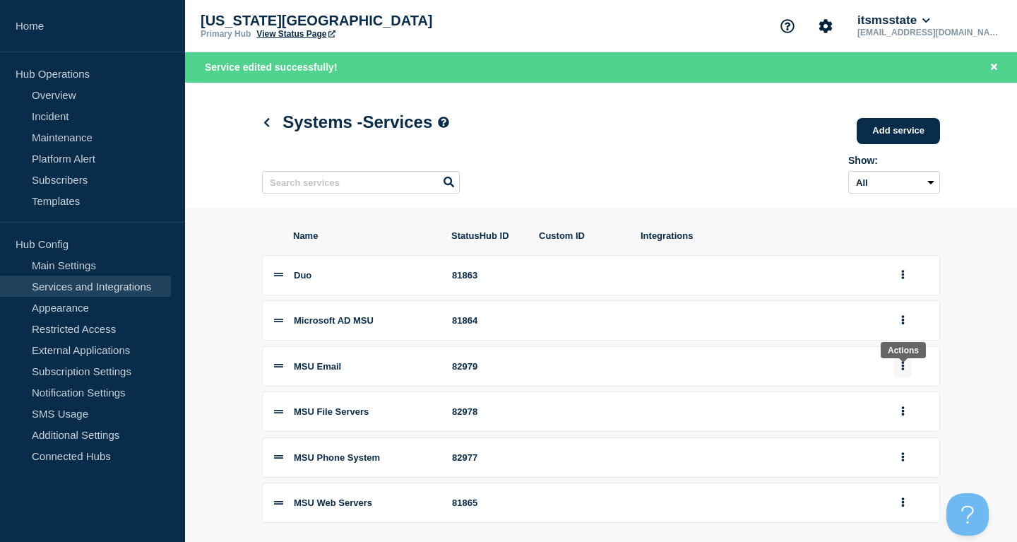
click at [903, 370] on icon "group actions" at bounding box center [903, 365] width 3 height 9
click at [906, 403] on button "Edit" at bounding box center [911, 392] width 71 height 22
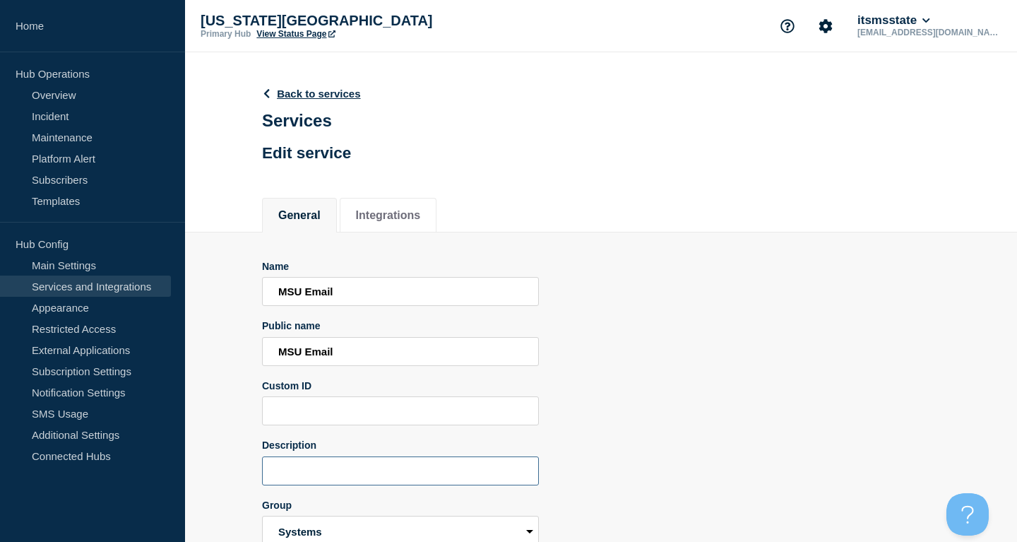
click at [331, 485] on input "Description" at bounding box center [400, 470] width 277 height 29
paste input "Campus email service"
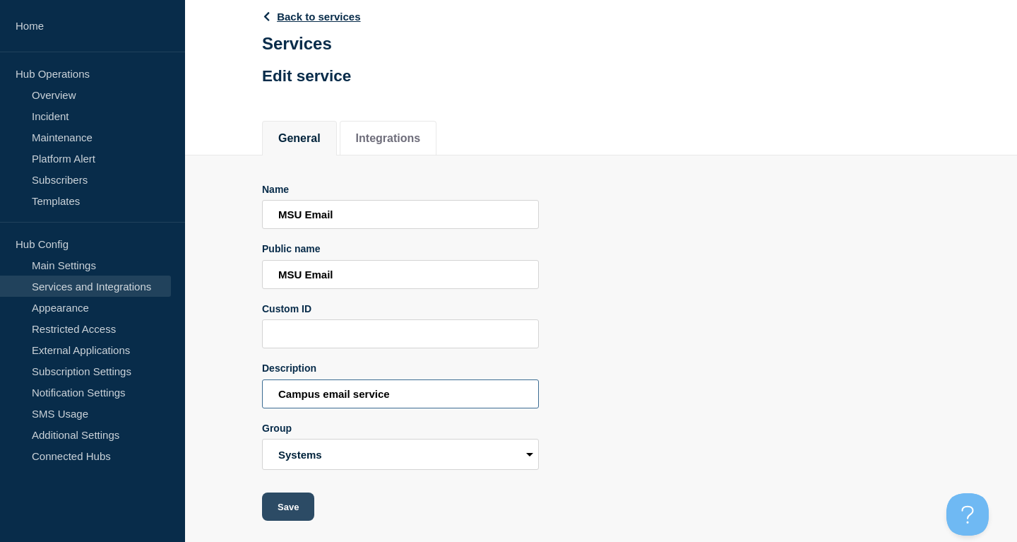
type input "Campus email service"
click at [285, 499] on button "Save" at bounding box center [288, 506] width 52 height 28
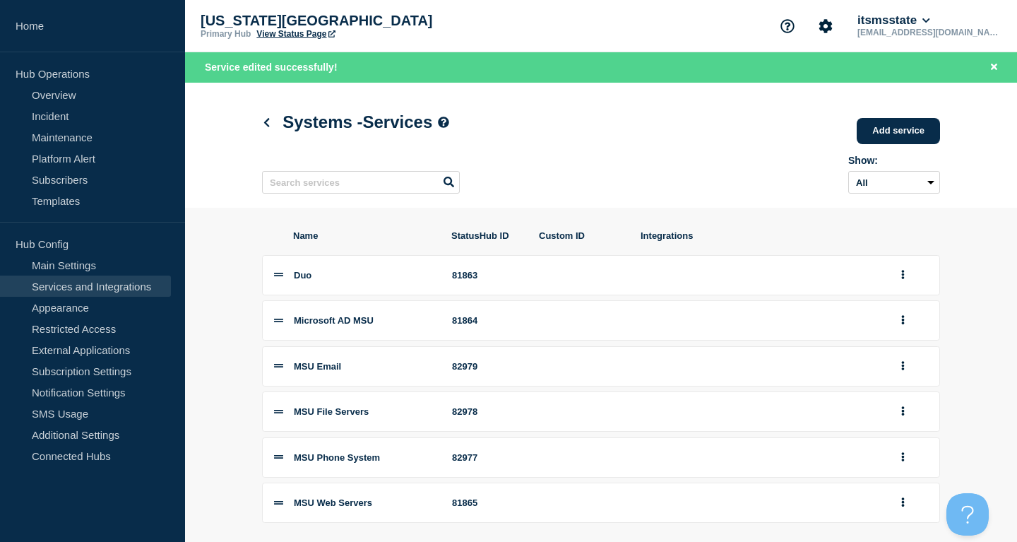
scroll to position [96, 0]
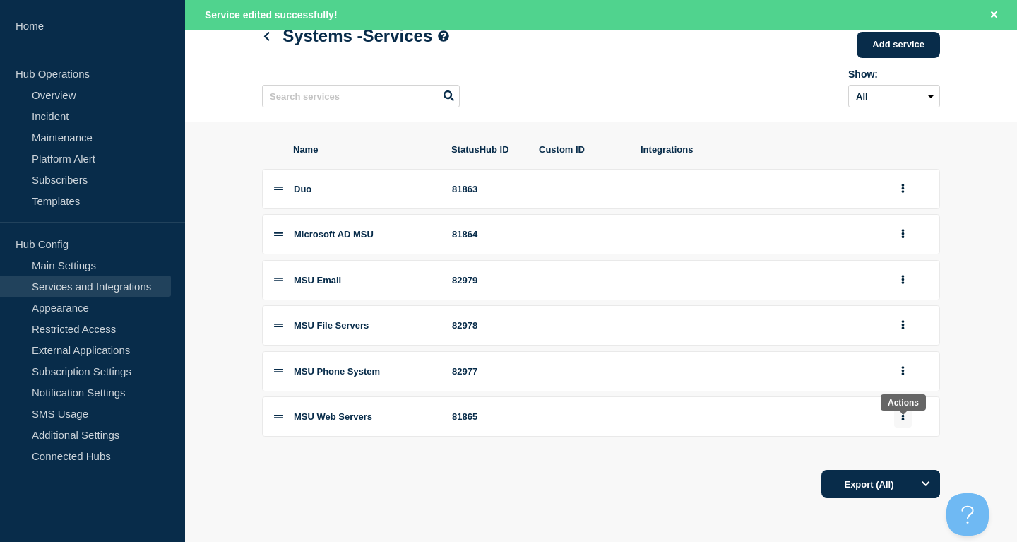
click at [898, 411] on button "group actions" at bounding box center [903, 416] width 18 height 22
click at [900, 295] on button "Edit" at bounding box center [911, 291] width 71 height 22
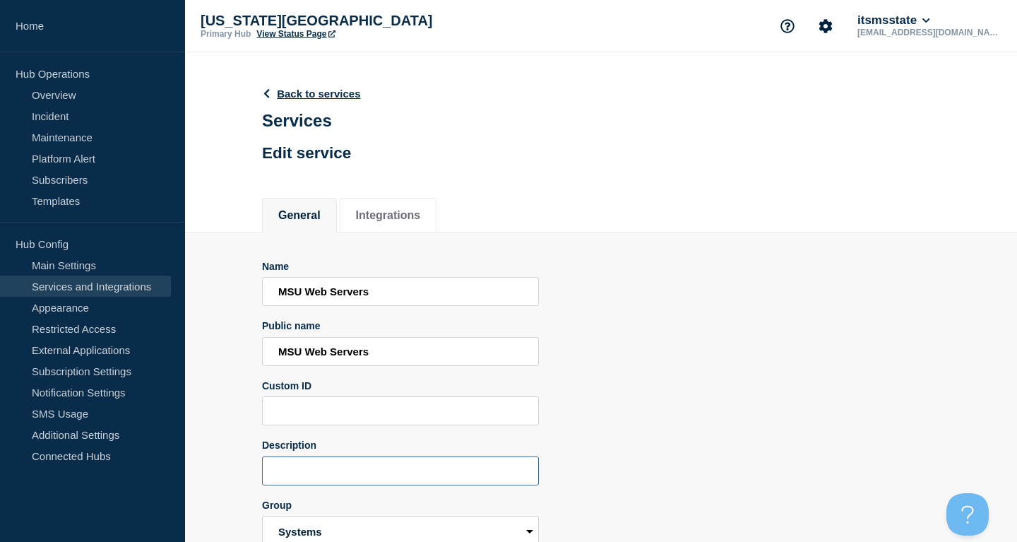
click at [381, 485] on input "Description" at bounding box center [400, 470] width 277 height 29
paste input "Website hosting"
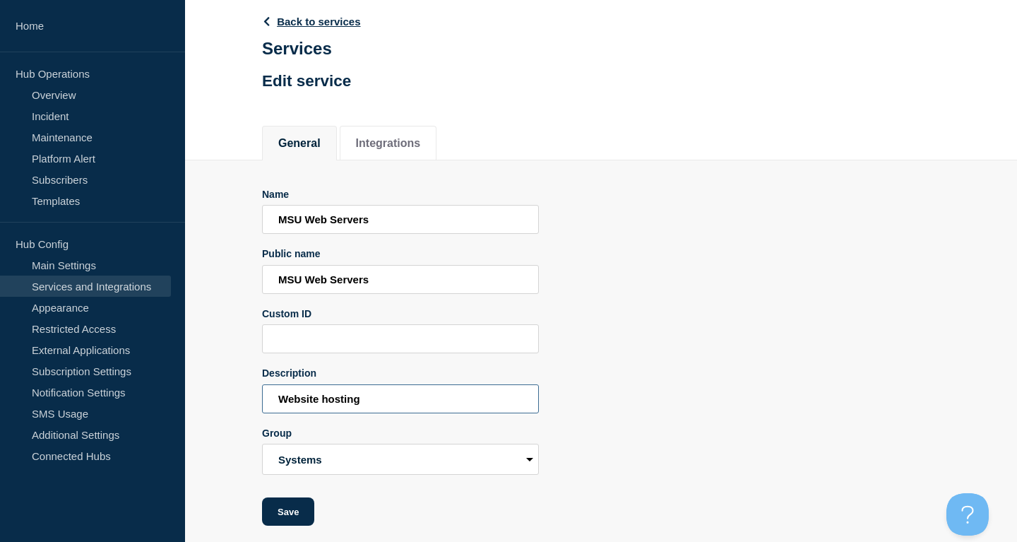
scroll to position [88, 0]
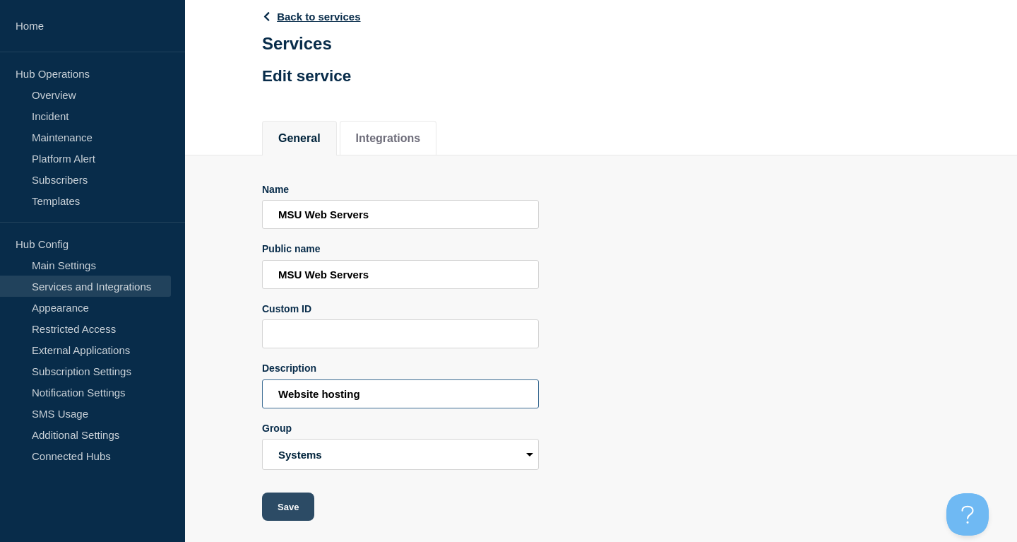
type input "Website hosting"
click at [285, 503] on button "Save" at bounding box center [288, 506] width 52 height 28
